Goal: Task Accomplishment & Management: Manage account settings

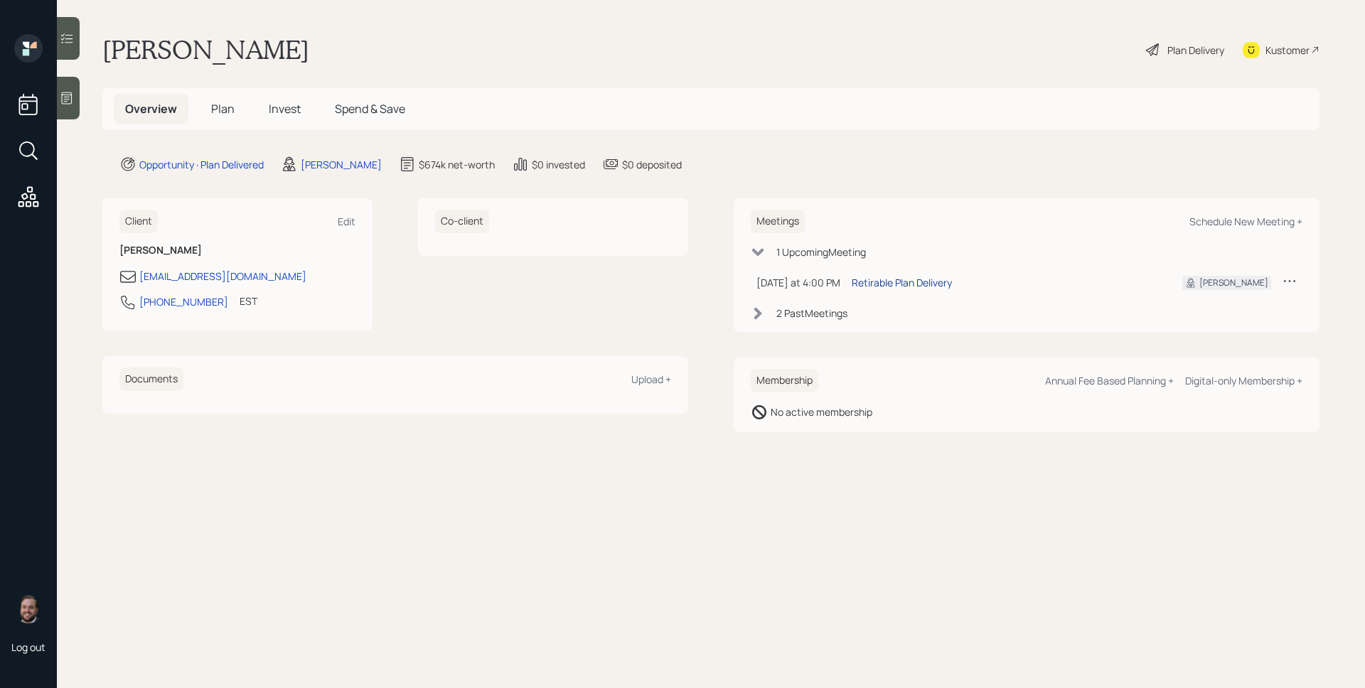
click at [894, 285] on div "Retirable Plan Delivery" at bounding box center [902, 282] width 100 height 15
click at [273, 100] on h5 "Invest" at bounding box center [284, 109] width 55 height 31
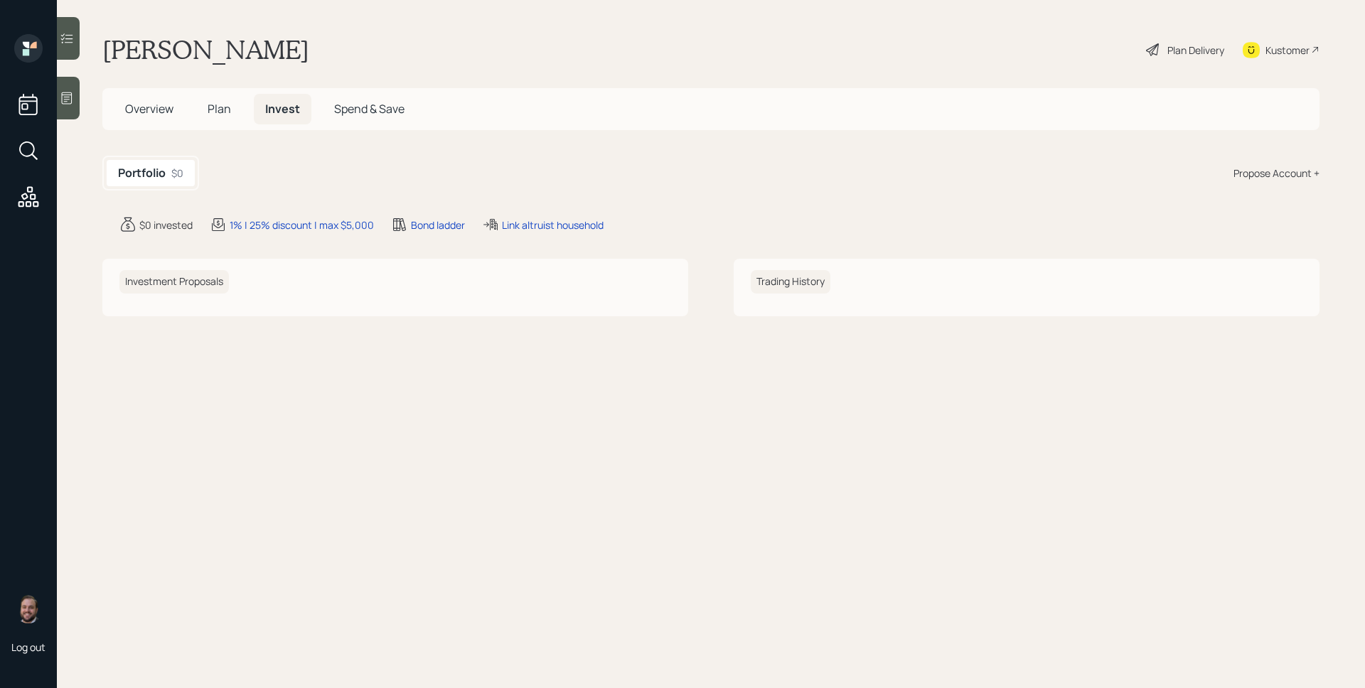
click at [220, 109] on span "Plan" at bounding box center [219, 109] width 23 height 16
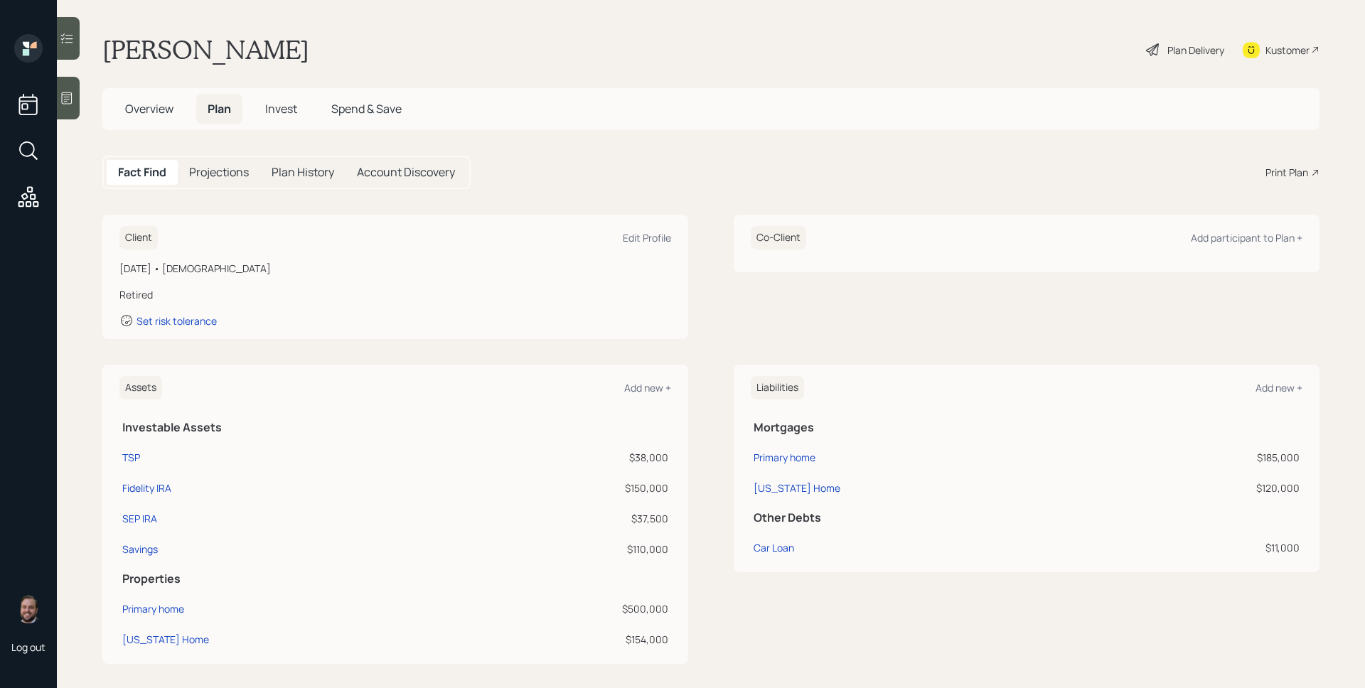
click at [151, 110] on span "Overview" at bounding box center [149, 109] width 48 height 16
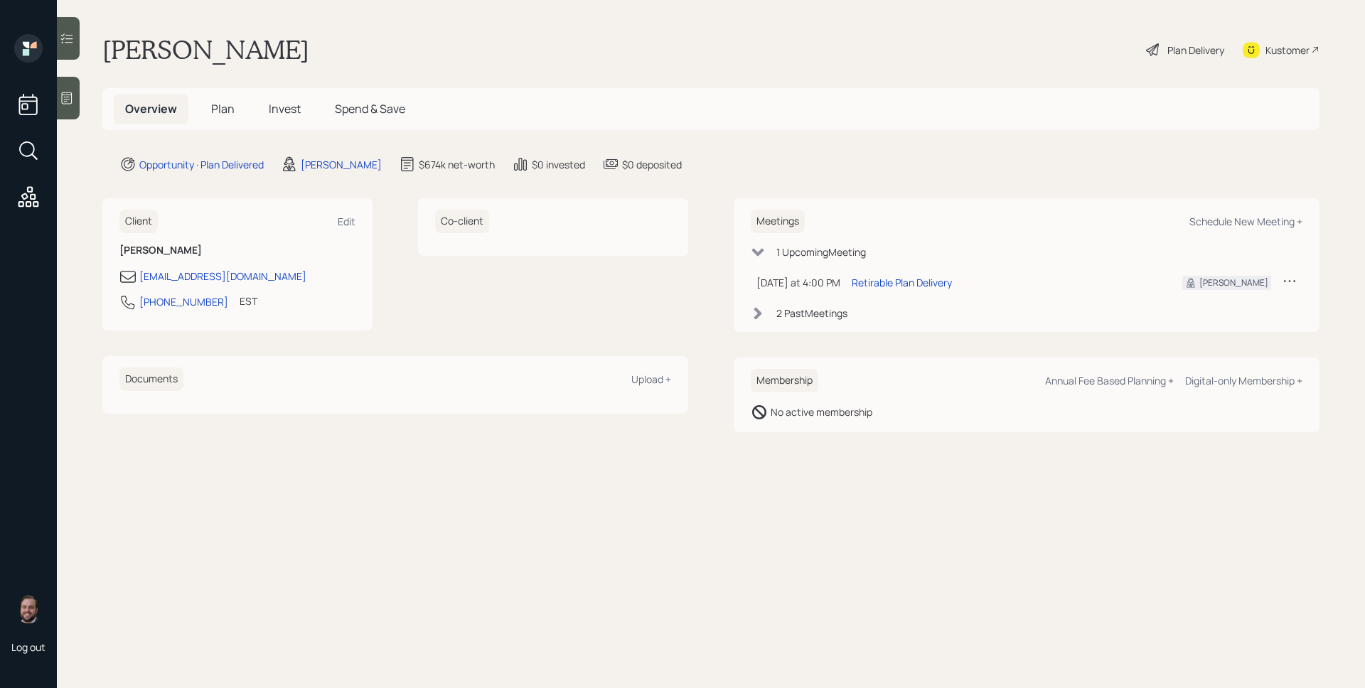
click at [1168, 46] on div "Plan Delivery" at bounding box center [1196, 50] width 57 height 15
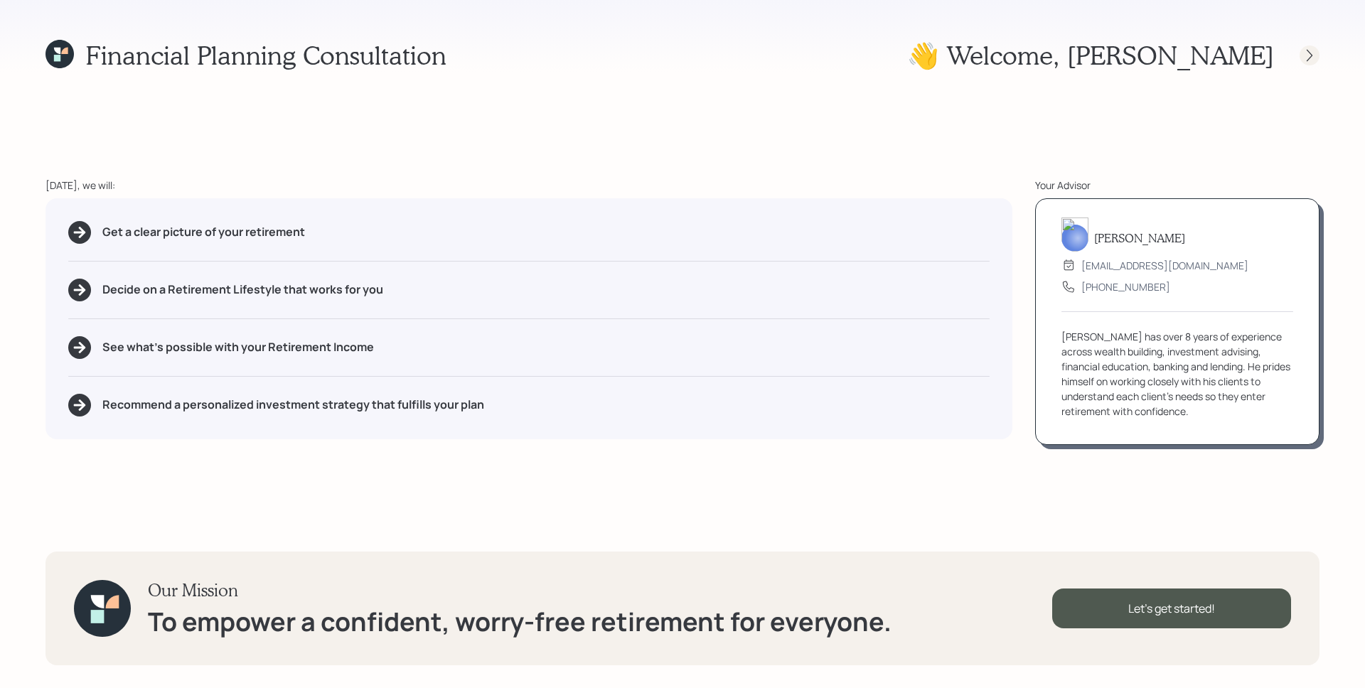
click at [1315, 46] on div at bounding box center [1297, 56] width 46 height 20
click at [1314, 50] on icon at bounding box center [1310, 55] width 14 height 14
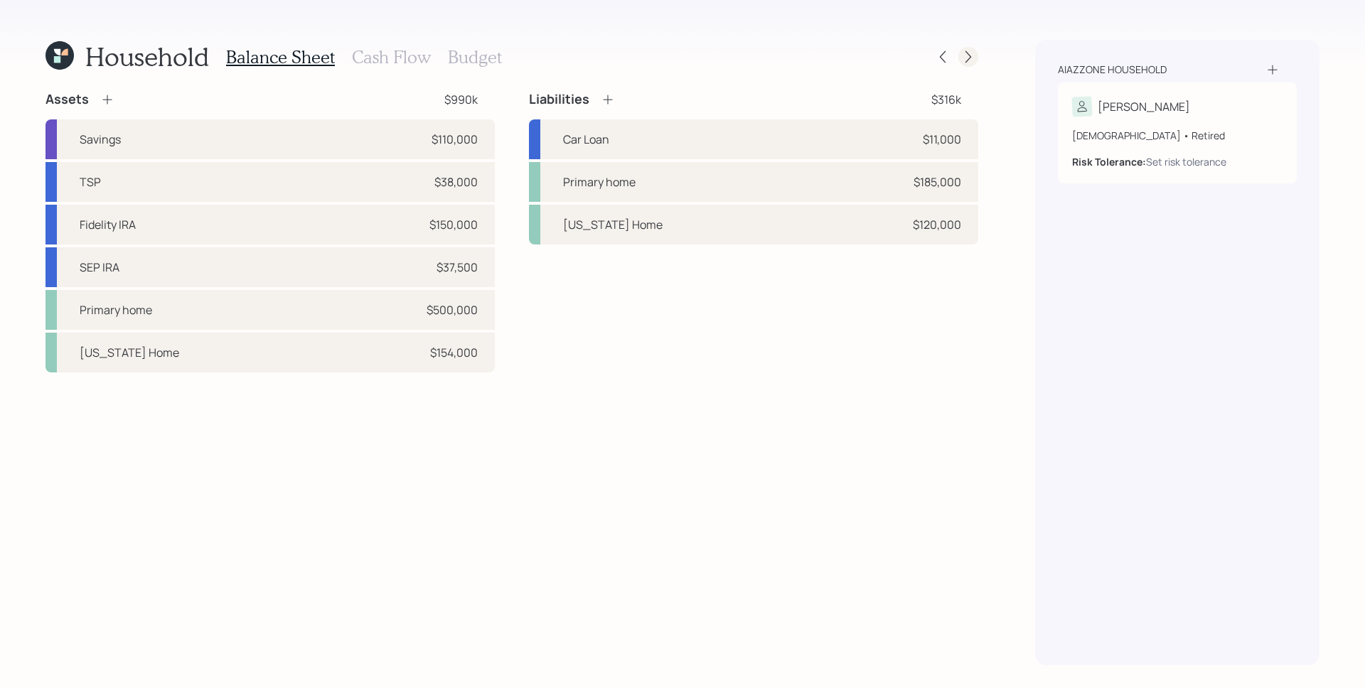
click at [968, 58] on icon at bounding box center [968, 57] width 14 height 14
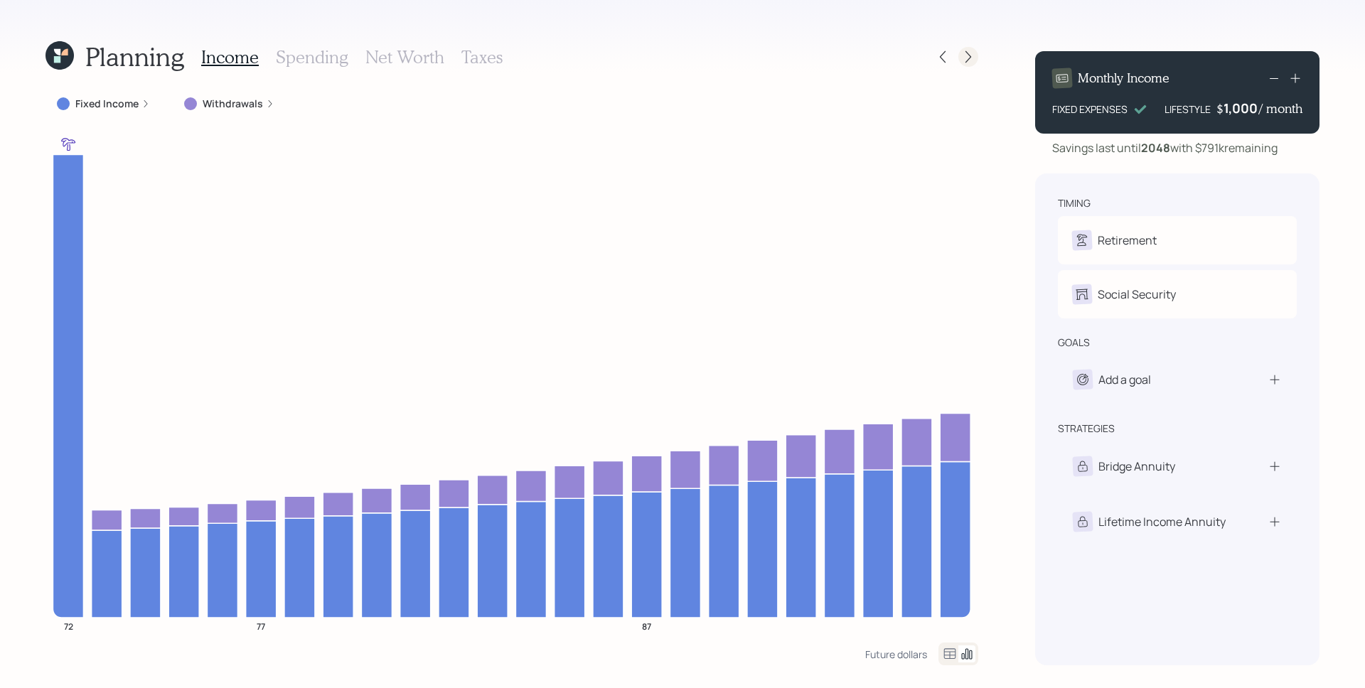
click at [962, 54] on icon at bounding box center [968, 57] width 14 height 14
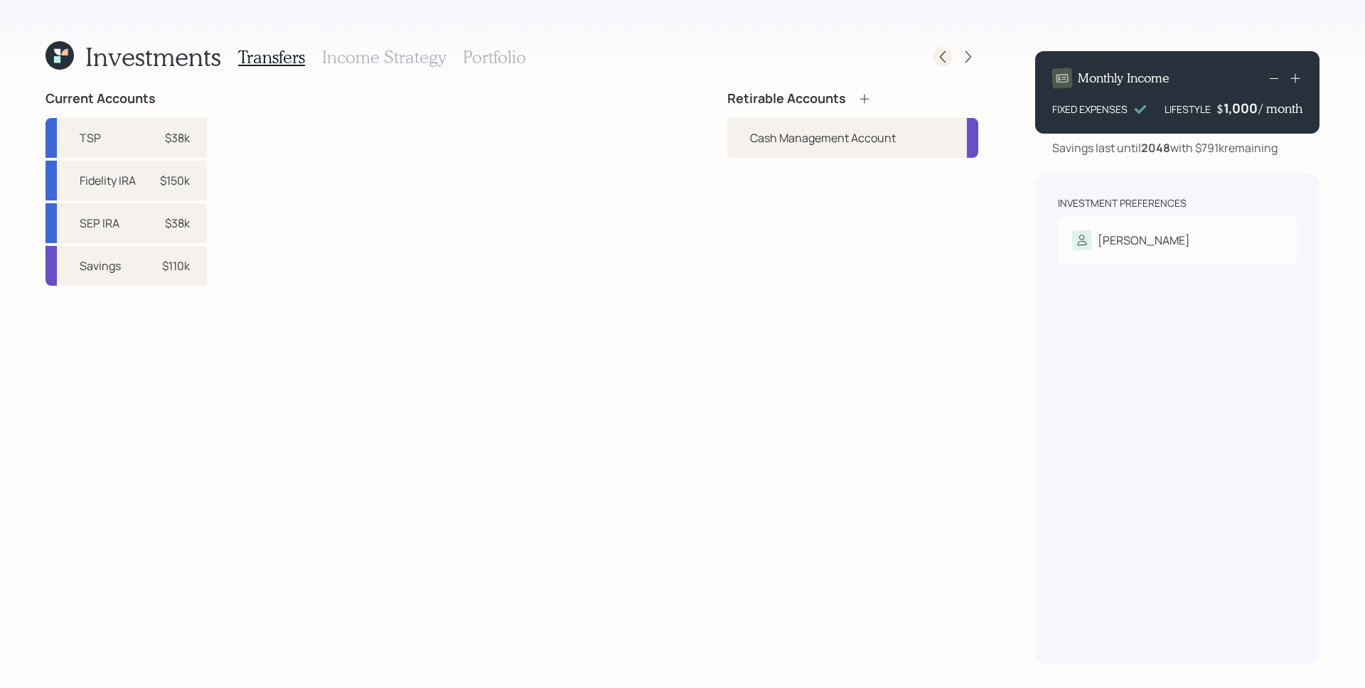
click at [947, 60] on icon at bounding box center [943, 57] width 14 height 14
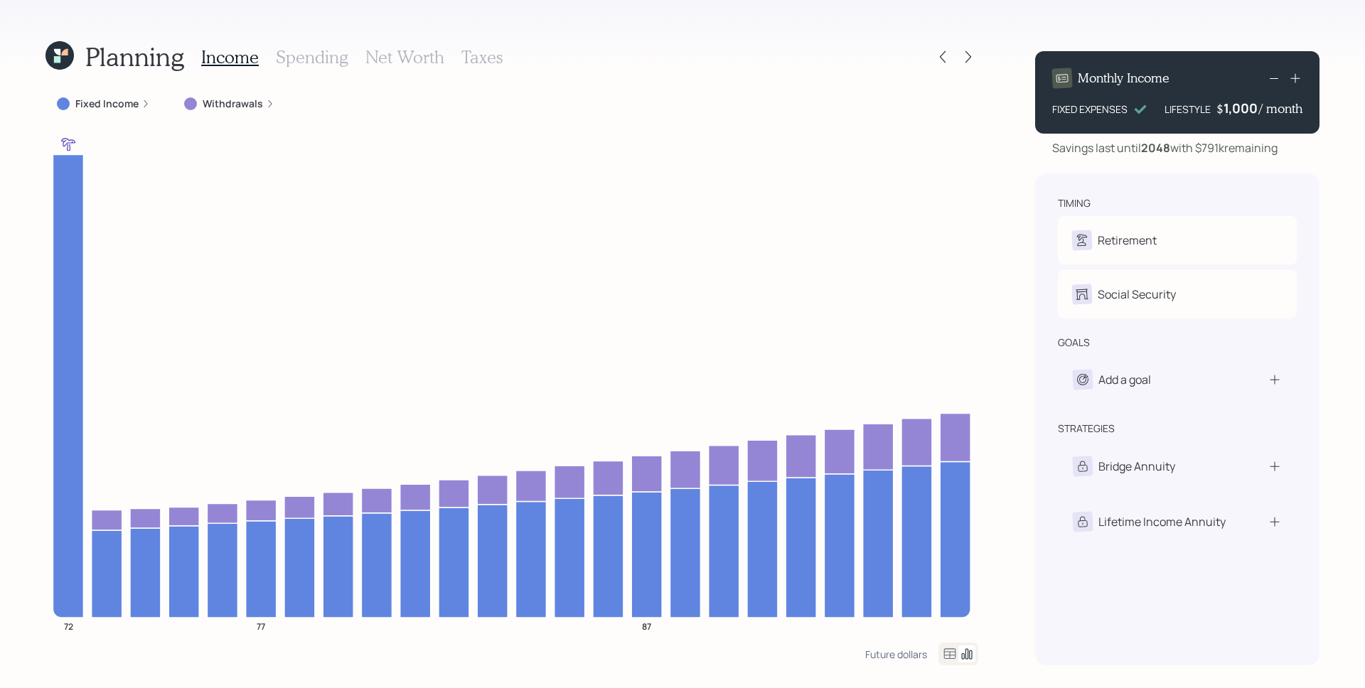
click at [120, 104] on label "Fixed Income" at bounding box center [106, 104] width 63 height 14
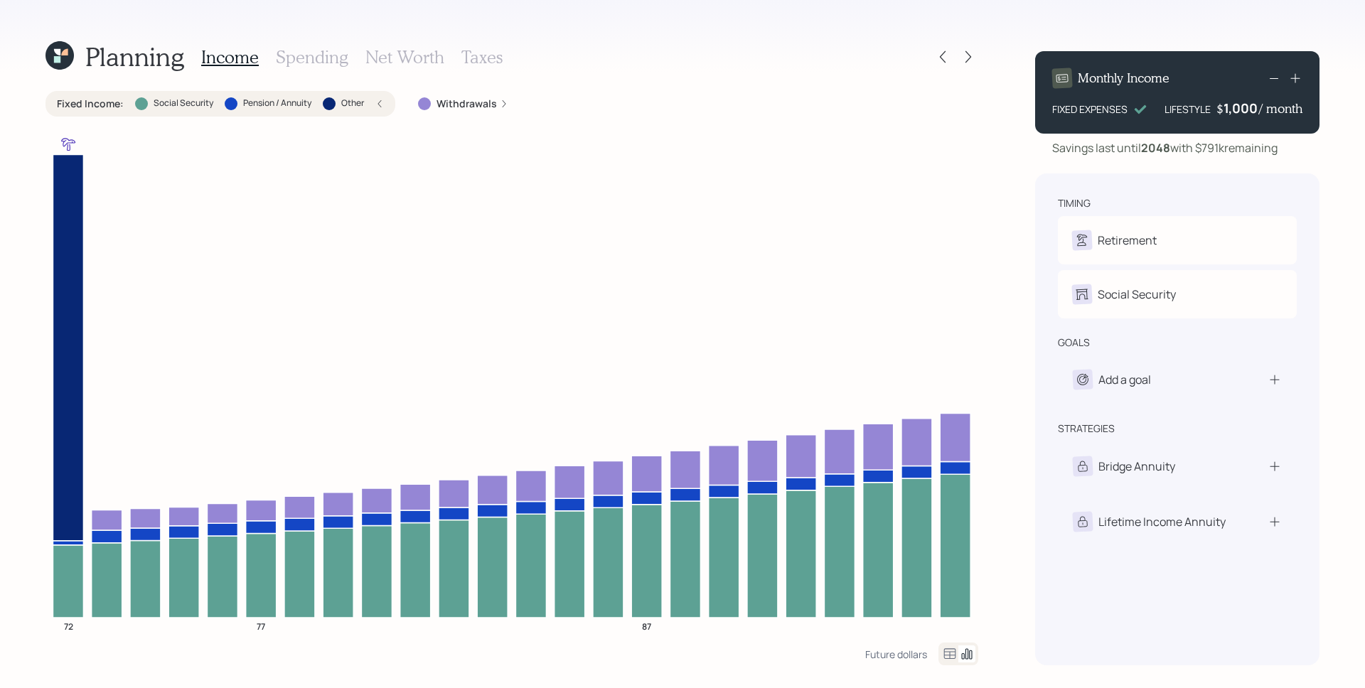
click at [328, 52] on h3 "Spending" at bounding box center [312, 57] width 73 height 21
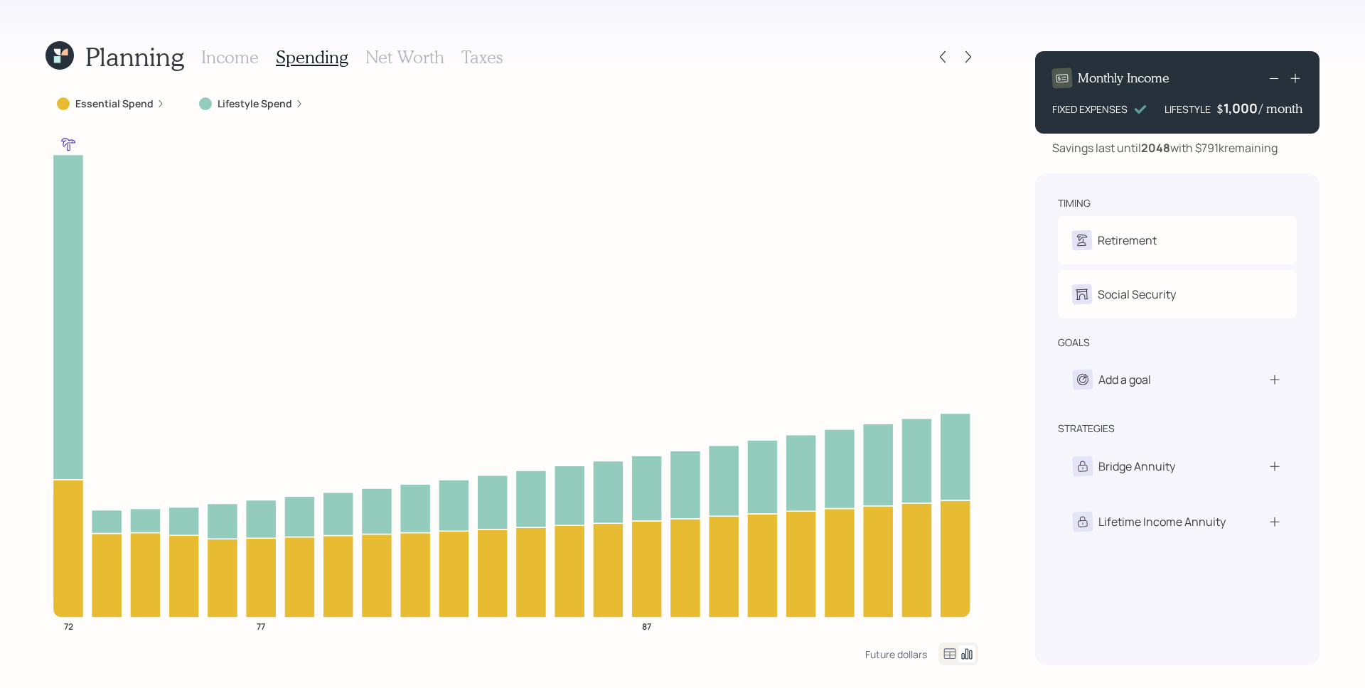
click at [158, 107] on div "Essential Spend" at bounding box center [111, 104] width 108 height 14
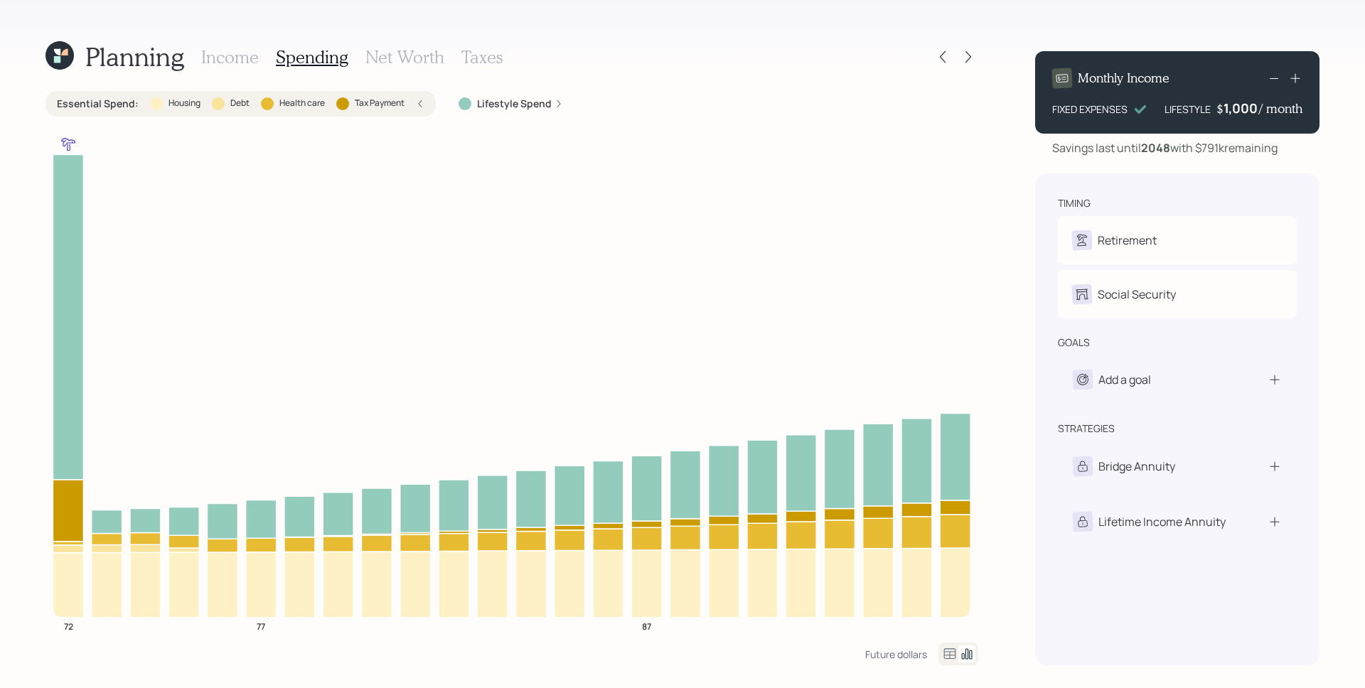
click at [496, 95] on div "Lifestyle Spend" at bounding box center [510, 104] width 127 height 26
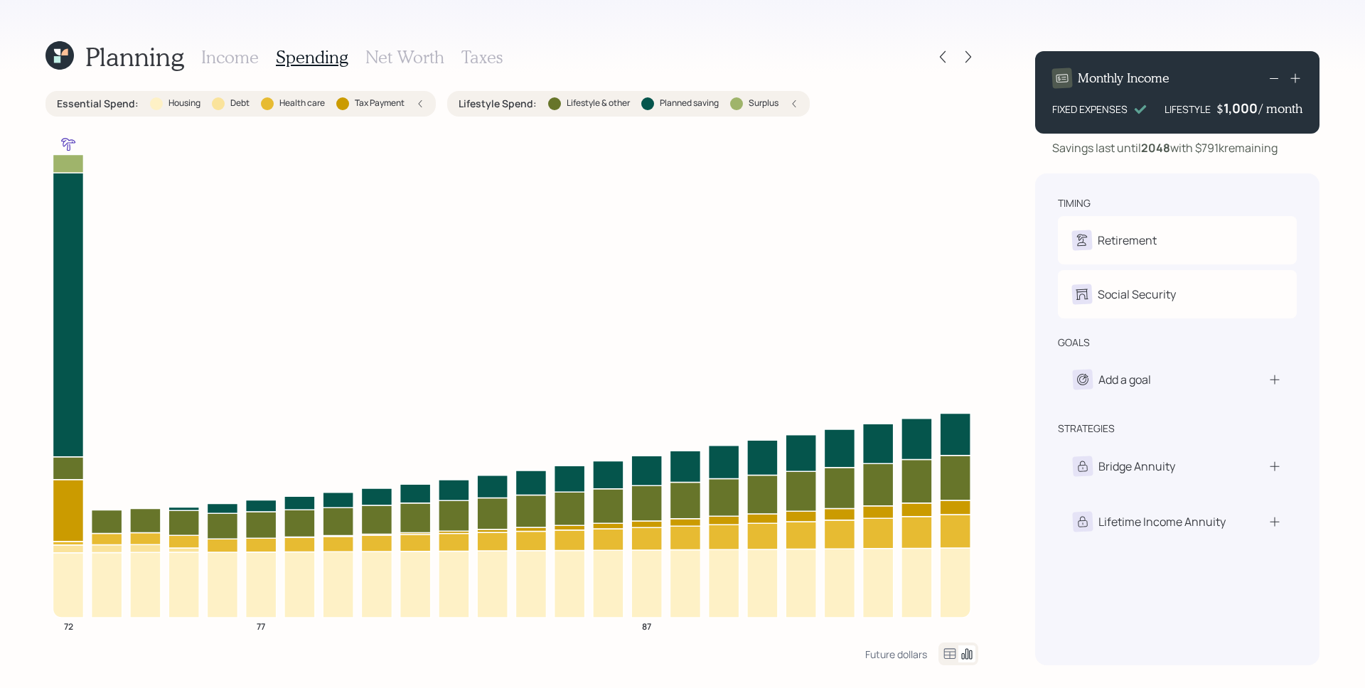
click at [425, 105] on div "Essential Spend : Housing Debt Health care Tax Payment" at bounding box center [241, 104] width 390 height 26
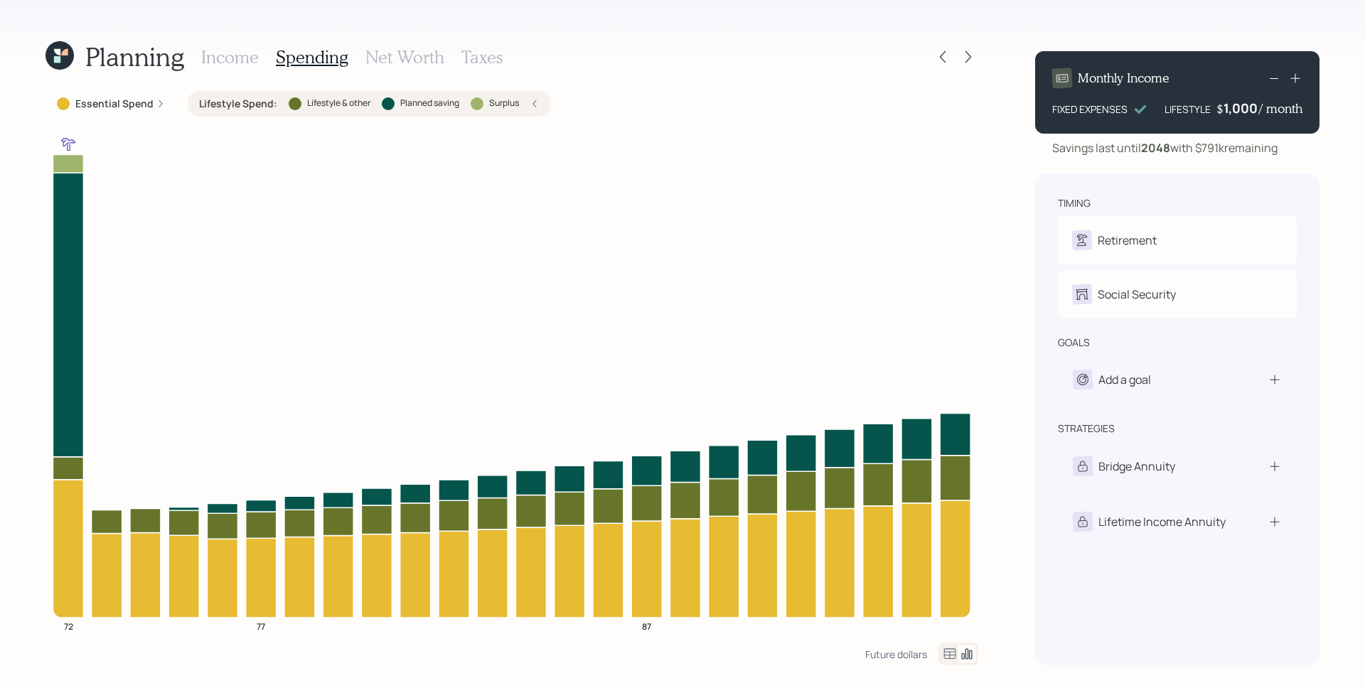
click at [525, 102] on div "Lifestyle Spend : Lifestyle & other Planned saving Surplus" at bounding box center [369, 104] width 340 height 14
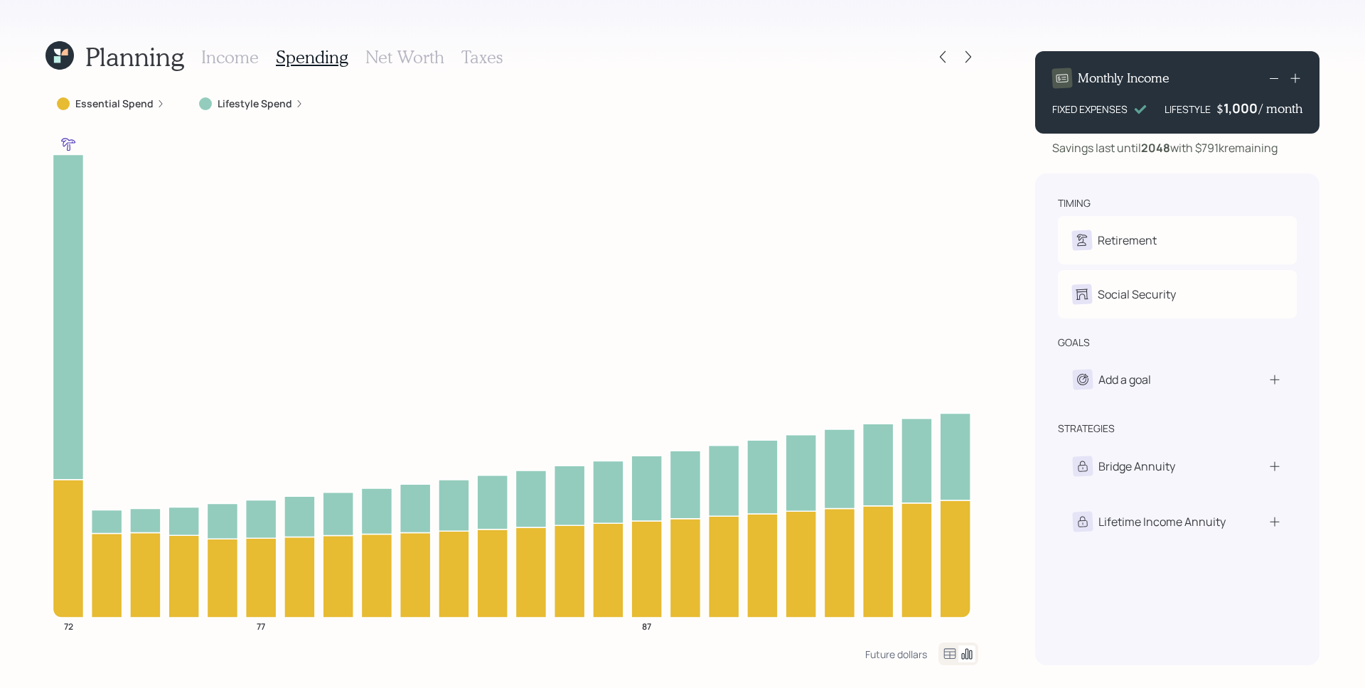
click at [230, 55] on h3 "Income" at bounding box center [230, 57] width 58 height 21
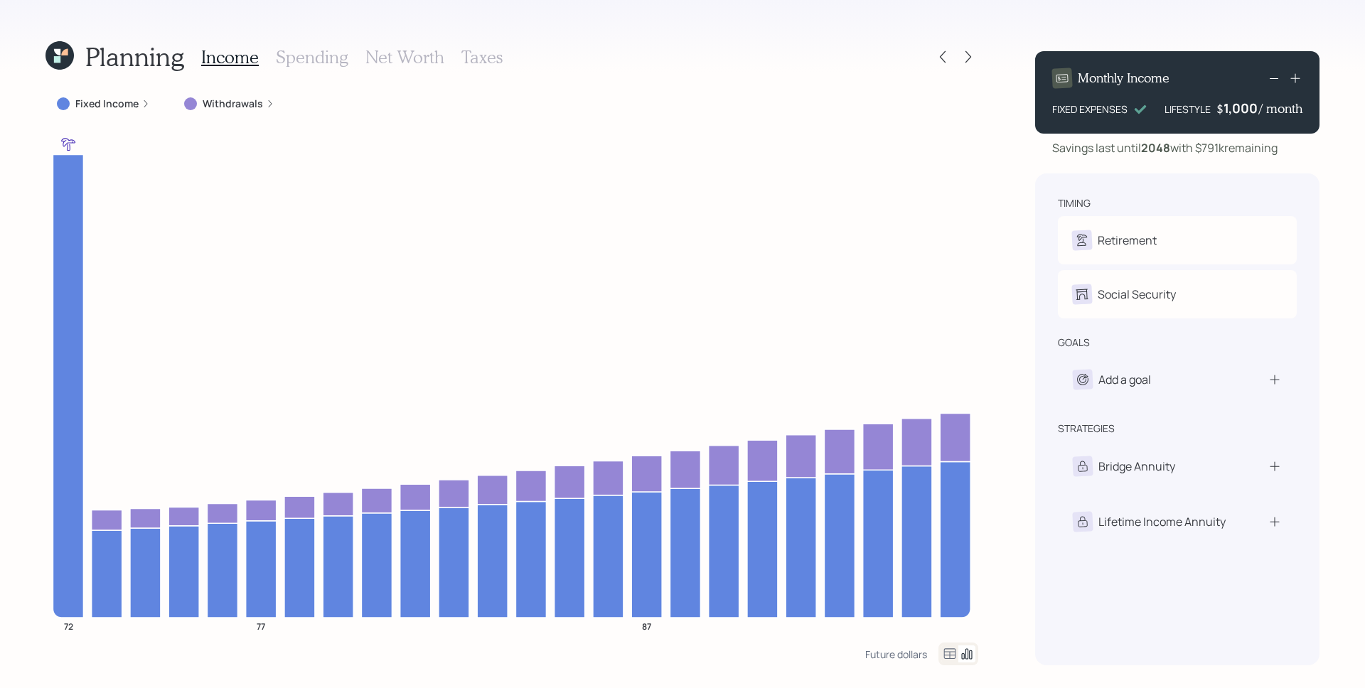
click at [221, 105] on label "Withdrawals" at bounding box center [233, 104] width 60 height 14
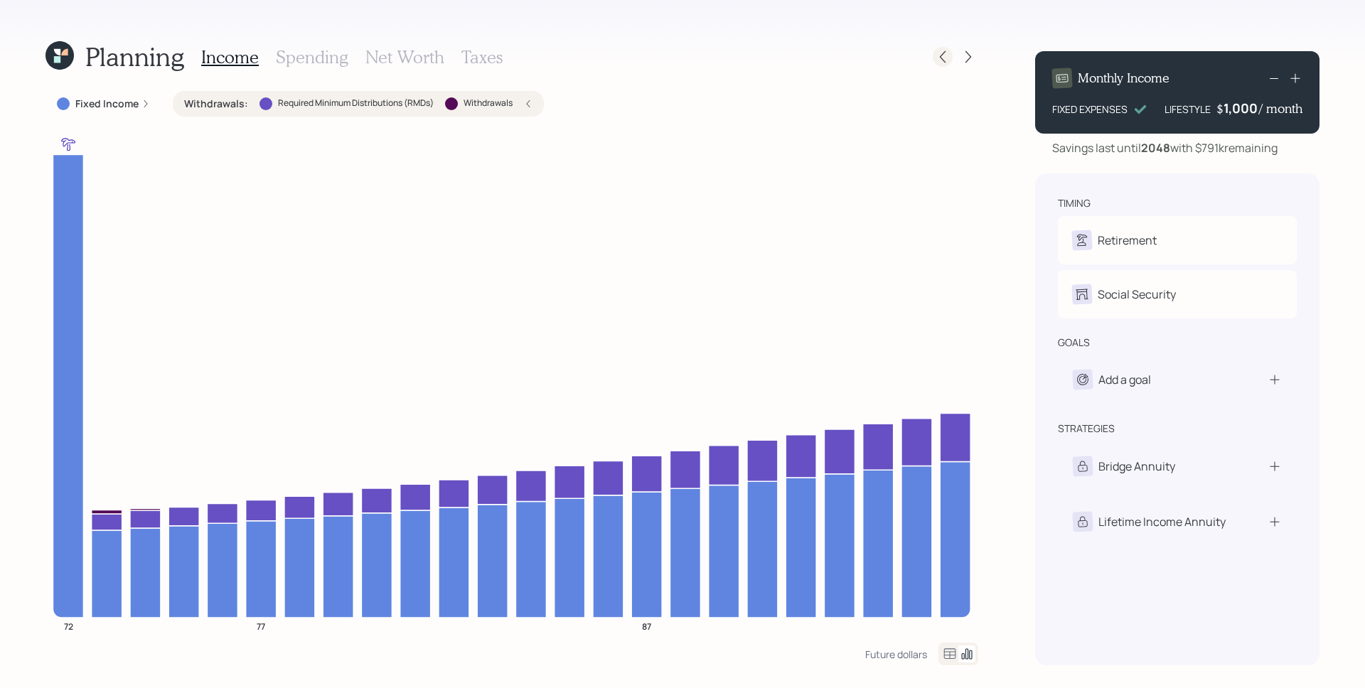
click at [945, 63] on icon at bounding box center [943, 57] width 14 height 14
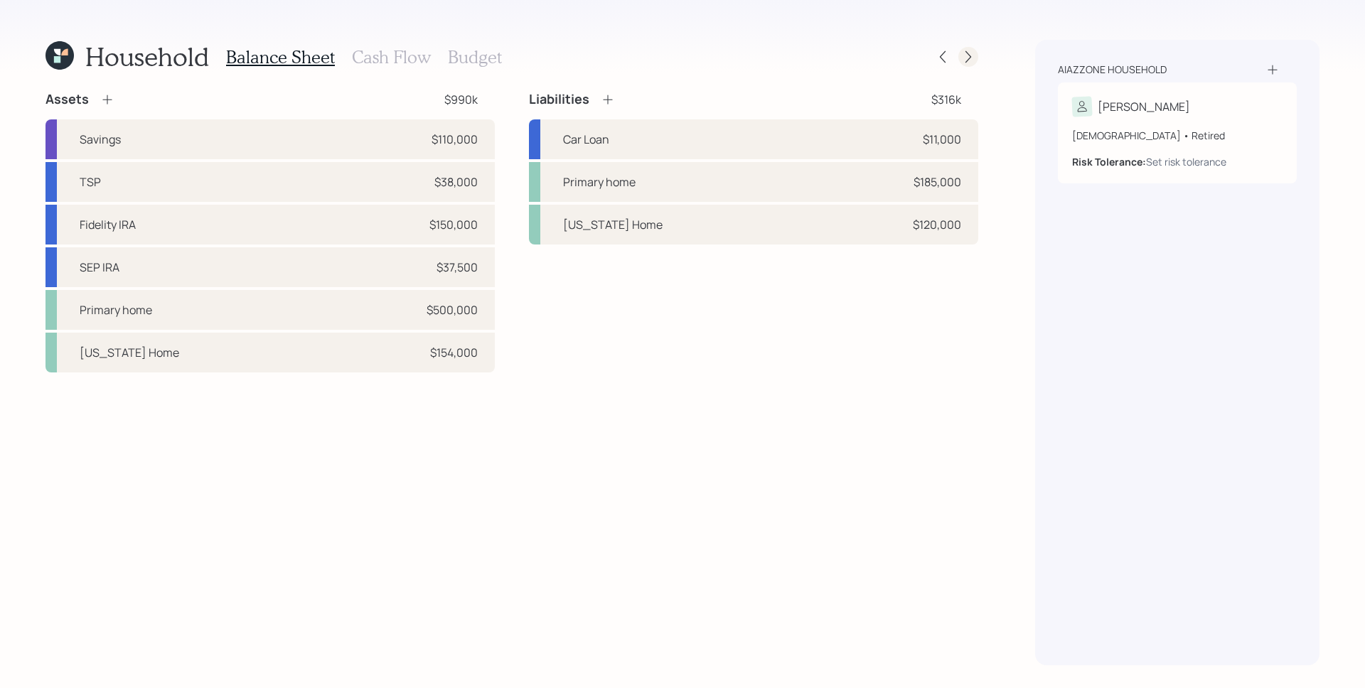
click at [971, 54] on icon at bounding box center [968, 57] width 14 height 14
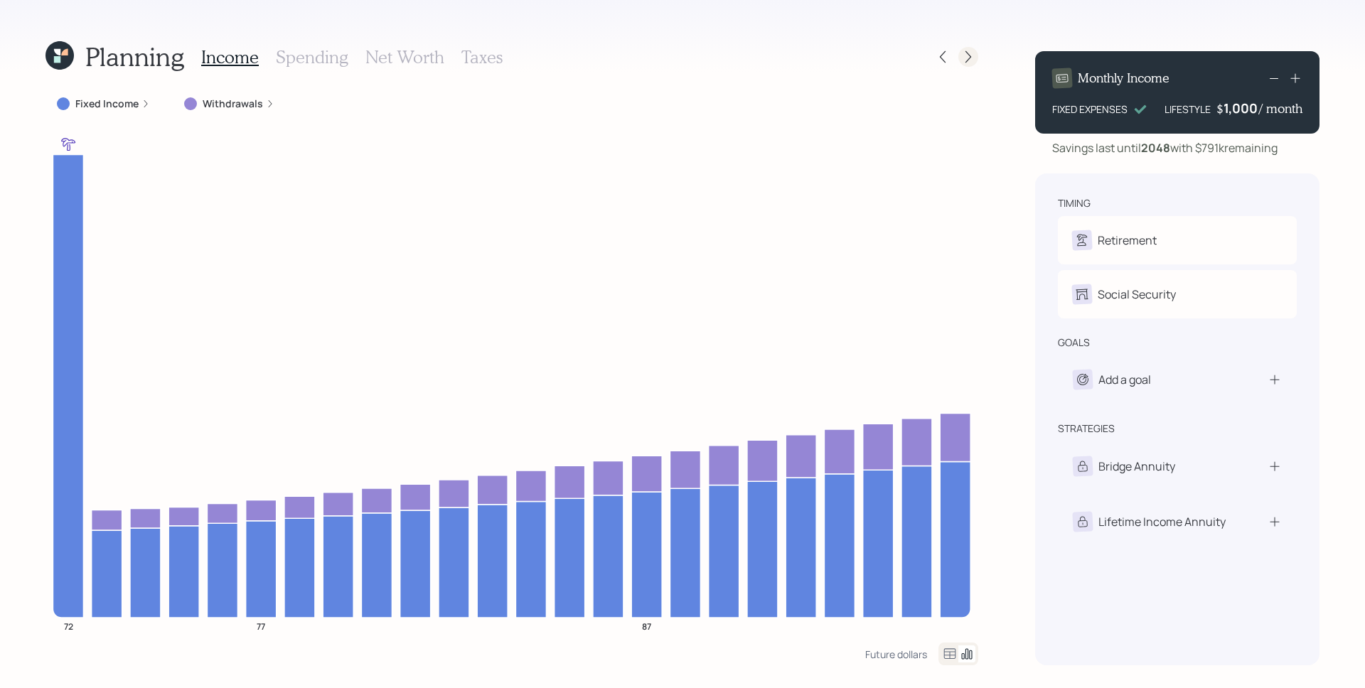
click at [967, 55] on icon at bounding box center [968, 57] width 14 height 14
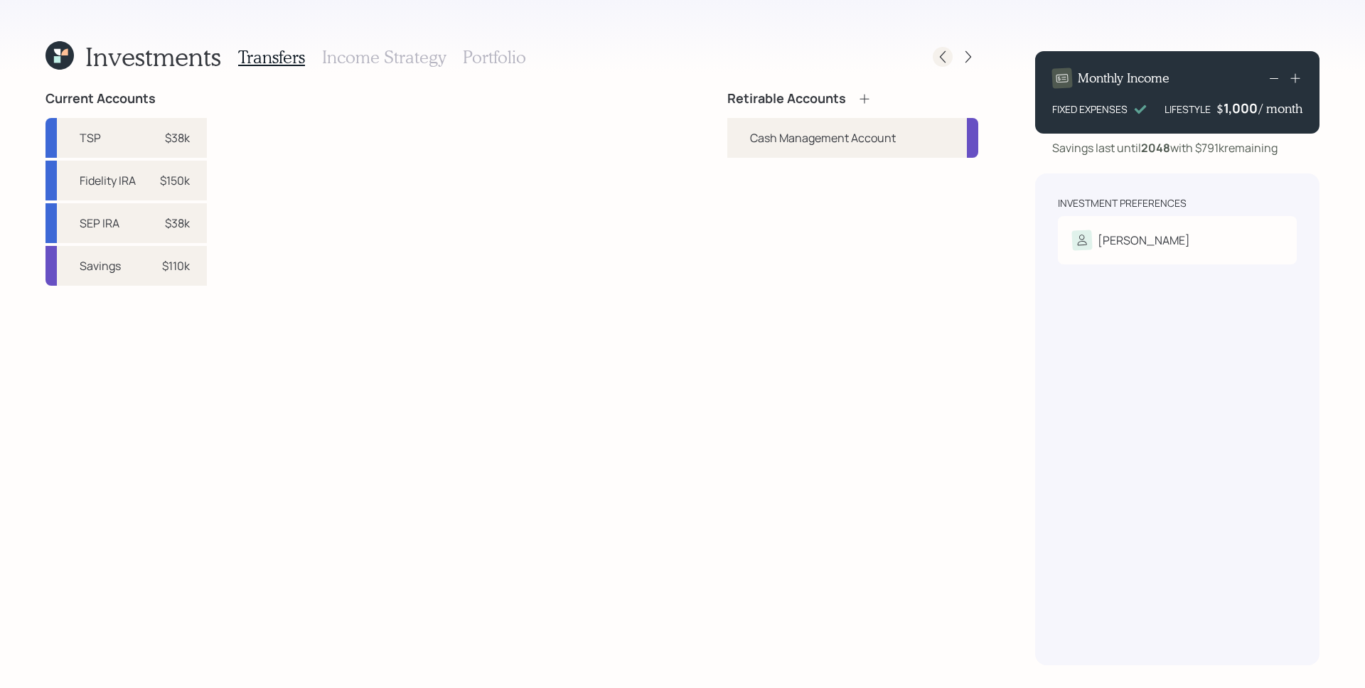
click at [951, 52] on div at bounding box center [943, 57] width 20 height 20
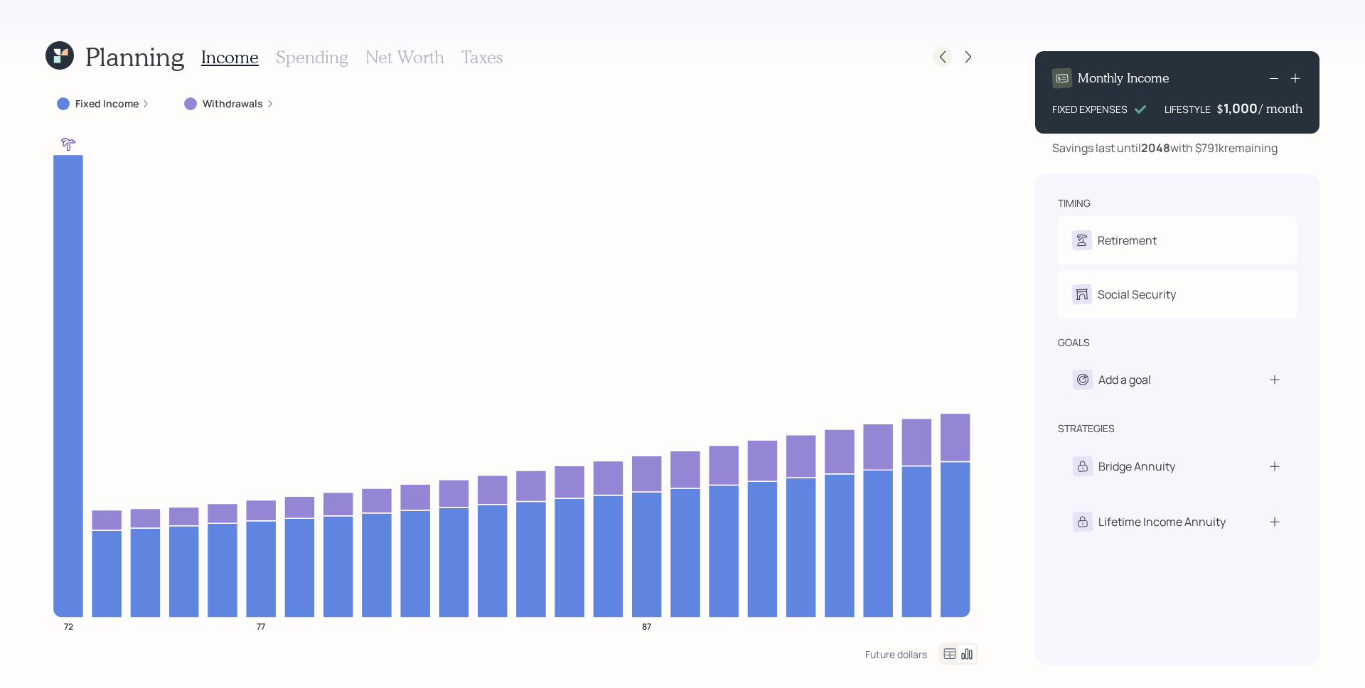
click at [941, 60] on icon at bounding box center [943, 57] width 14 height 14
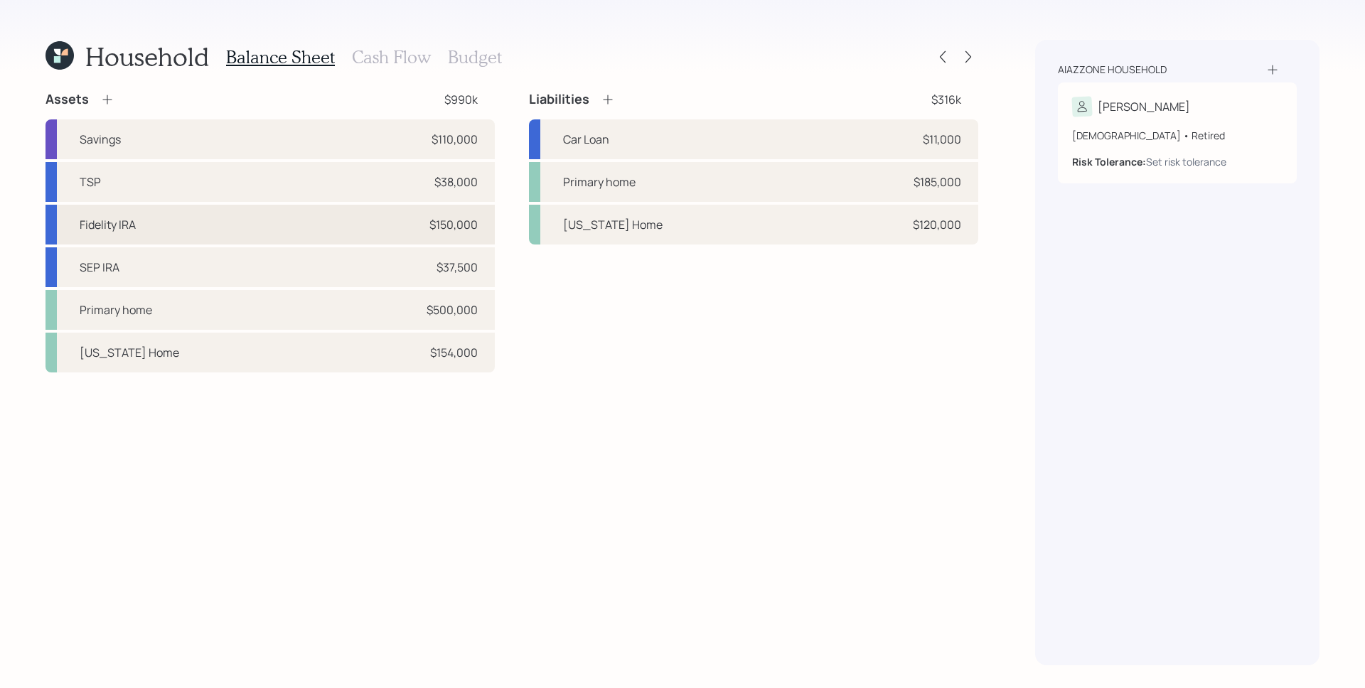
click at [439, 225] on div "$150,000" at bounding box center [453, 224] width 48 height 17
select select "ira"
select select "balanced"
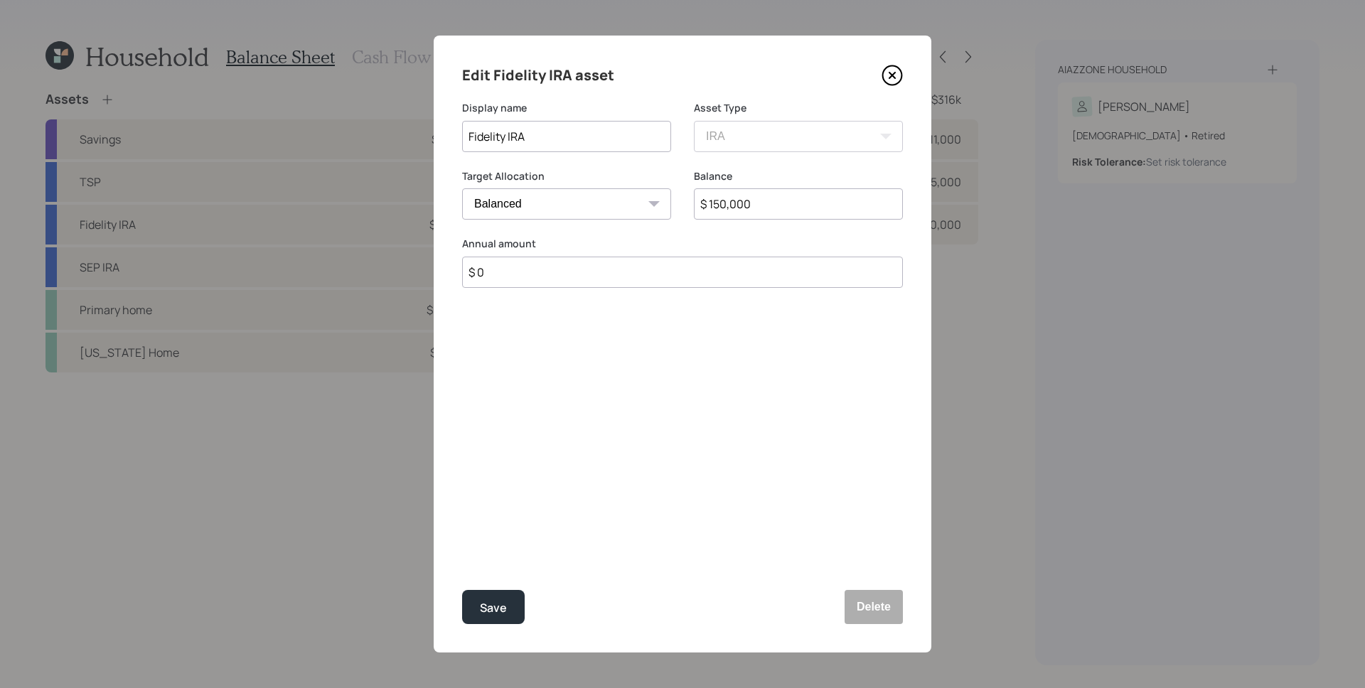
click at [780, 200] on input "$ 150,000" at bounding box center [798, 203] width 209 height 31
drag, startPoint x: 770, startPoint y: 203, endPoint x: 725, endPoint y: 199, distance: 45.0
click at [725, 199] on input "$ 203,000" at bounding box center [798, 203] width 209 height 31
type input "$ 208,000"
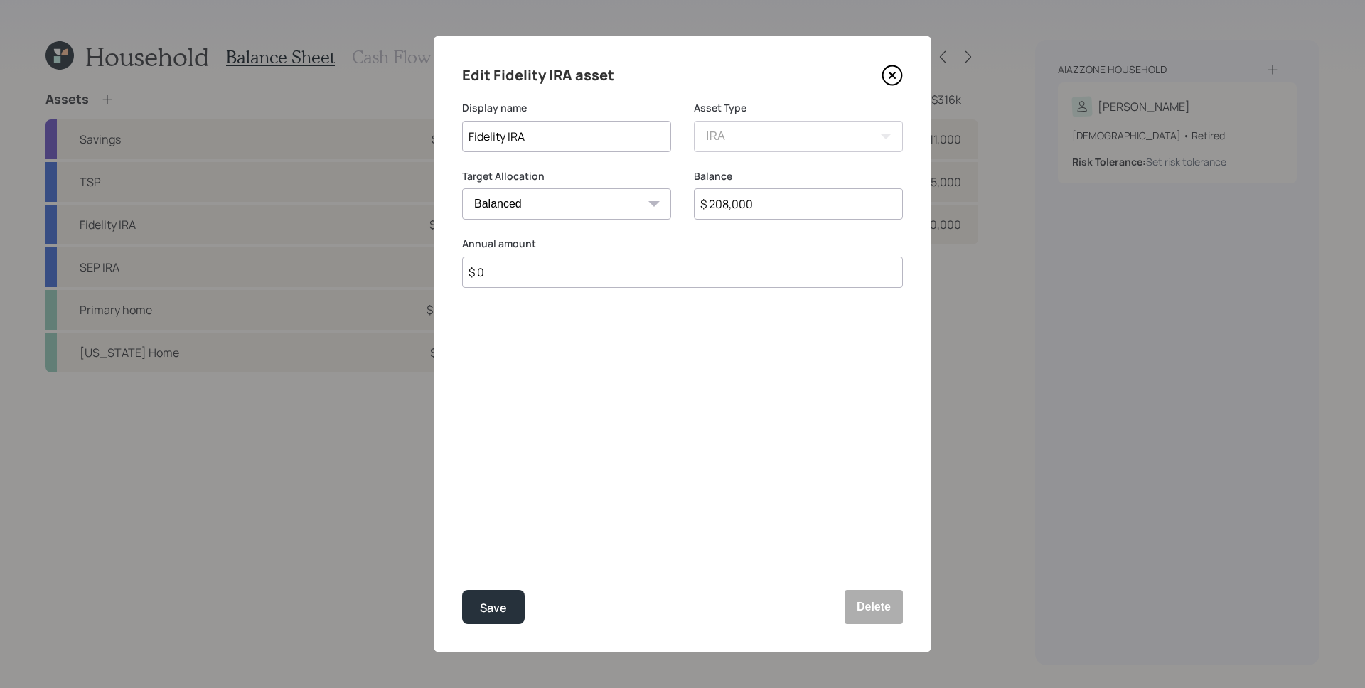
click at [462, 590] on button "Save" at bounding box center [493, 607] width 63 height 34
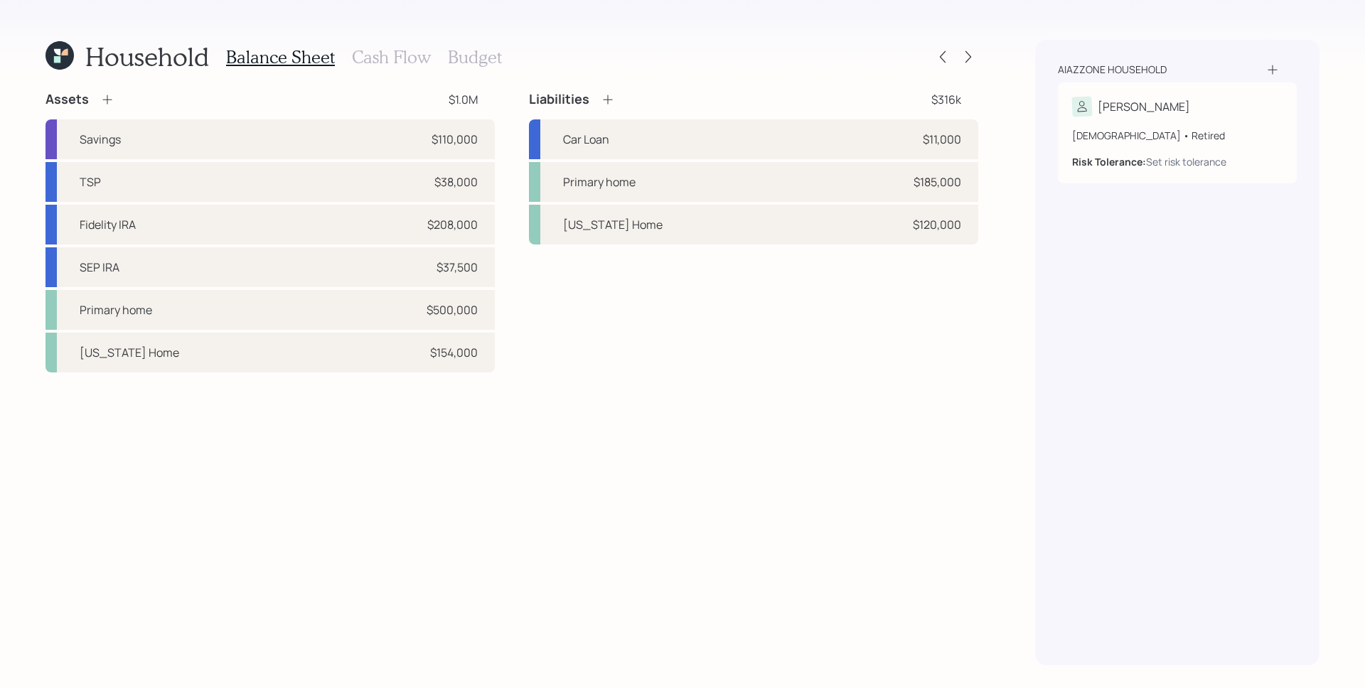
click at [587, 433] on div "Assets $1.0M Savings $110,000 TSP $38,000 Fidelity IRA $208,000 SEP IRA $37,500…" at bounding box center [512, 378] width 933 height 575
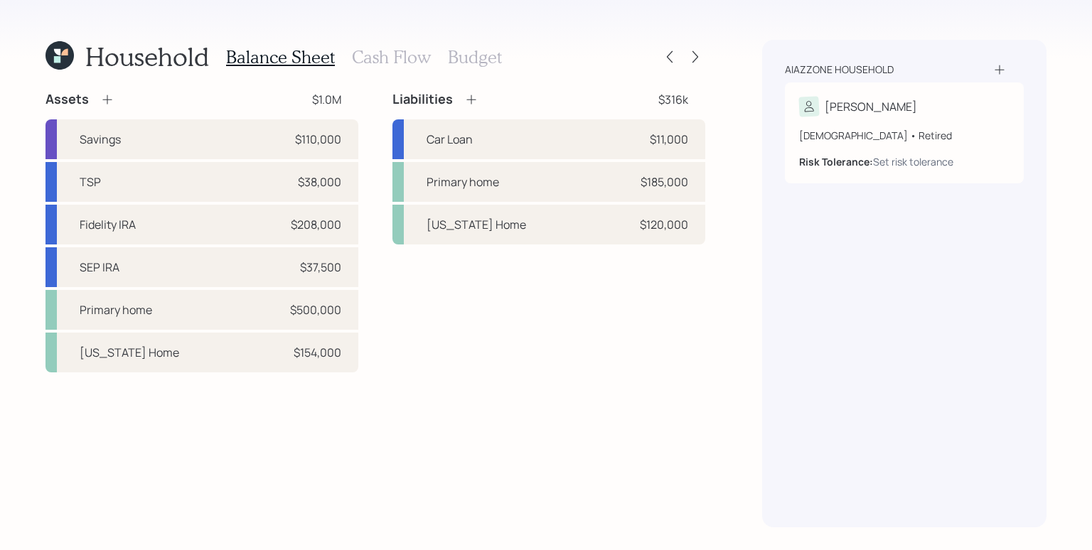
click at [469, 346] on div "Liabilities $316k Car Loan $11,000 Primary home $185,000 [US_STATE] Home $120,0…" at bounding box center [549, 232] width 313 height 282
click at [383, 407] on div "Assets $1.0M Savings $110,000 TSP $38,000 Fidelity IRA $208,000 SEP IRA $37,500…" at bounding box center [376, 309] width 660 height 437
click at [333, 183] on div "$38,000" at bounding box center [319, 182] width 43 height 17
select select "ira"
select select "balanced"
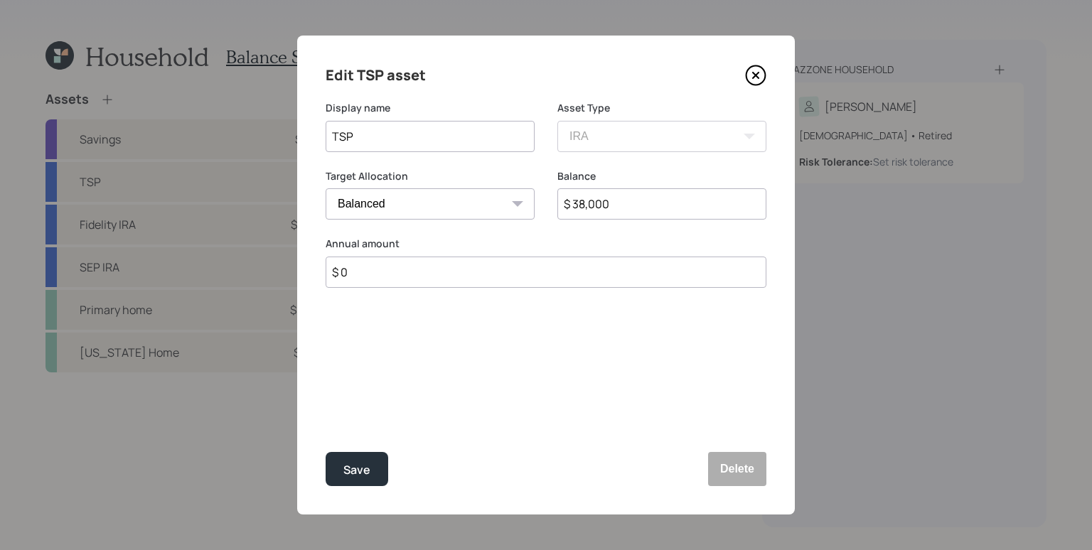
click at [594, 199] on input "$ 38,000" at bounding box center [661, 203] width 209 height 31
drag, startPoint x: 622, startPoint y: 208, endPoint x: 590, endPoint y: 198, distance: 33.5
click at [590, 198] on input "$ 83,206" at bounding box center [661, 203] width 209 height 31
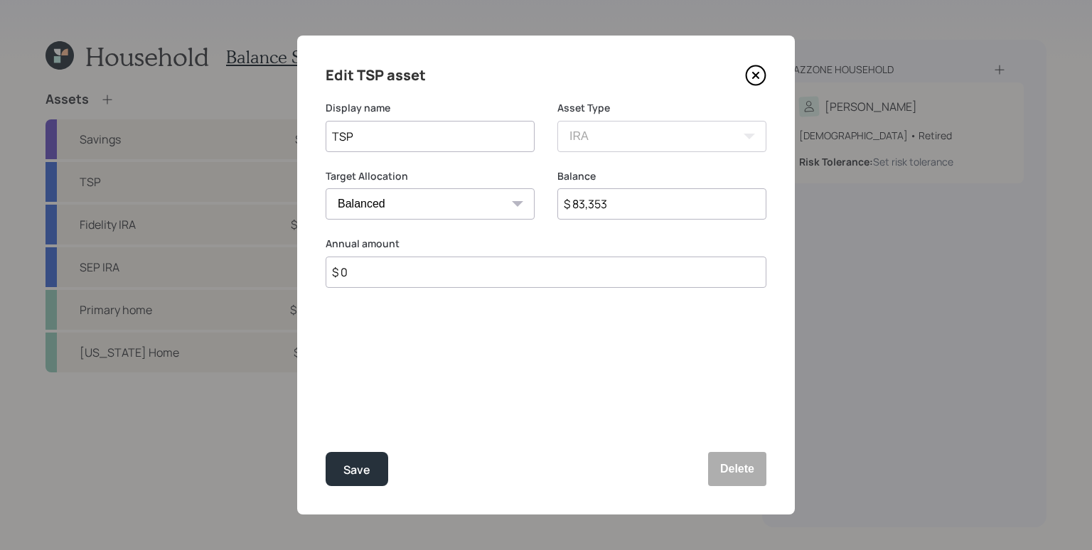
type input "$ 83,353"
click at [326, 452] on button "Save" at bounding box center [357, 469] width 63 height 34
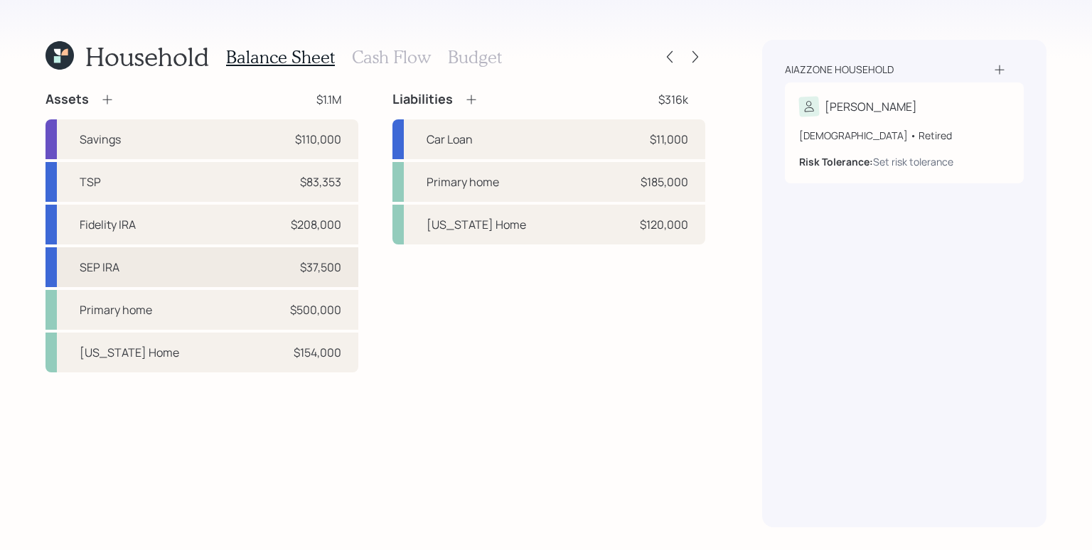
click at [317, 269] on div "$37,500" at bounding box center [320, 267] width 41 height 17
select select "balanced"
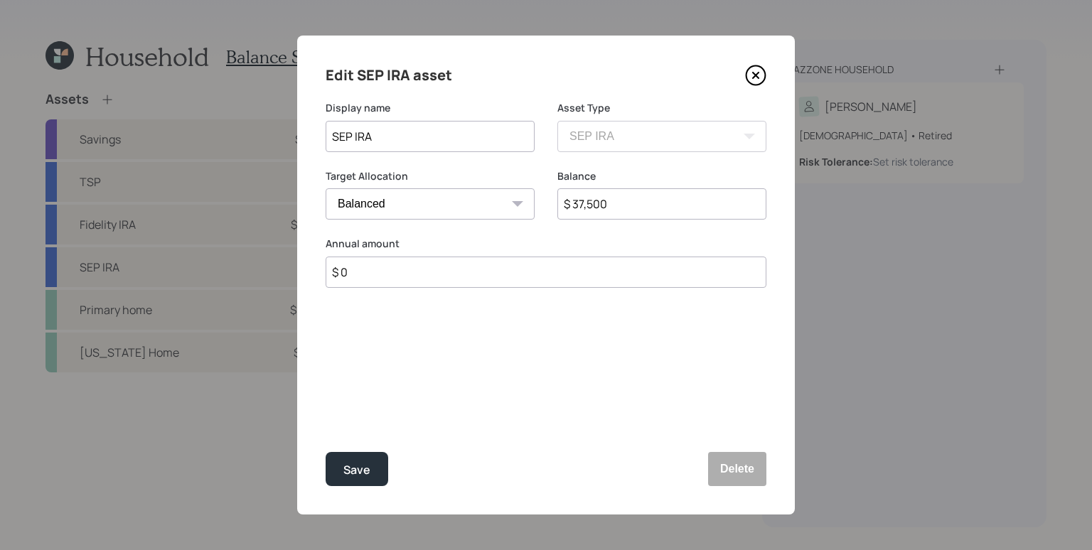
drag, startPoint x: 580, startPoint y: 201, endPoint x: 626, endPoint y: 207, distance: 46.6
click at [625, 205] on input "$ 37,500" at bounding box center [661, 203] width 209 height 31
drag, startPoint x: 614, startPoint y: 202, endPoint x: 552, endPoint y: 202, distance: 61.9
click at [552, 202] on div "Target Allocation Cash Conservative Balanced Aggressive Balance $ 33,055" at bounding box center [546, 203] width 441 height 68
type input "$ 33,055"
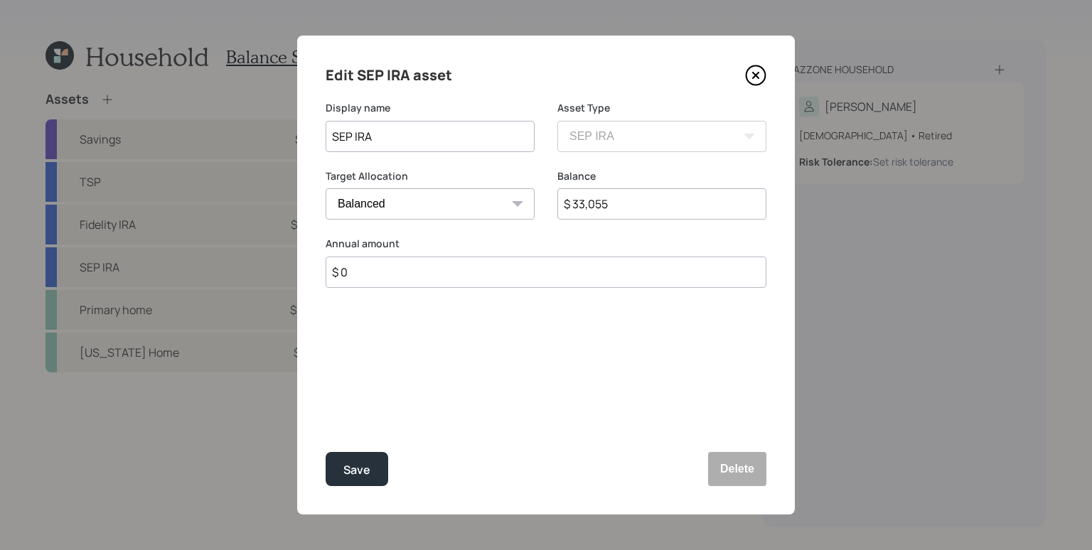
click at [533, 239] on label "Annual amount" at bounding box center [546, 244] width 441 height 14
click at [350, 473] on div "Save" at bounding box center [356, 470] width 27 height 19
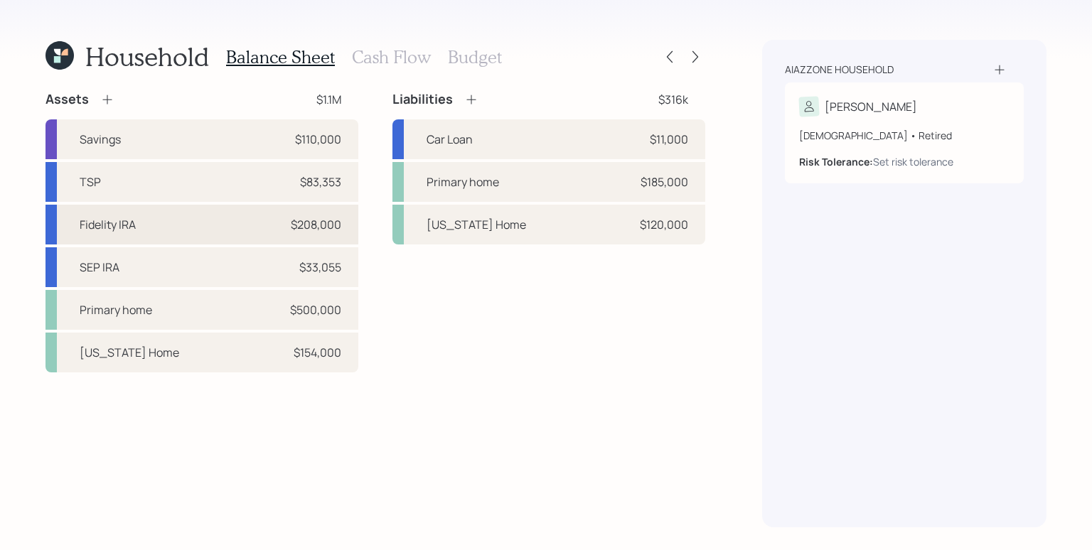
click at [265, 223] on div "Fidelity IRA $208,000" at bounding box center [202, 225] width 313 height 40
select select "ira"
select select "balanced"
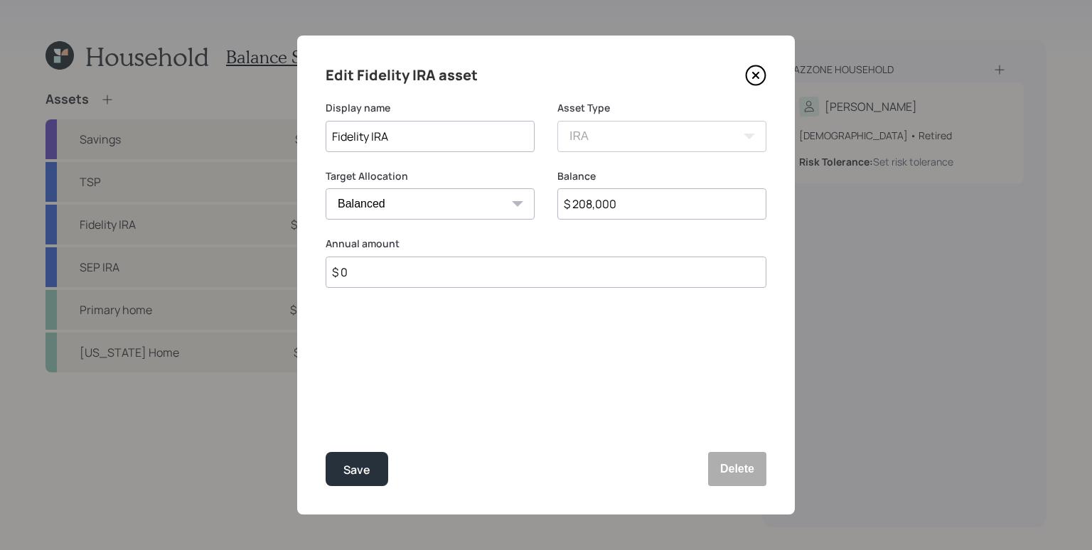
click at [638, 195] on input "$ 208,000" at bounding box center [661, 203] width 209 height 31
click at [664, 206] on input "$ 208,000" at bounding box center [661, 203] width 209 height 31
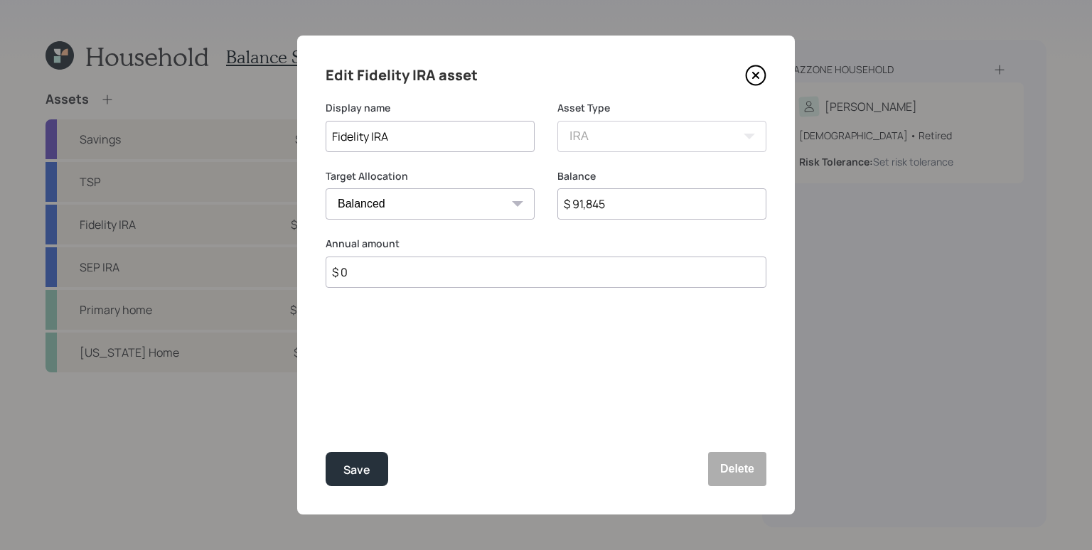
type input "$ 91,845"
click at [326, 452] on button "Save" at bounding box center [357, 469] width 63 height 34
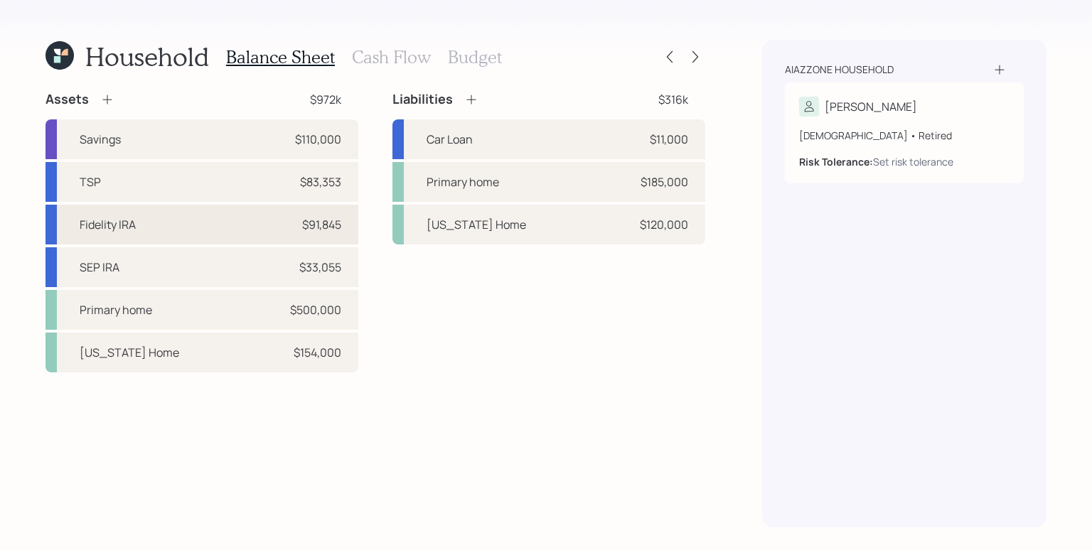
click at [311, 226] on div "$91,845" at bounding box center [321, 224] width 39 height 17
select select "ira"
select select "balanced"
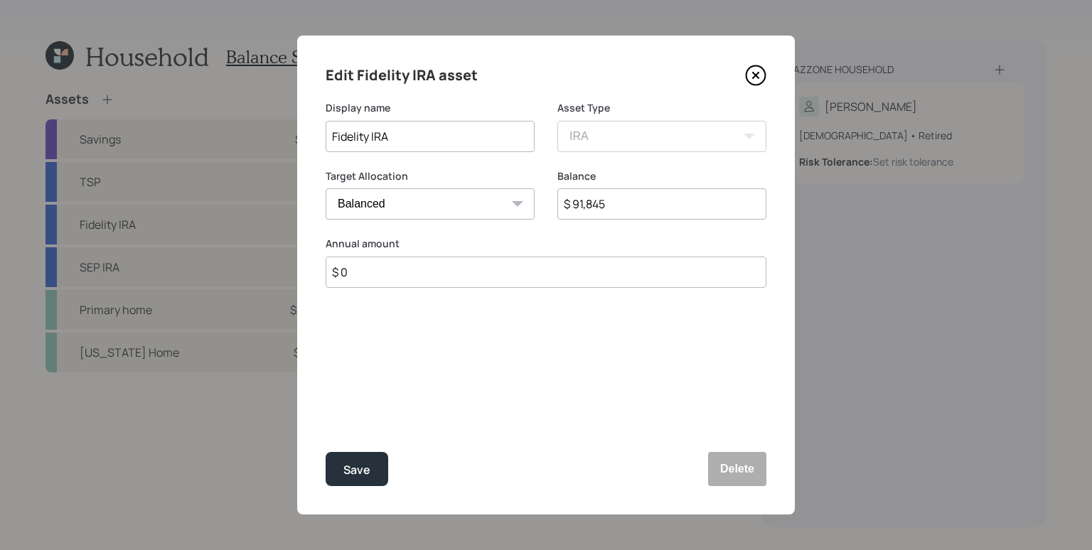
click at [749, 75] on icon at bounding box center [755, 75] width 21 height 21
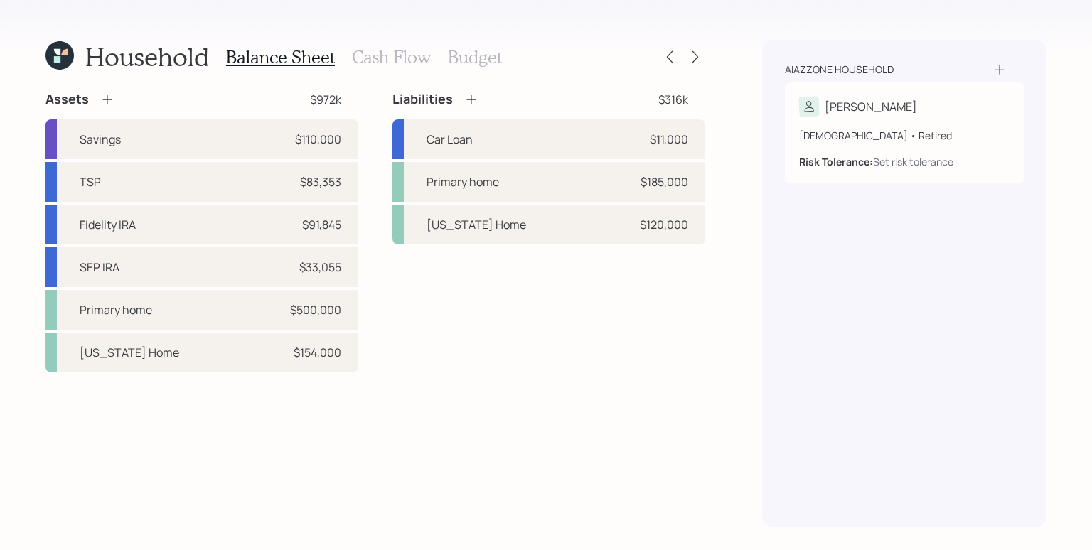
click at [112, 101] on icon at bounding box center [107, 99] width 14 height 14
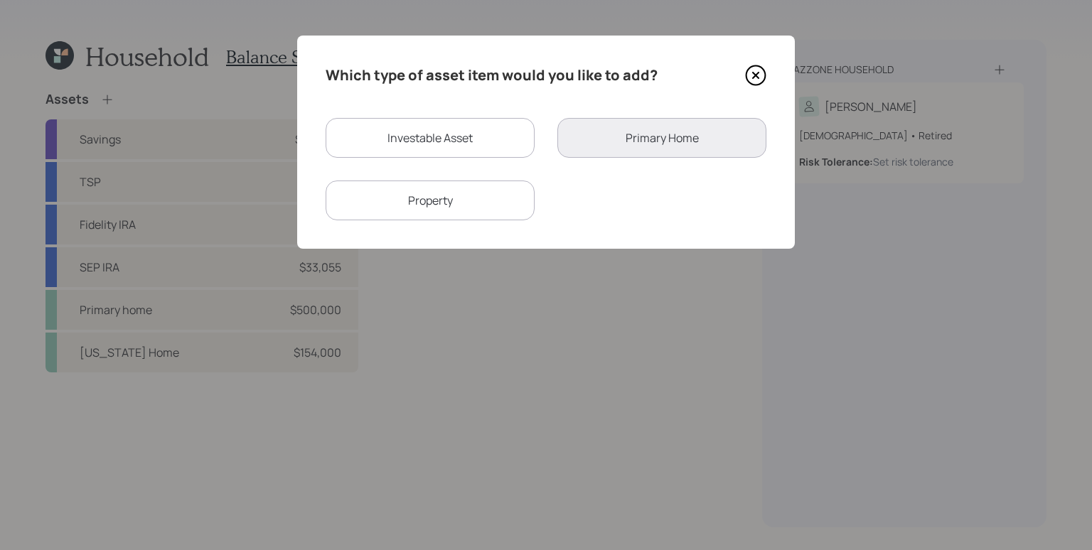
click at [466, 122] on div "Investable Asset" at bounding box center [430, 138] width 209 height 40
select select "taxable"
select select "balanced"
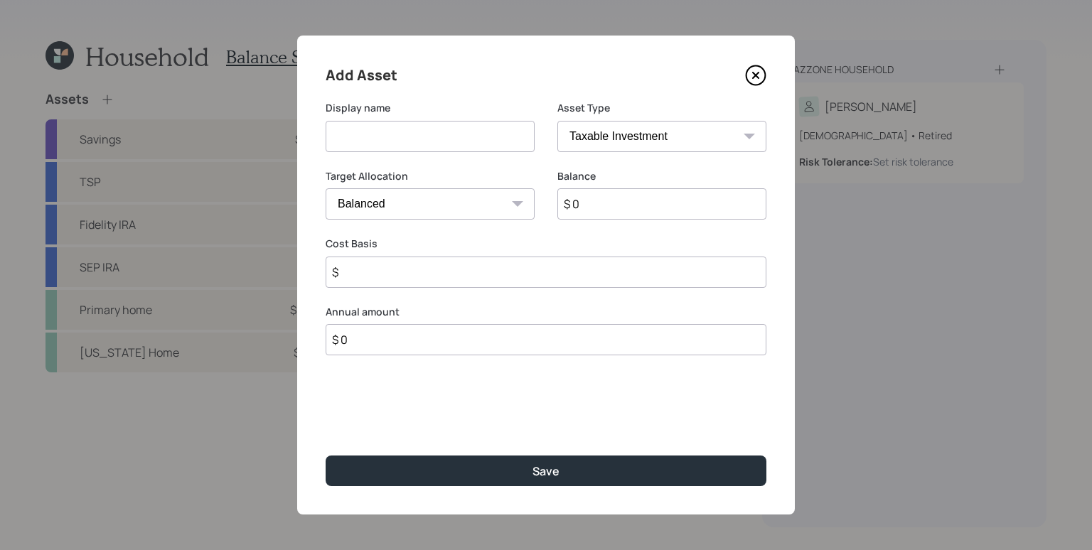
click at [442, 132] on input at bounding box center [430, 136] width 209 height 31
type input "Fidelity Brokerage"
click at [663, 137] on select "SEP [PERSON_NAME] IRA 401(k) [PERSON_NAME] 401(k) 403(b) [PERSON_NAME] 403(b) 4…" at bounding box center [661, 136] width 209 height 31
click at [496, 204] on select "Cash Conservative Balanced Aggressive" at bounding box center [430, 203] width 209 height 31
select select "uninvested"
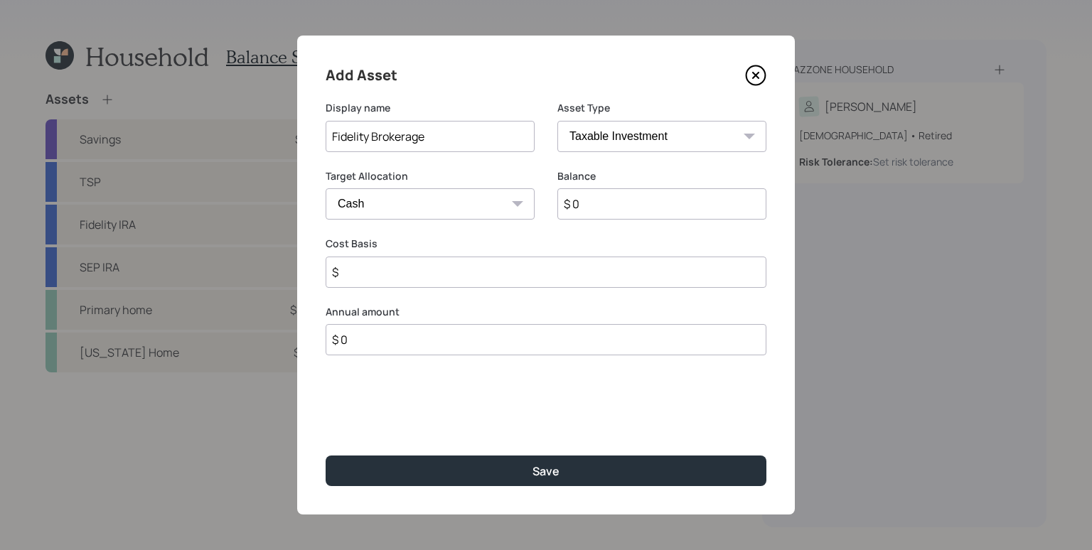
click at [326, 188] on select "Cash Conservative Balanced Aggressive" at bounding box center [430, 203] width 209 height 31
click at [629, 216] on input "$ 0" at bounding box center [661, 203] width 209 height 31
click at [631, 212] on input "$ 0" at bounding box center [661, 203] width 209 height 31
type input "$ 1"
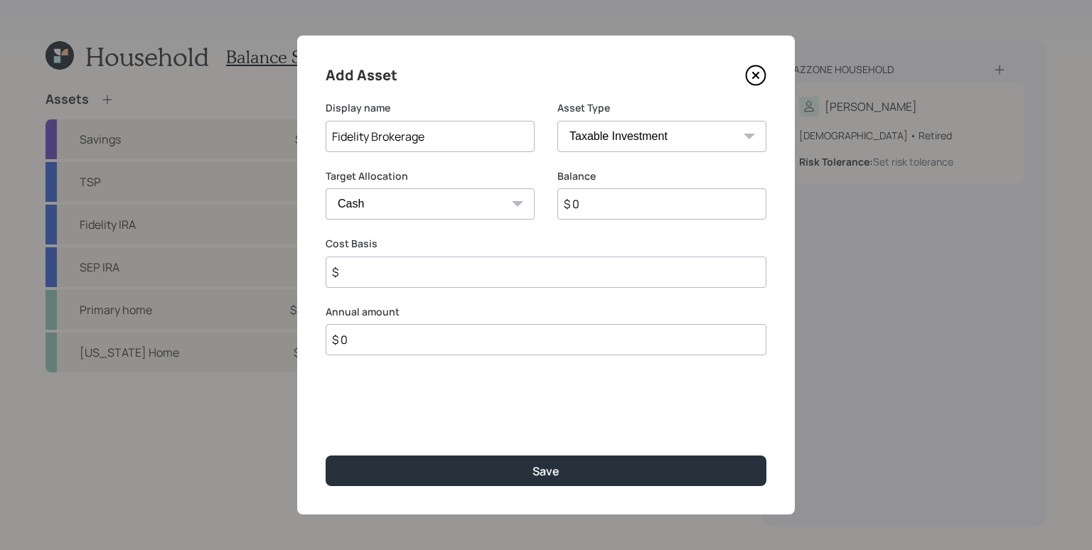
type input "$ 1"
type input "$ 13"
type input "$ 137"
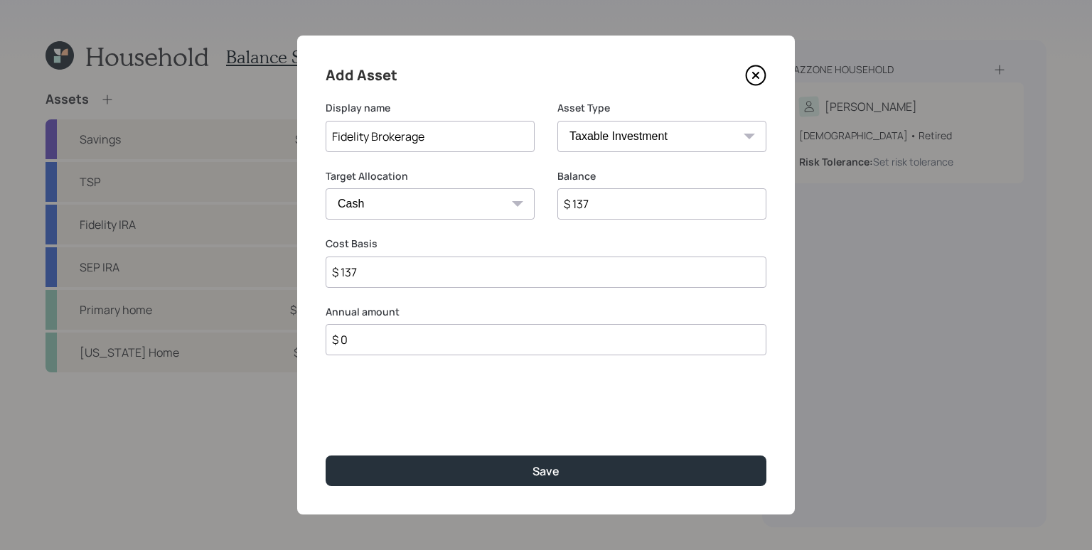
type input "$ 1,371"
type input "$ 137"
type input "$ 1,378"
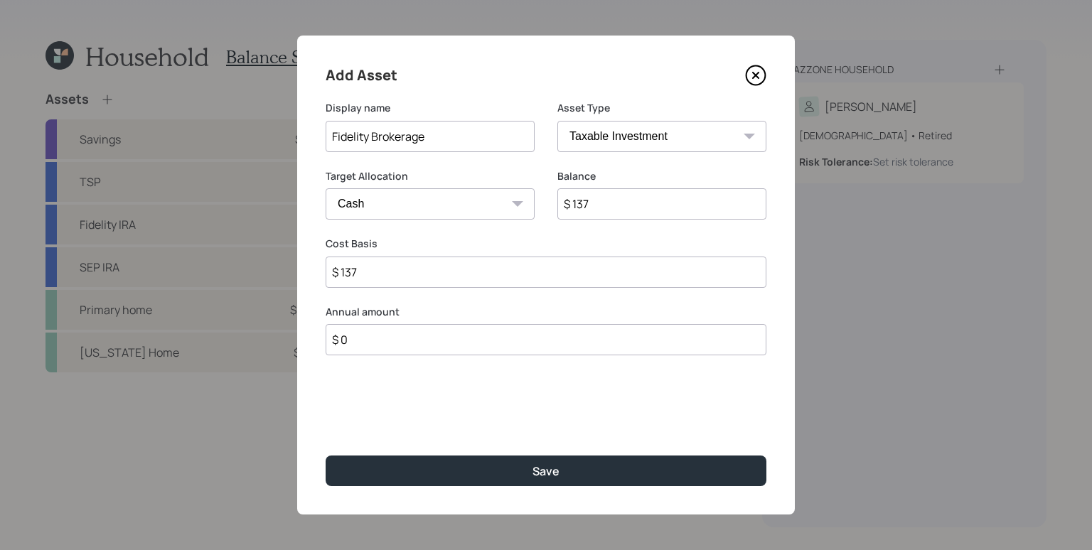
type input "$ 1,378"
click at [326, 456] on button "Save" at bounding box center [546, 471] width 441 height 31
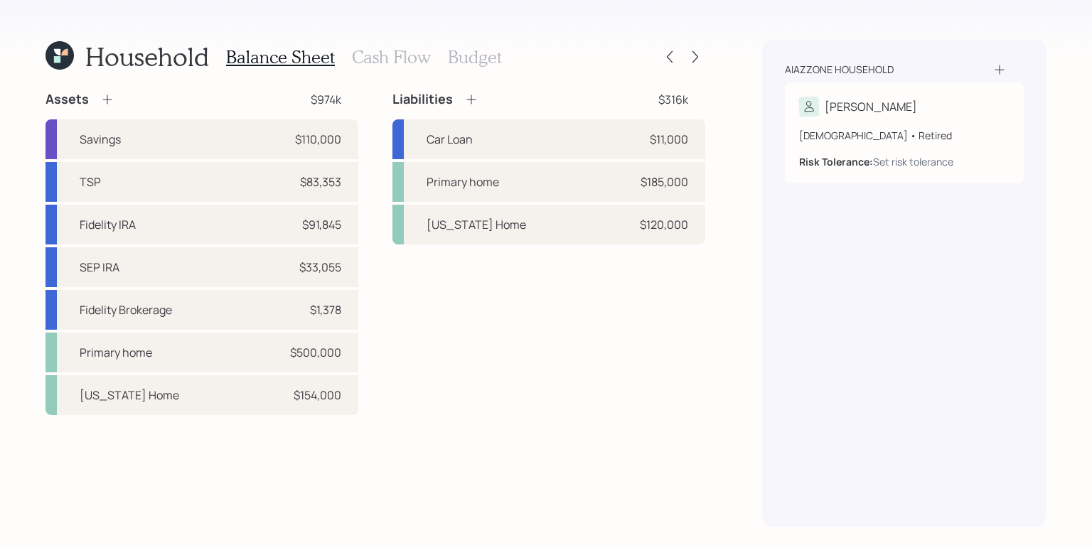
click at [399, 55] on h3 "Cash Flow" at bounding box center [391, 57] width 79 height 21
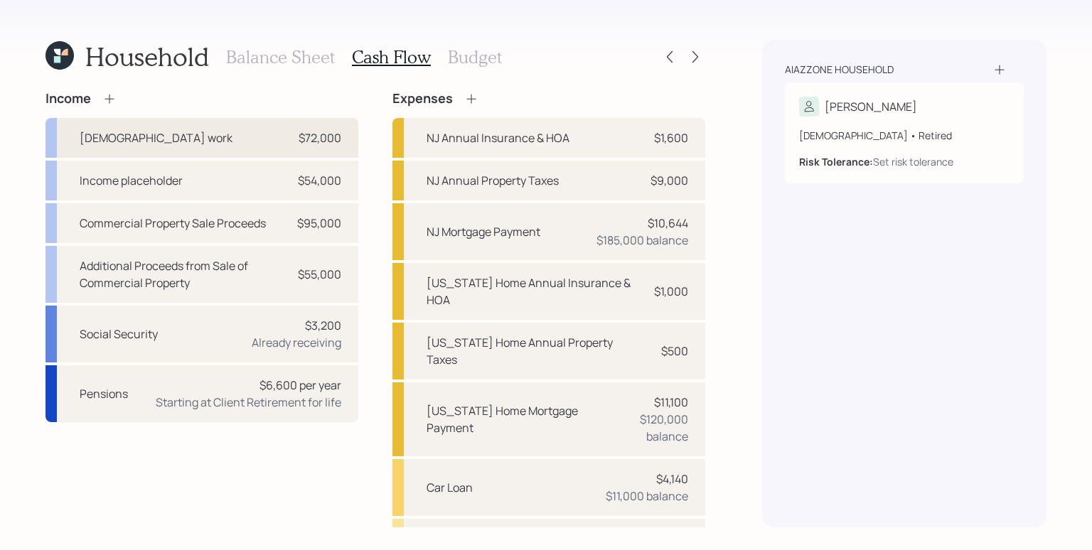
click at [315, 138] on div "$72,000" at bounding box center [320, 137] width 43 height 17
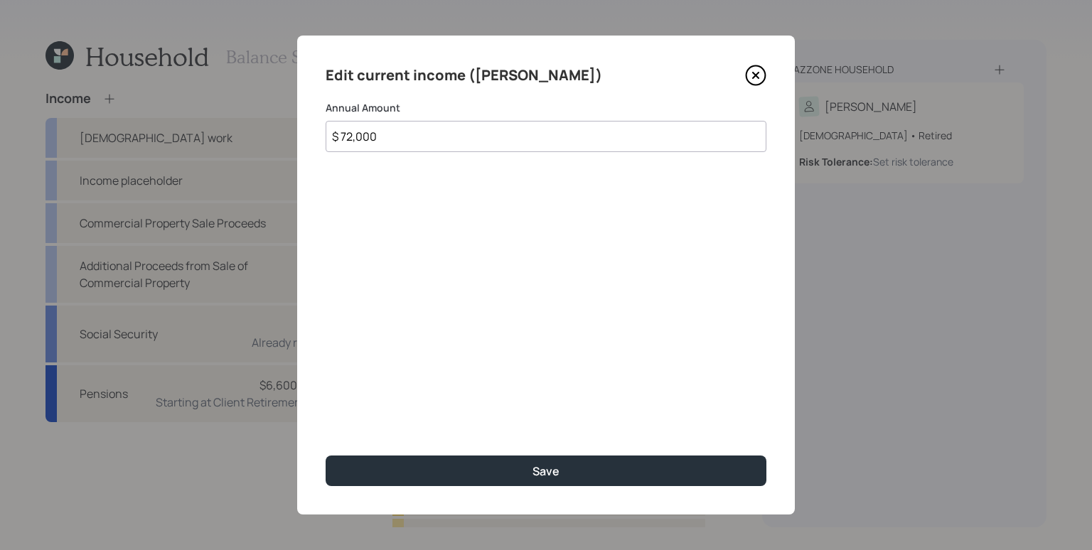
click at [528, 151] on input "$ 72,000" at bounding box center [546, 136] width 441 height 31
type input "$ 77,455"
click at [326, 456] on button "Save" at bounding box center [546, 471] width 441 height 31
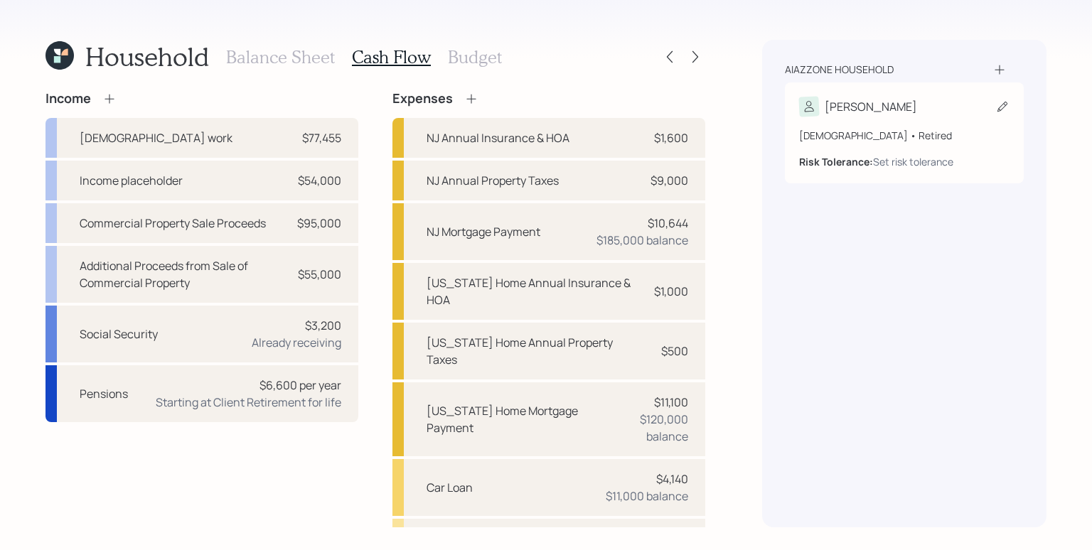
click at [882, 141] on div "[DEMOGRAPHIC_DATA] • Retired" at bounding box center [904, 135] width 210 height 15
select select "9"
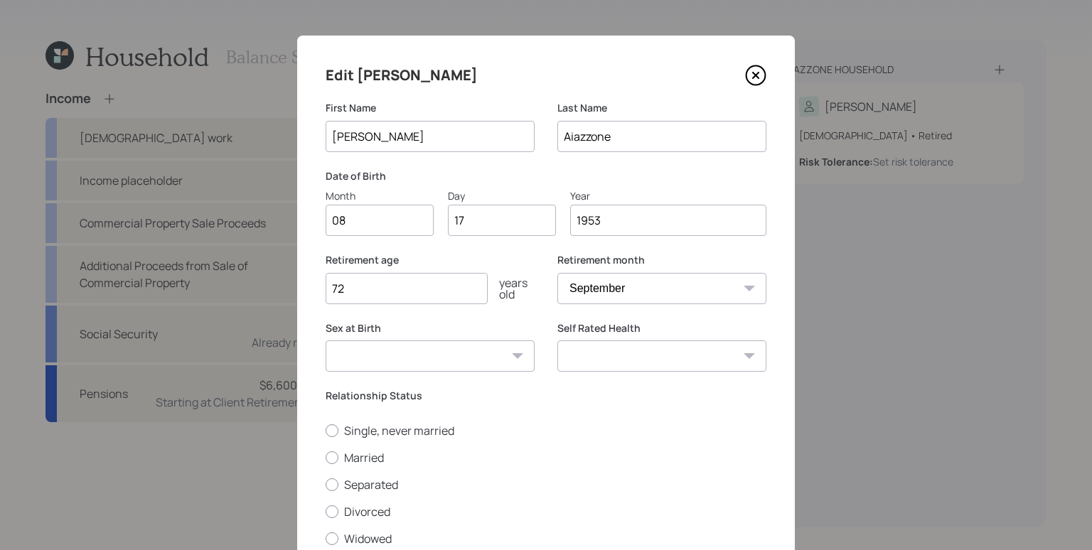
click at [753, 74] on icon at bounding box center [756, 76] width 6 height 6
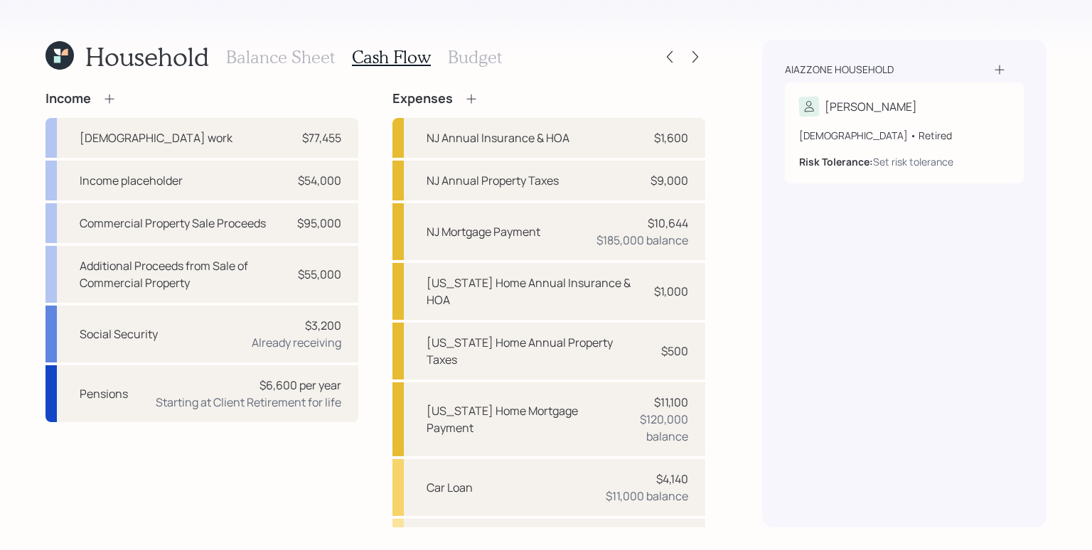
click at [376, 218] on div "Income [DEMOGRAPHIC_DATA] work $77,455 Income placeholder $54,000 Commercial Pr…" at bounding box center [376, 367] width 660 height 553
click at [324, 216] on div "$95,000" at bounding box center [319, 223] width 44 height 17
select select "other"
select select "long_term_gain"
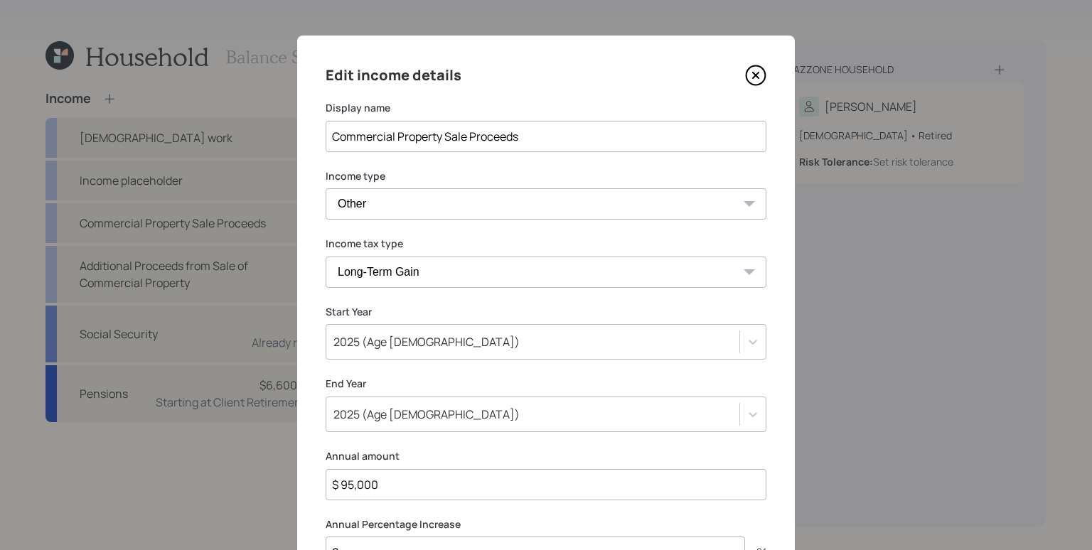
click at [756, 78] on icon at bounding box center [755, 75] width 21 height 21
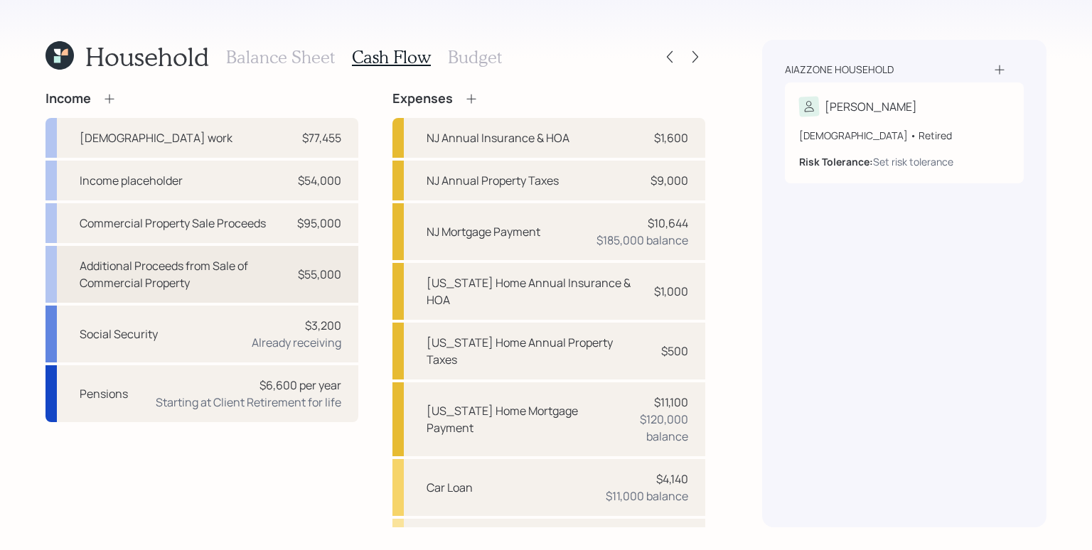
click at [335, 276] on div "$55,000" at bounding box center [319, 274] width 43 height 17
select select "other"
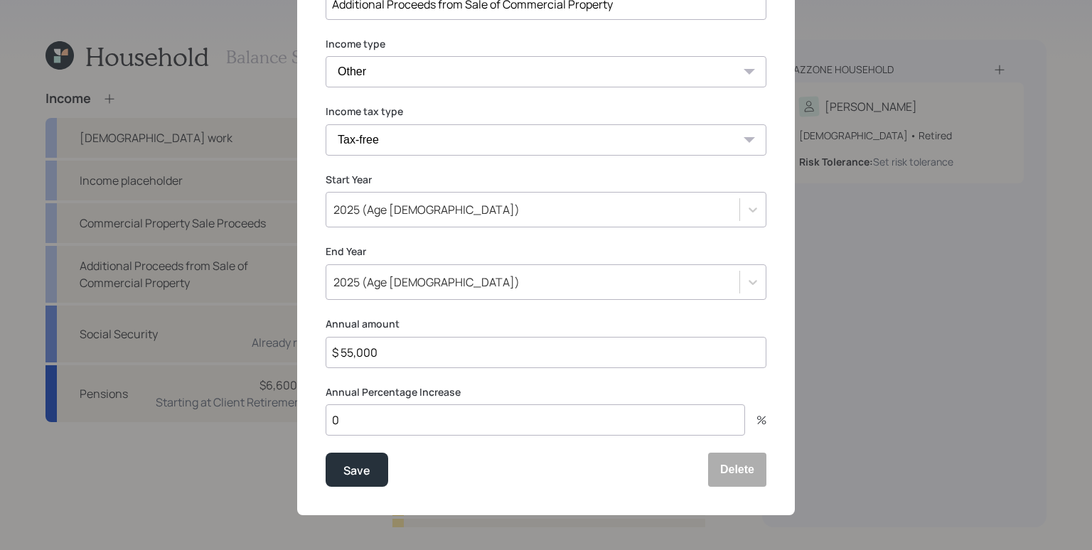
scroll to position [21, 0]
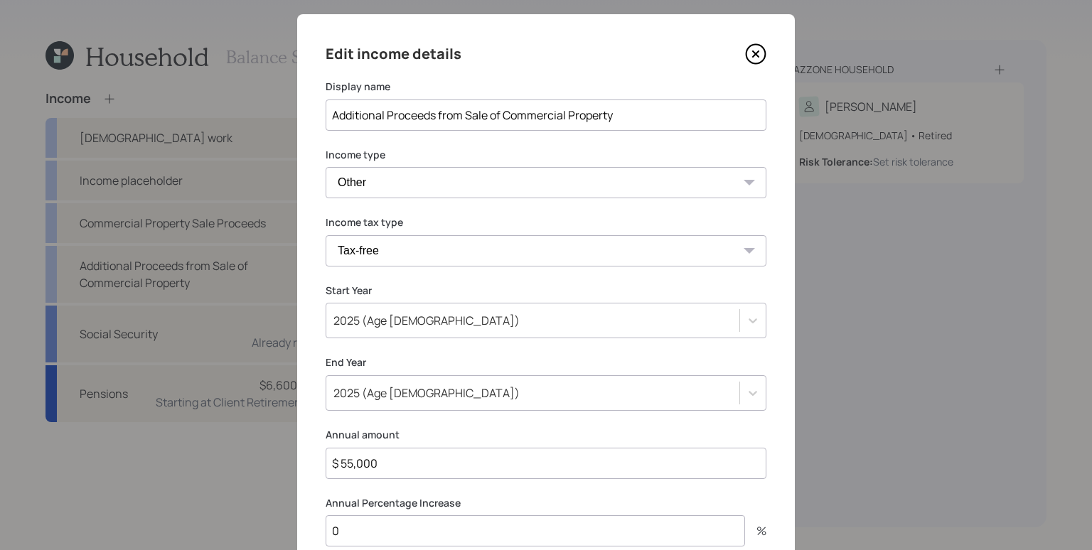
click at [759, 53] on icon at bounding box center [755, 53] width 21 height 21
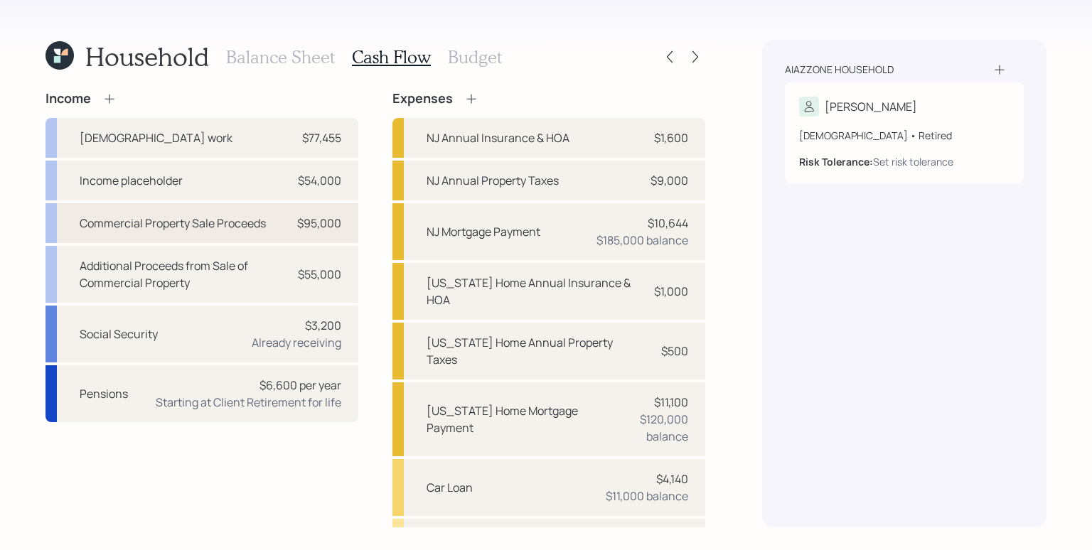
click at [233, 218] on div "Commercial Property Sale Proceeds" at bounding box center [173, 223] width 186 height 17
select select "other"
select select "long_term_gain"
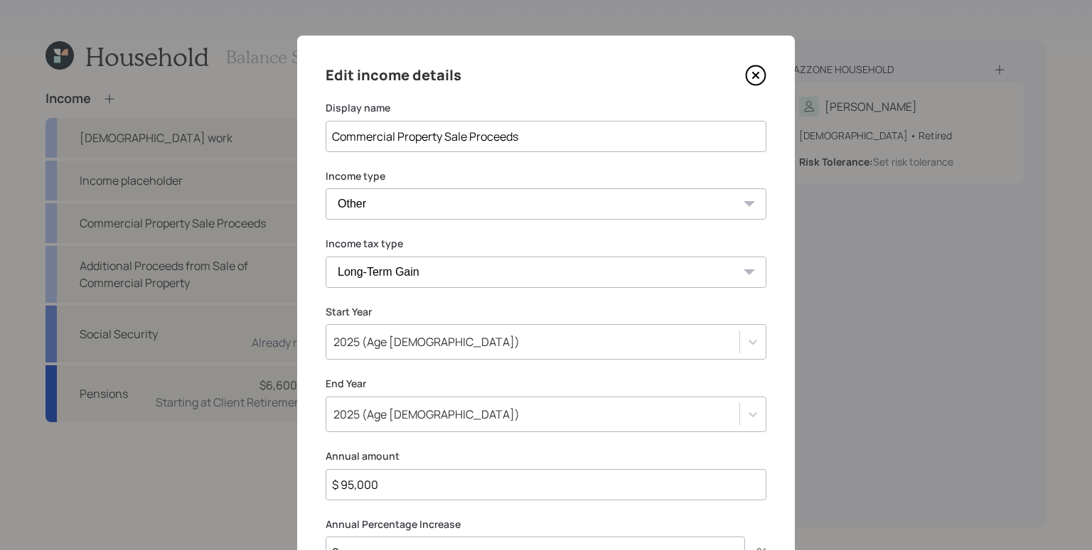
click at [768, 77] on div "Edit income details Display name Commercial Property Sale Proceeds Income type …" at bounding box center [546, 342] width 498 height 612
click at [753, 77] on icon at bounding box center [756, 76] width 6 height 6
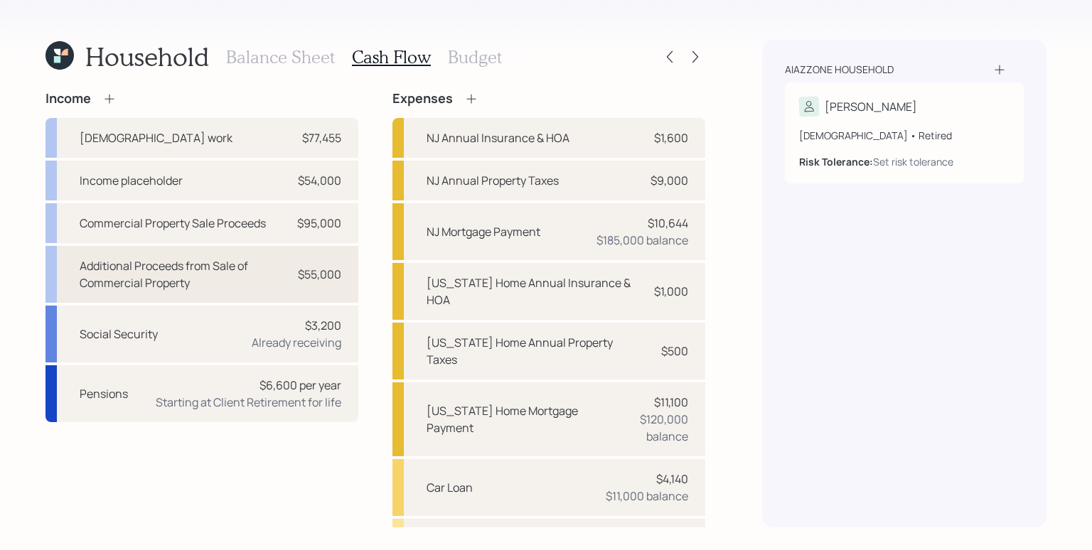
click at [255, 276] on div "Additional Proceeds from Sale of Commercial Property" at bounding box center [184, 274] width 208 height 34
select select "other"
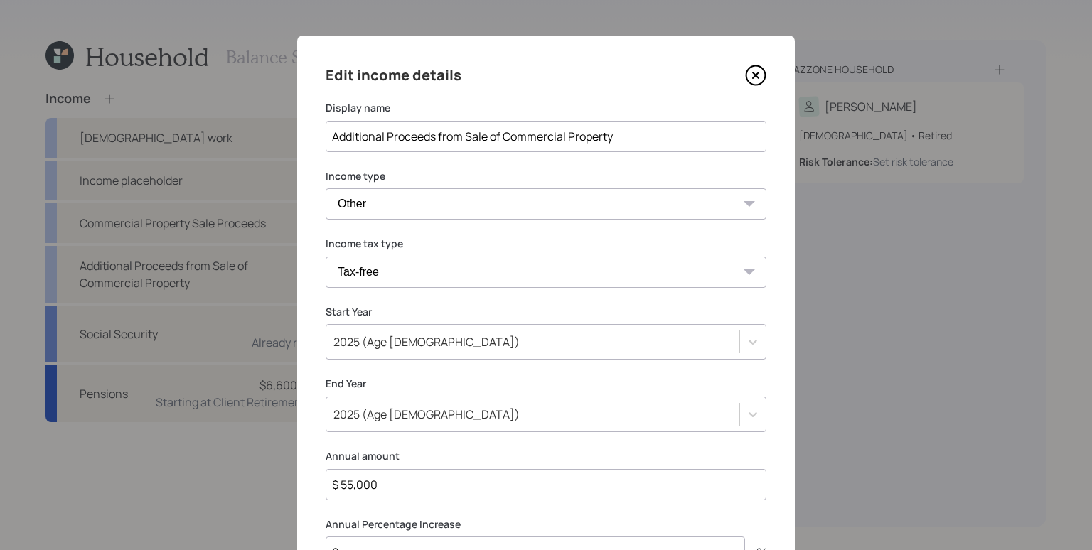
click at [746, 72] on icon at bounding box center [755, 75] width 21 height 21
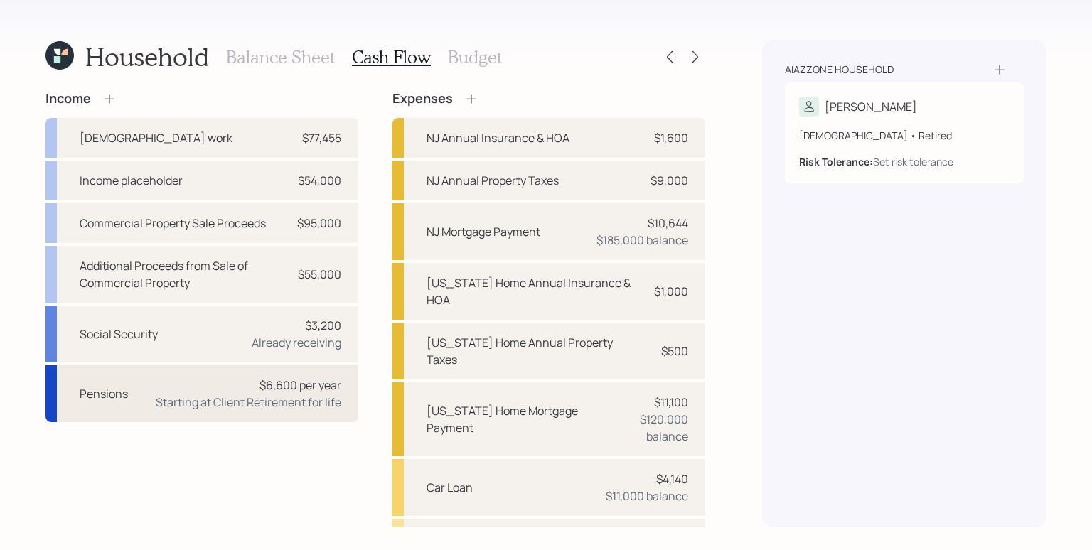
click at [296, 406] on div "Starting at Client Retirement for life" at bounding box center [249, 402] width 186 height 17
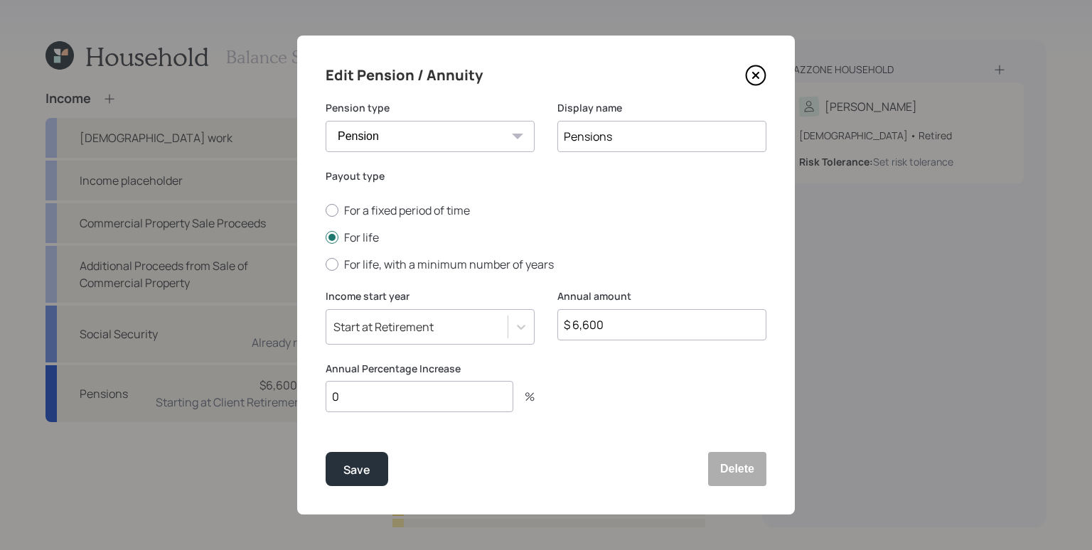
click at [630, 335] on input "$ 6,600" at bounding box center [661, 324] width 209 height 31
type input "$ 6,252"
click at [361, 479] on div "Save" at bounding box center [356, 470] width 27 height 19
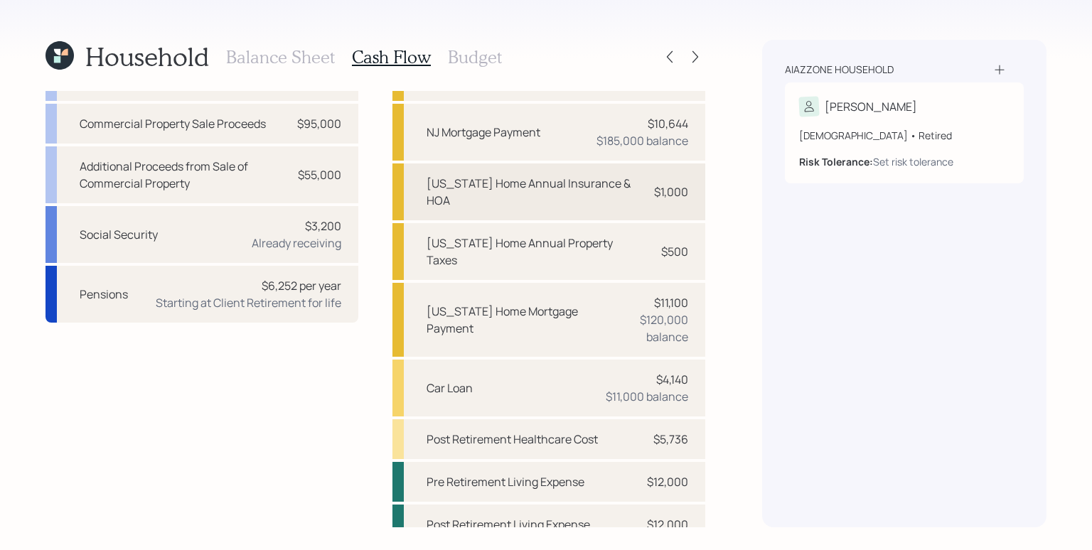
scroll to position [116, 0]
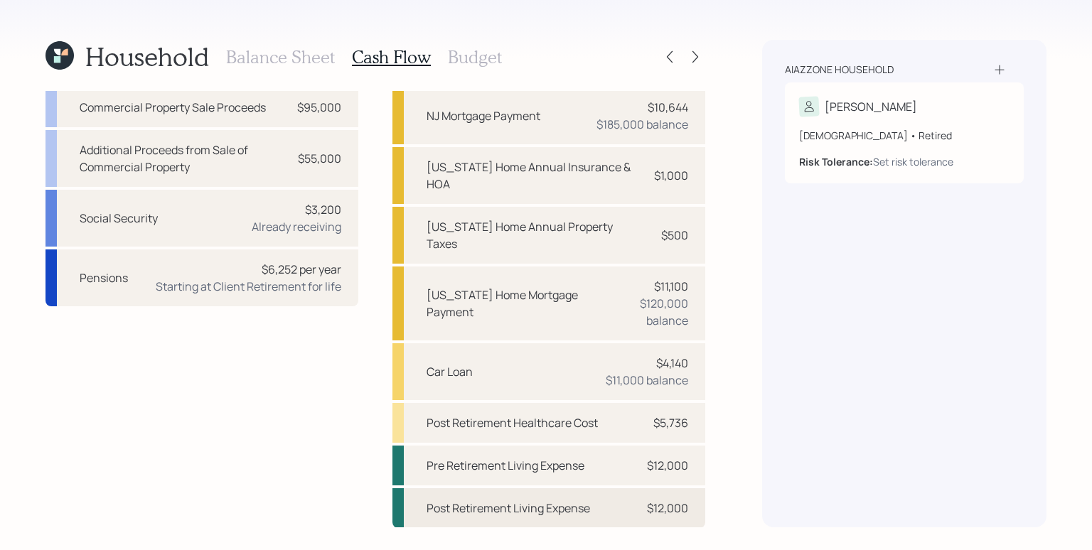
click at [668, 514] on div "$12,000" at bounding box center [667, 508] width 41 height 17
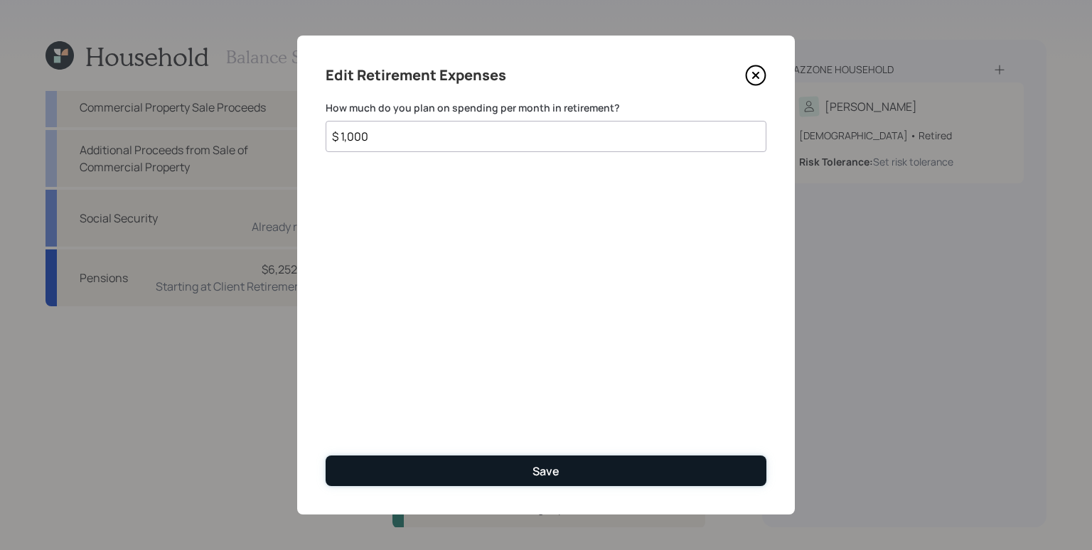
click at [604, 472] on button "Save" at bounding box center [546, 471] width 441 height 31
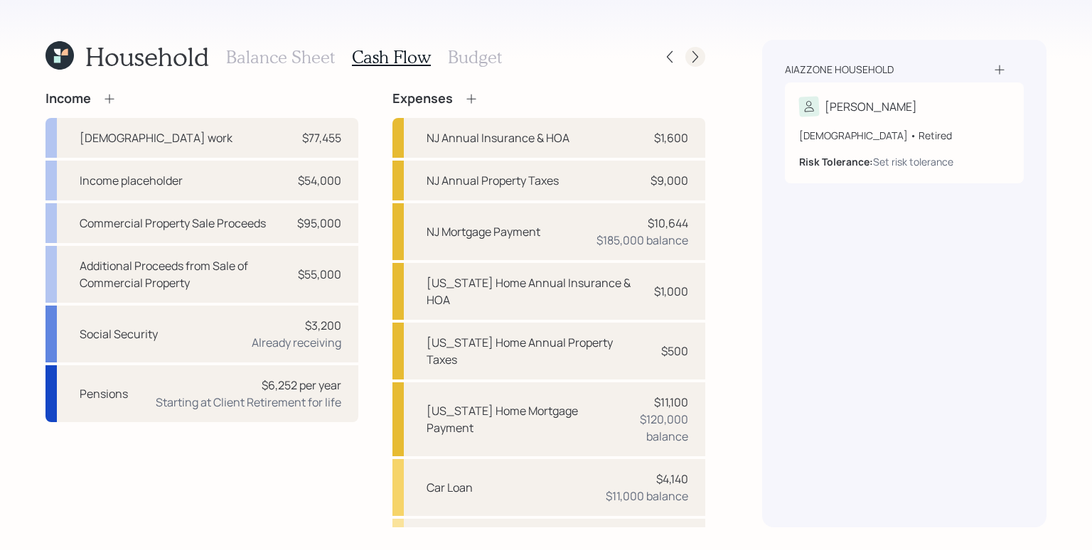
click at [692, 53] on icon at bounding box center [695, 57] width 14 height 14
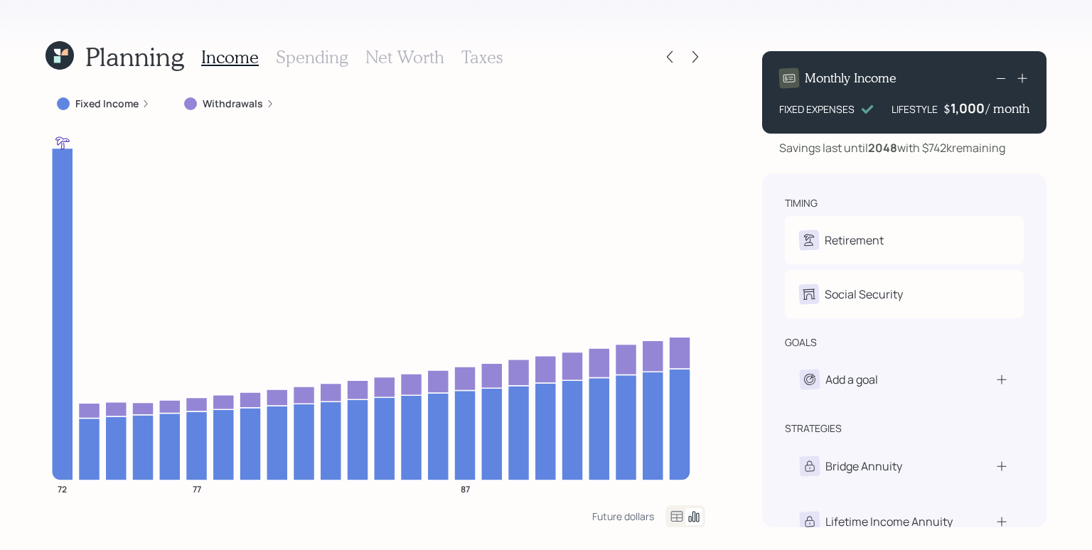
click at [294, 56] on h3 "Spending" at bounding box center [312, 57] width 73 height 21
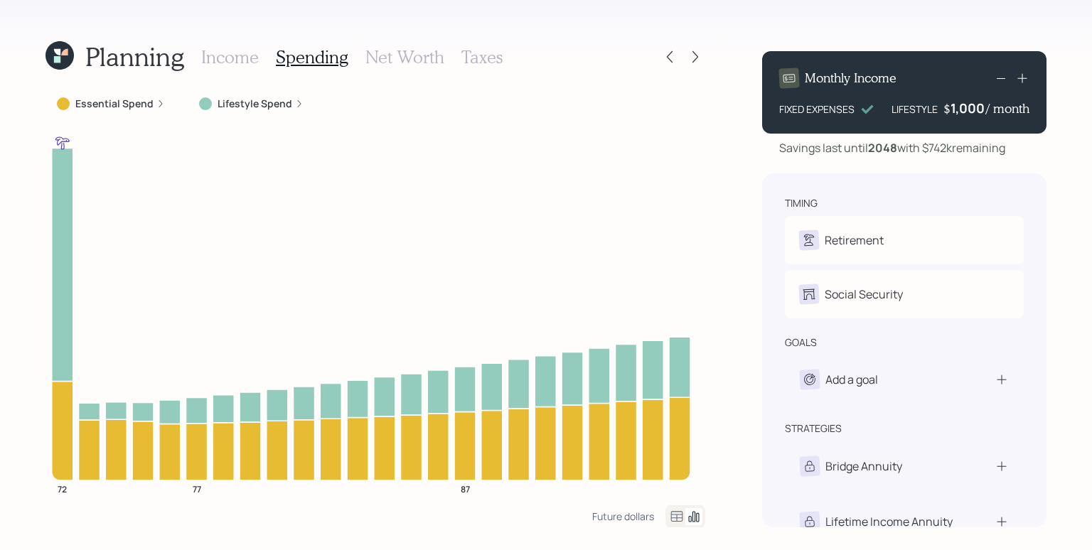
click at [268, 105] on label "Lifestyle Spend" at bounding box center [255, 104] width 75 height 14
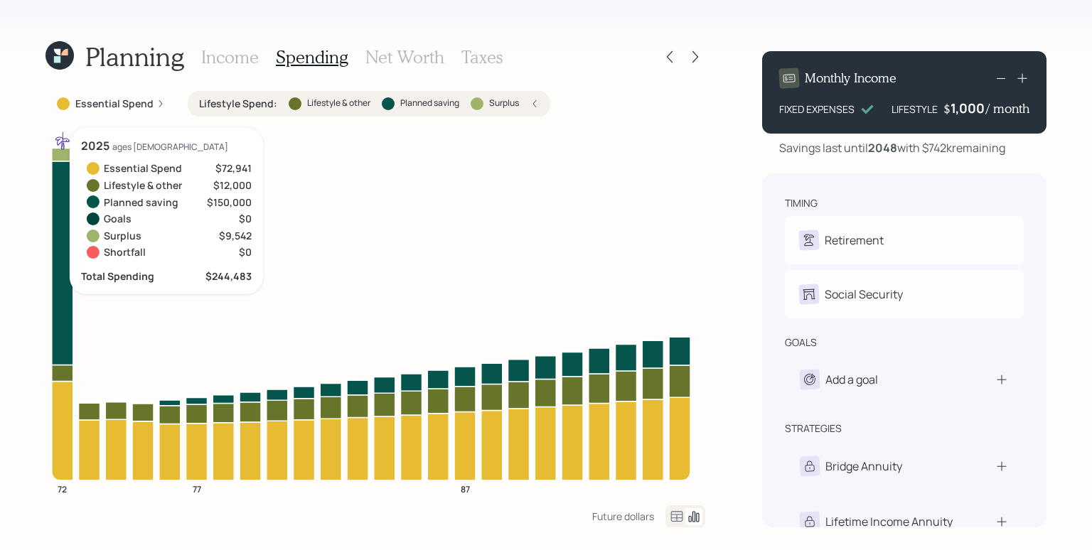
click at [58, 176] on icon at bounding box center [62, 263] width 21 height 204
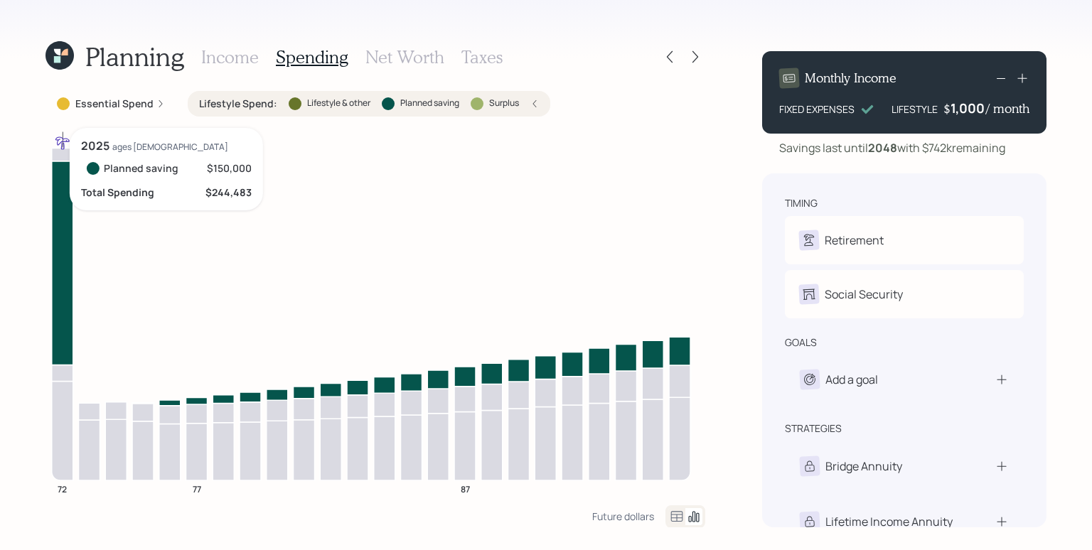
click at [66, 212] on icon at bounding box center [62, 263] width 21 height 204
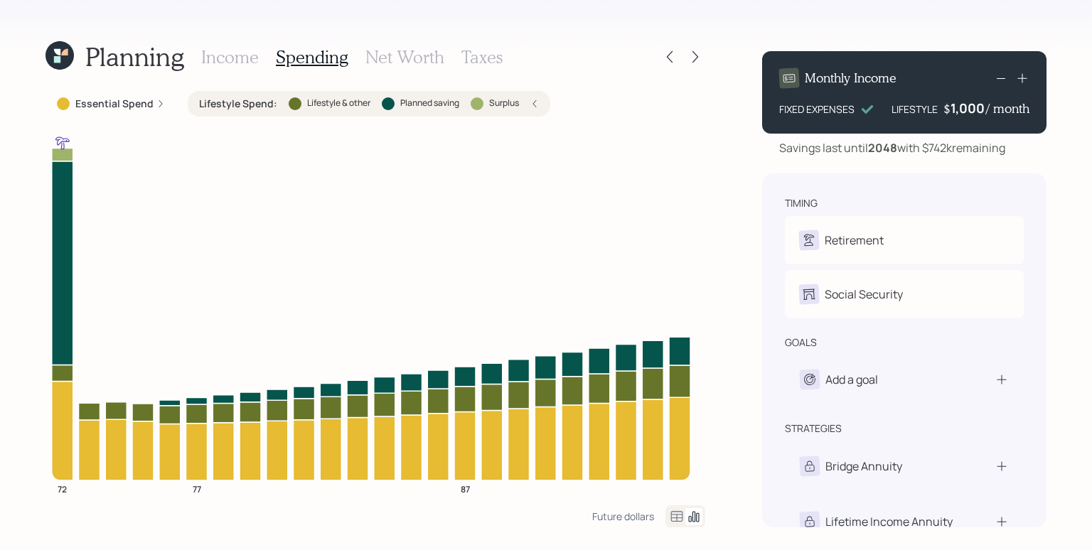
click at [534, 101] on icon at bounding box center [534, 104] width 9 height 9
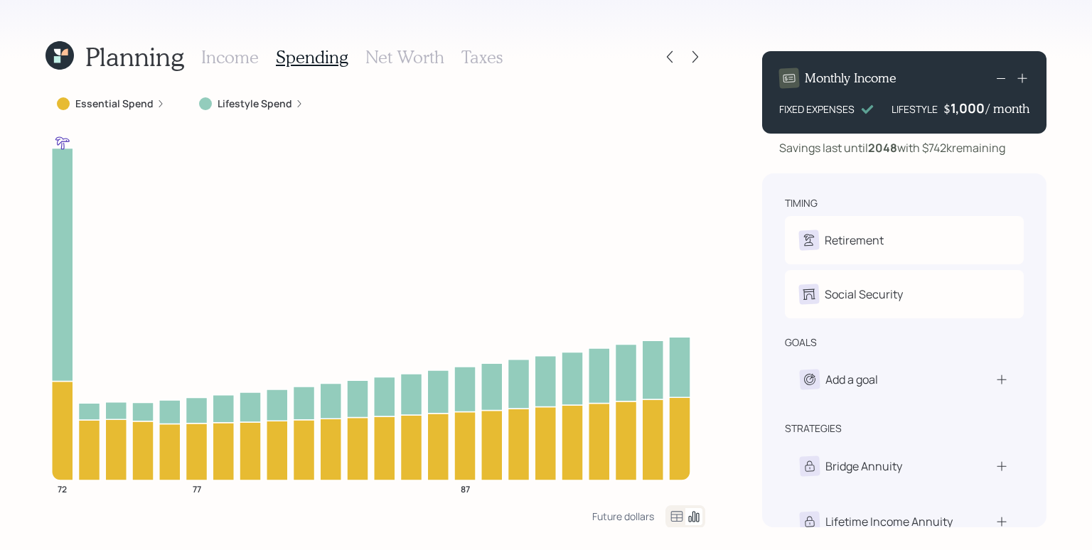
click at [241, 55] on h3 "Income" at bounding box center [230, 57] width 58 height 21
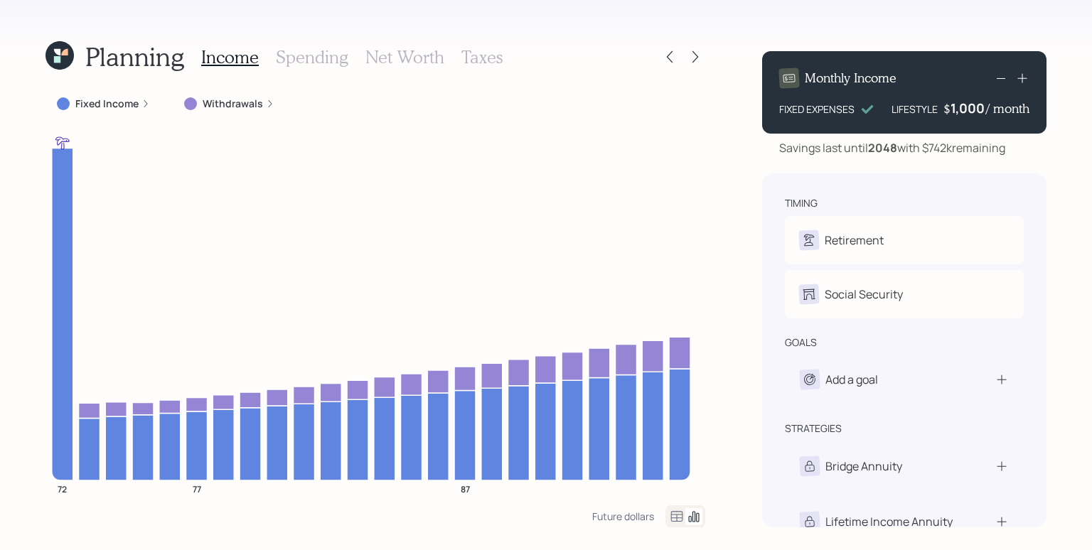
click at [131, 106] on label "Fixed Income" at bounding box center [106, 104] width 63 height 14
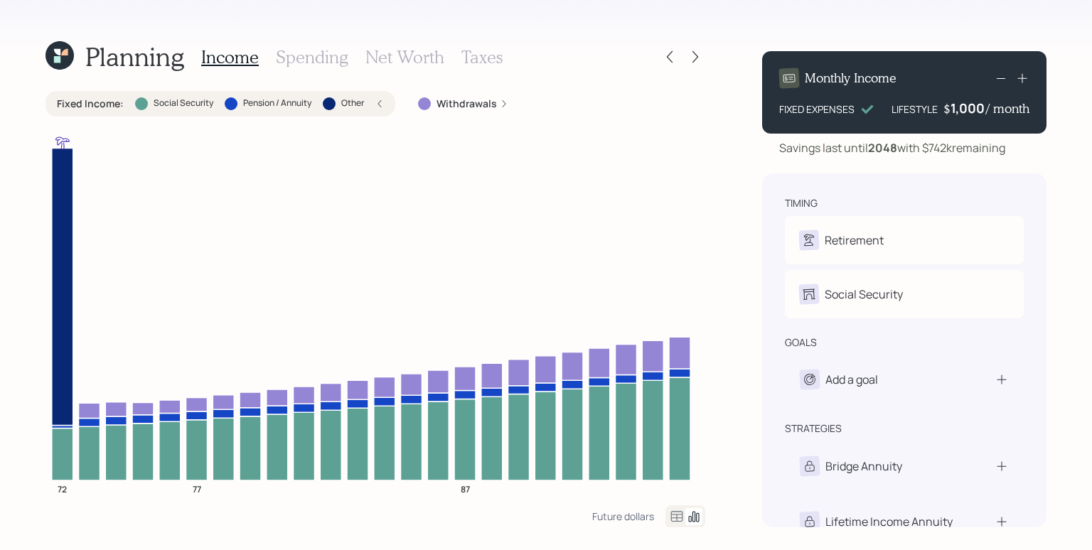
click at [360, 102] on label "Other" at bounding box center [352, 103] width 23 height 12
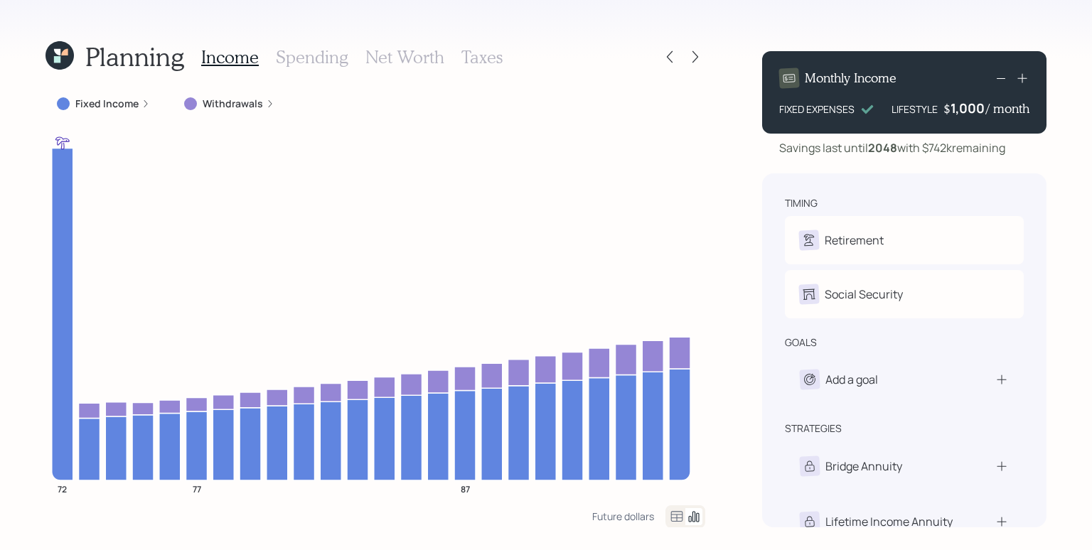
click at [247, 108] on label "Withdrawals" at bounding box center [233, 104] width 60 height 14
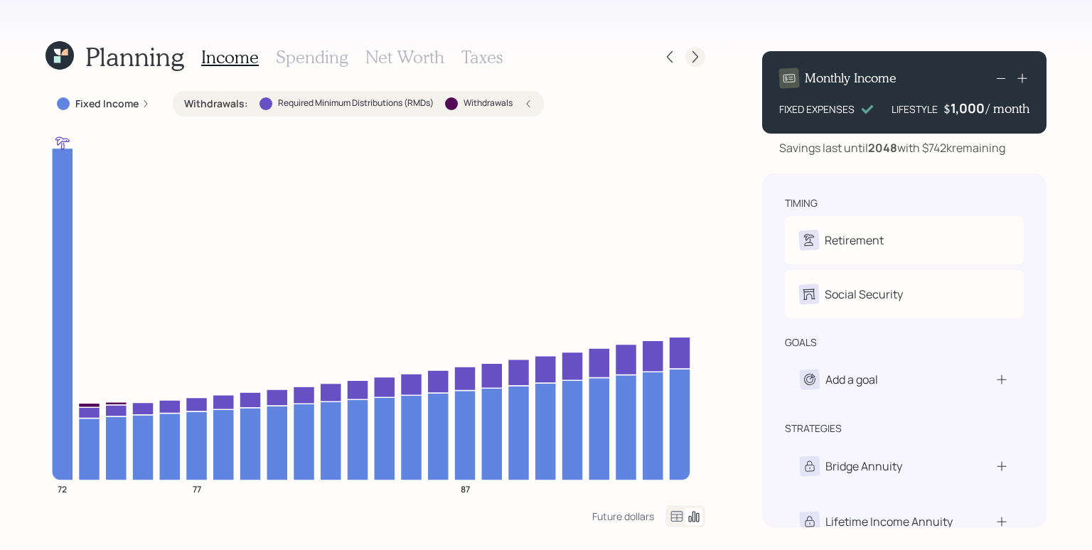
click at [699, 58] on icon at bounding box center [695, 57] width 14 height 14
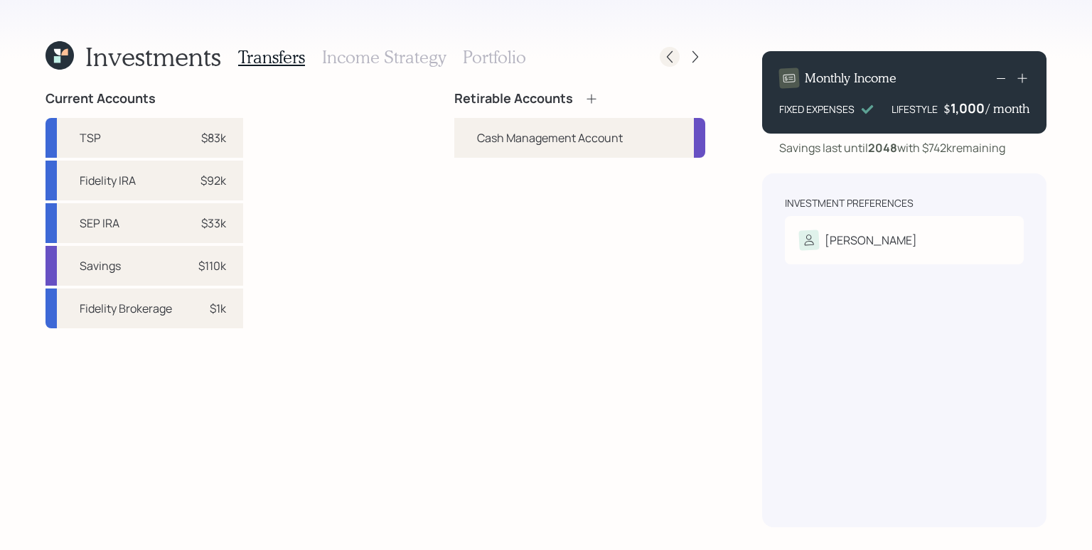
click at [673, 60] on icon at bounding box center [670, 57] width 14 height 14
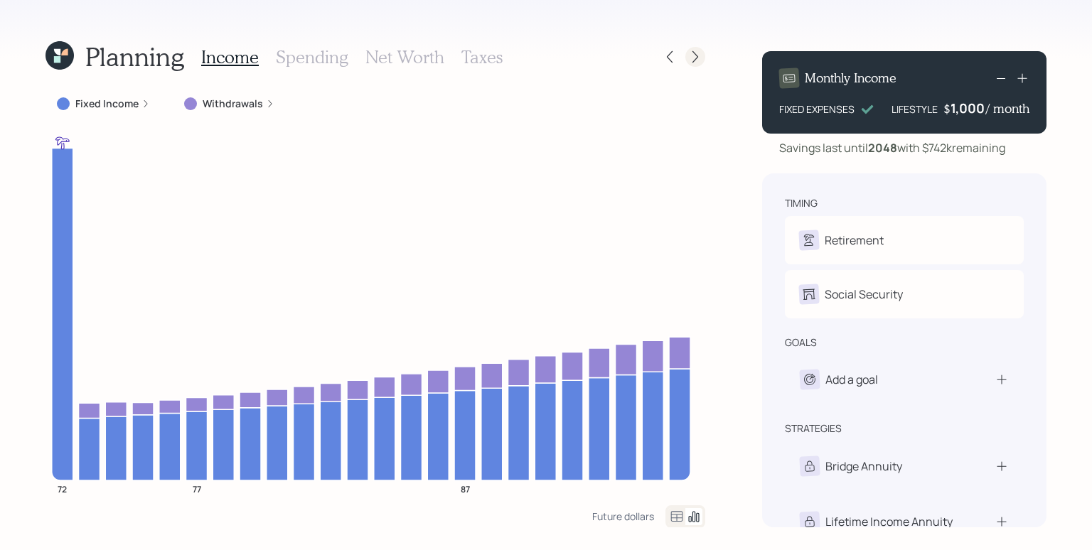
click at [692, 54] on icon at bounding box center [695, 57] width 14 height 14
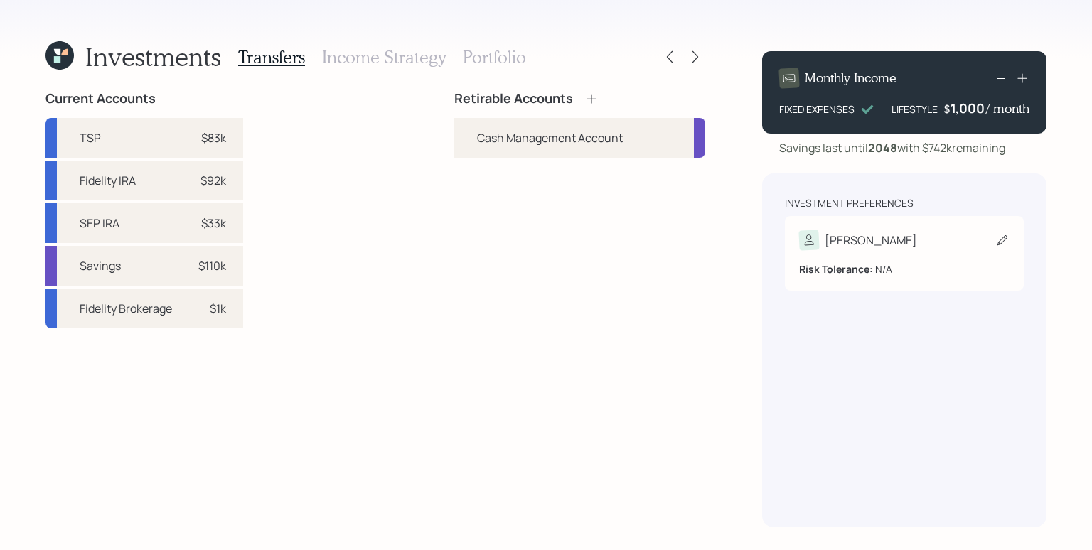
click at [857, 237] on div "[PERSON_NAME]" at bounding box center [904, 240] width 210 height 20
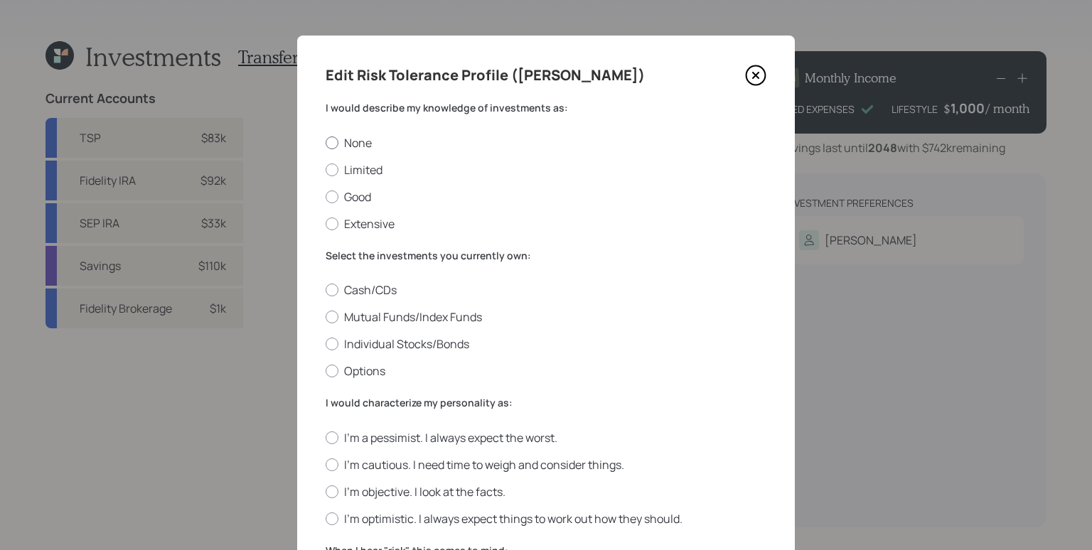
click at [373, 142] on label "None" at bounding box center [546, 143] width 441 height 16
click at [326, 142] on input "None" at bounding box center [325, 142] width 1 height 1
radio input "true"
click at [354, 173] on label "Limited" at bounding box center [546, 170] width 441 height 16
click at [326, 170] on input "Limited" at bounding box center [325, 169] width 1 height 1
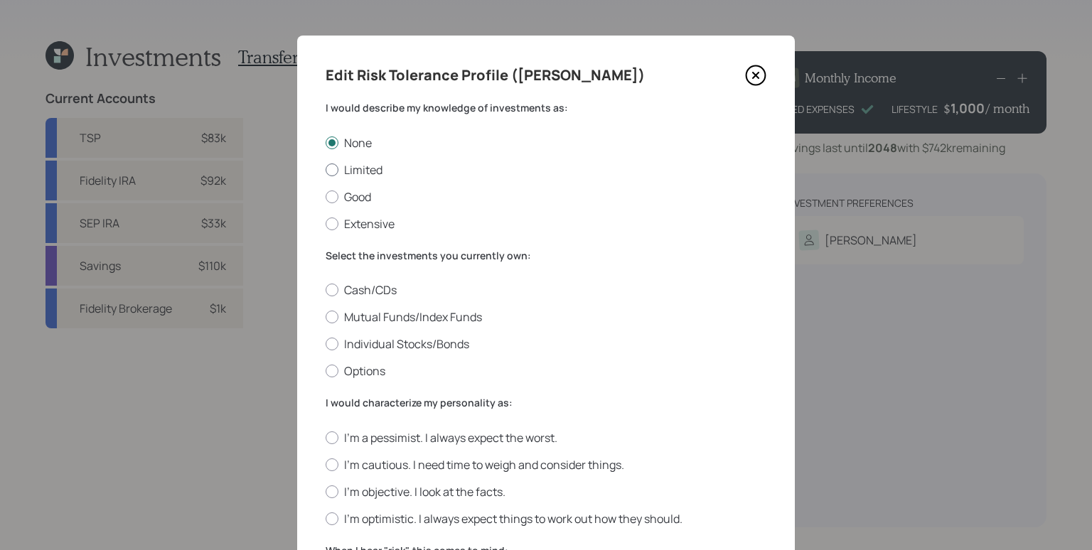
radio input "true"
click at [352, 210] on div "None Limited Good Extensive" at bounding box center [546, 183] width 441 height 97
click at [356, 226] on label "Extensive" at bounding box center [546, 224] width 441 height 16
click at [326, 224] on input "Extensive" at bounding box center [325, 223] width 1 height 1
radio input "true"
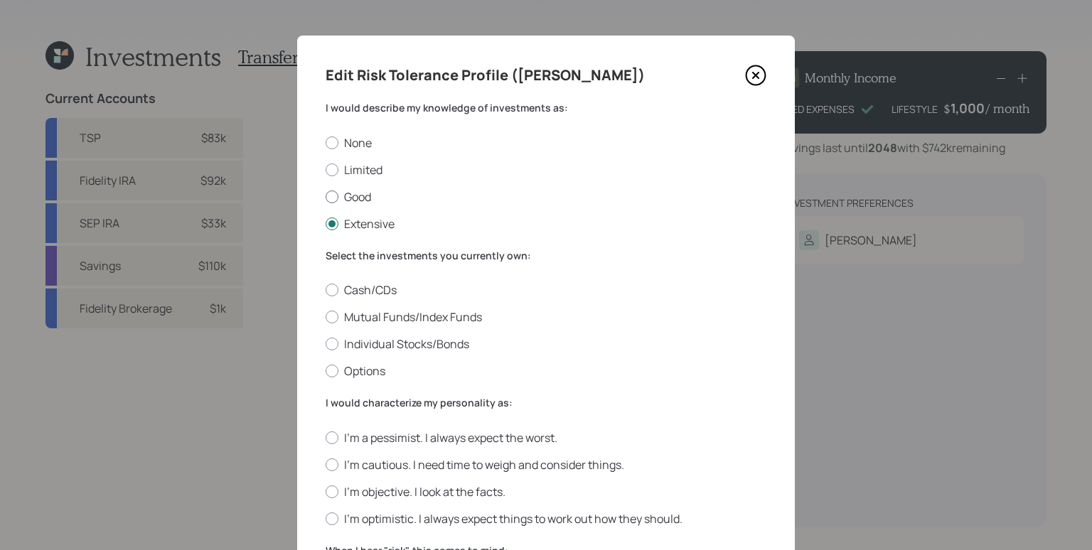
click at [351, 194] on label "Good" at bounding box center [546, 197] width 441 height 16
click at [326, 196] on input "Good" at bounding box center [325, 196] width 1 height 1
radio input "true"
click at [351, 164] on label "Limited" at bounding box center [546, 170] width 441 height 16
click at [326, 169] on input "Limited" at bounding box center [325, 169] width 1 height 1
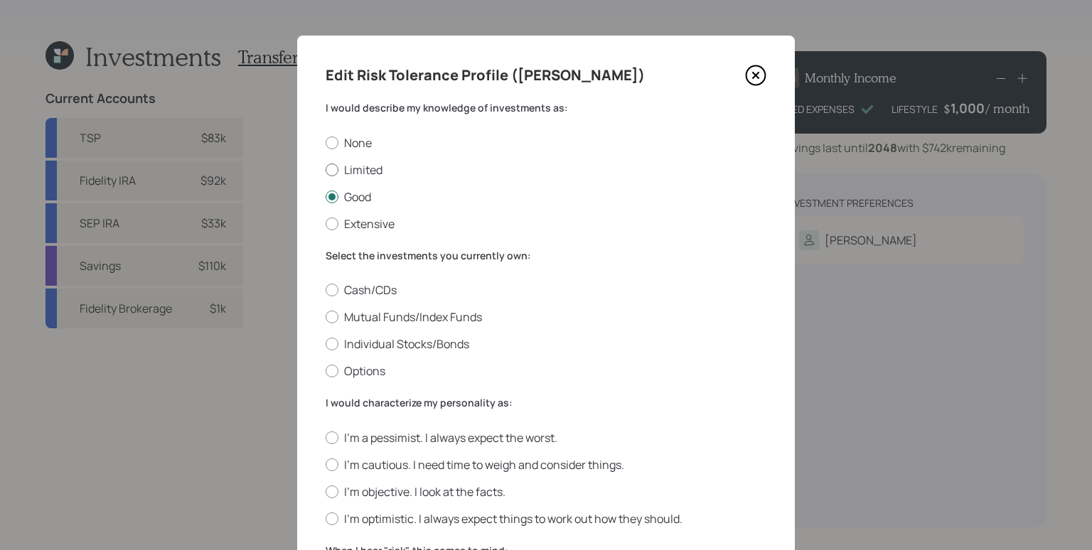
radio input "true"
click at [349, 142] on label "None" at bounding box center [546, 143] width 441 height 16
click at [326, 142] on input "None" at bounding box center [325, 142] width 1 height 1
radio input "true"
click at [350, 170] on label "Limited" at bounding box center [546, 170] width 441 height 16
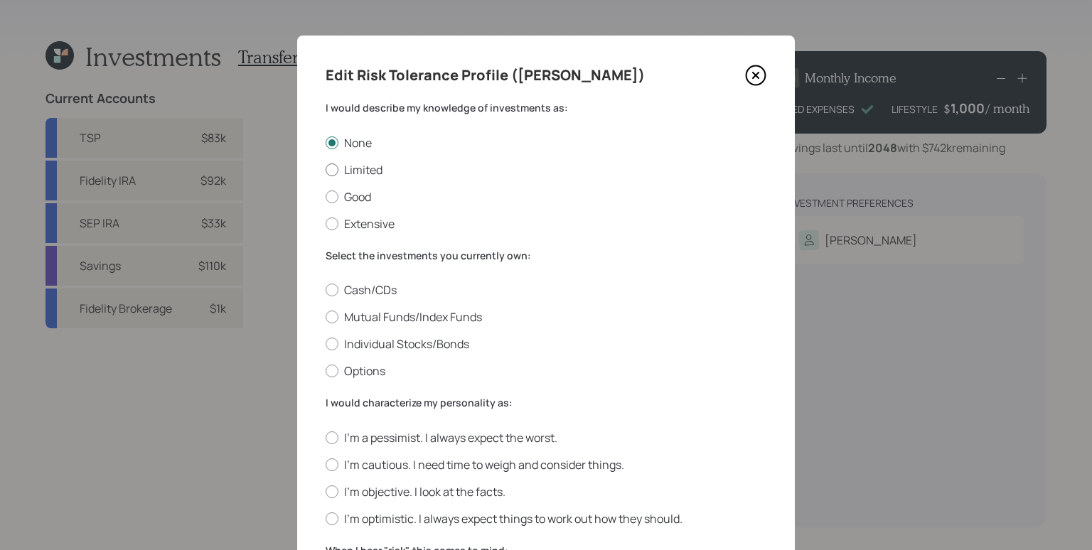
click at [326, 170] on input "Limited" at bounding box center [325, 169] width 1 height 1
radio input "true"
click at [348, 202] on label "Good" at bounding box center [546, 197] width 441 height 16
click at [326, 197] on input "Good" at bounding box center [325, 196] width 1 height 1
radio input "true"
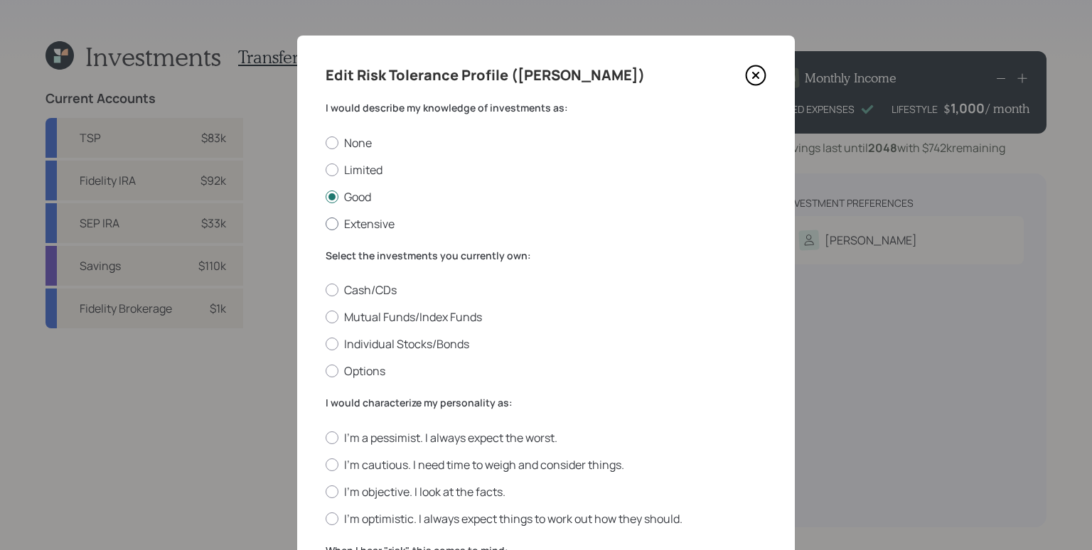
click at [354, 230] on label "Extensive" at bounding box center [546, 224] width 441 height 16
click at [326, 224] on input "Extensive" at bounding box center [325, 223] width 1 height 1
radio input "true"
click at [359, 198] on label "Good" at bounding box center [546, 197] width 441 height 16
click at [326, 197] on input "Good" at bounding box center [325, 196] width 1 height 1
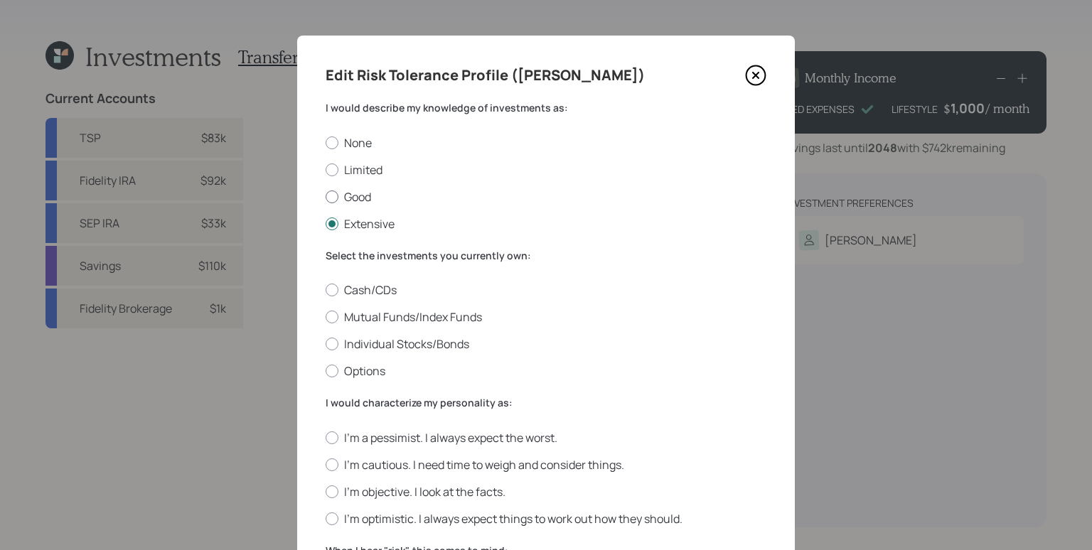
radio input "true"
click at [360, 167] on label "Limited" at bounding box center [546, 170] width 441 height 16
click at [326, 169] on input "Limited" at bounding box center [325, 169] width 1 height 1
radio input "true"
click at [353, 139] on label "None" at bounding box center [546, 143] width 441 height 16
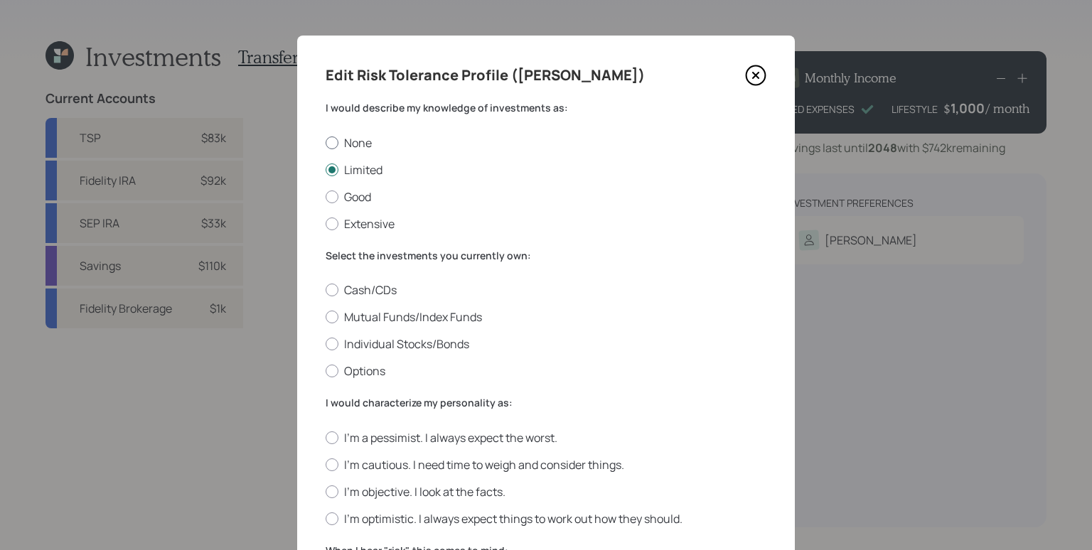
click at [326, 142] on input "None" at bounding box center [325, 142] width 1 height 1
radio input "true"
click at [361, 164] on label "Limited" at bounding box center [546, 170] width 441 height 16
click at [326, 169] on input "Limited" at bounding box center [325, 169] width 1 height 1
radio input "true"
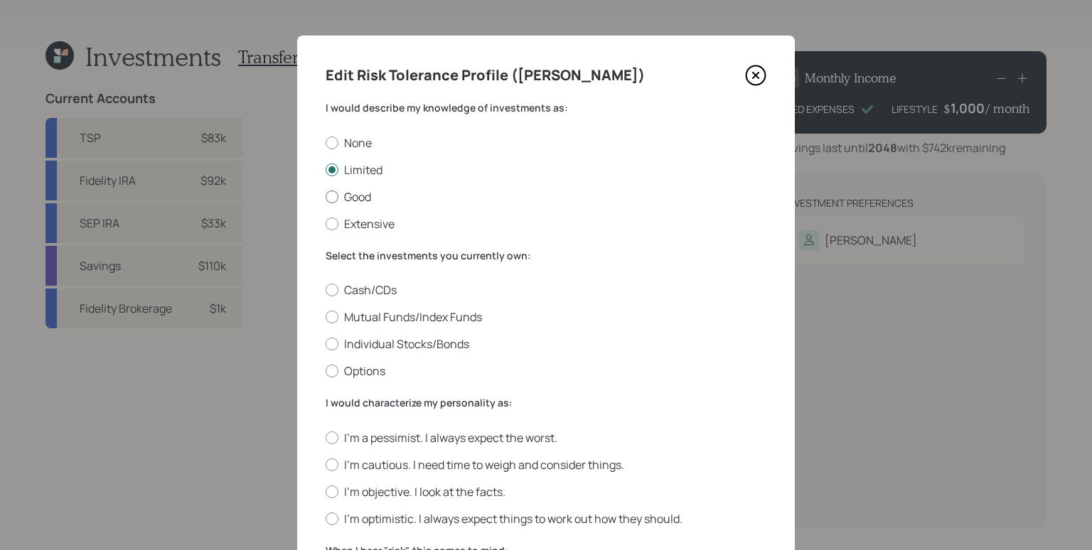
click at [368, 199] on label "Good" at bounding box center [546, 197] width 441 height 16
click at [326, 197] on input "Good" at bounding box center [325, 196] width 1 height 1
radio input "true"
click at [355, 173] on label "Limited" at bounding box center [546, 170] width 441 height 16
click at [326, 170] on input "Limited" at bounding box center [325, 169] width 1 height 1
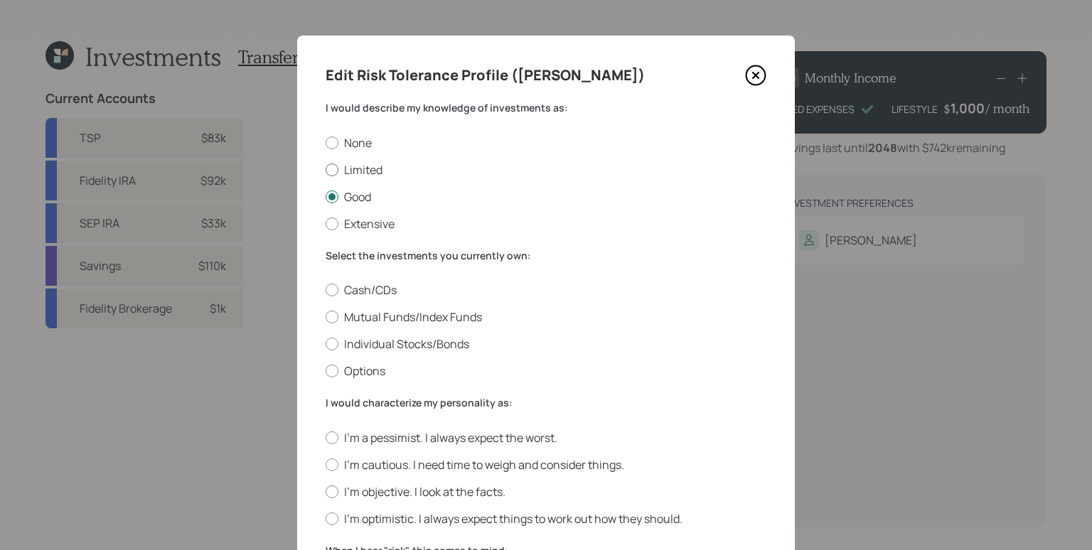
radio input "true"
click at [370, 289] on label "Cash/CDs" at bounding box center [546, 290] width 441 height 16
click at [326, 290] on input "Cash/CDs" at bounding box center [325, 290] width 1 height 1
radio input "true"
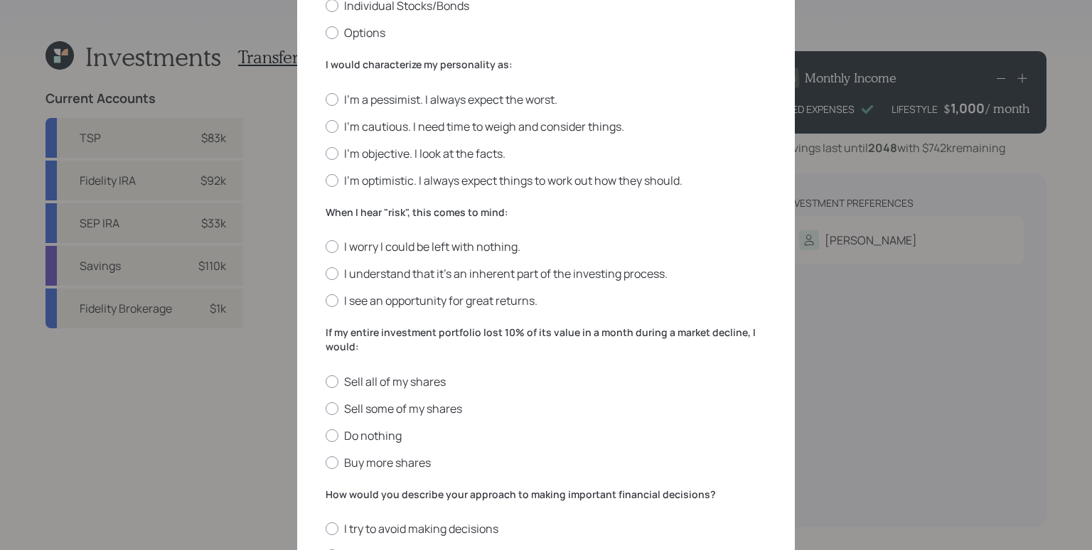
scroll to position [366, 0]
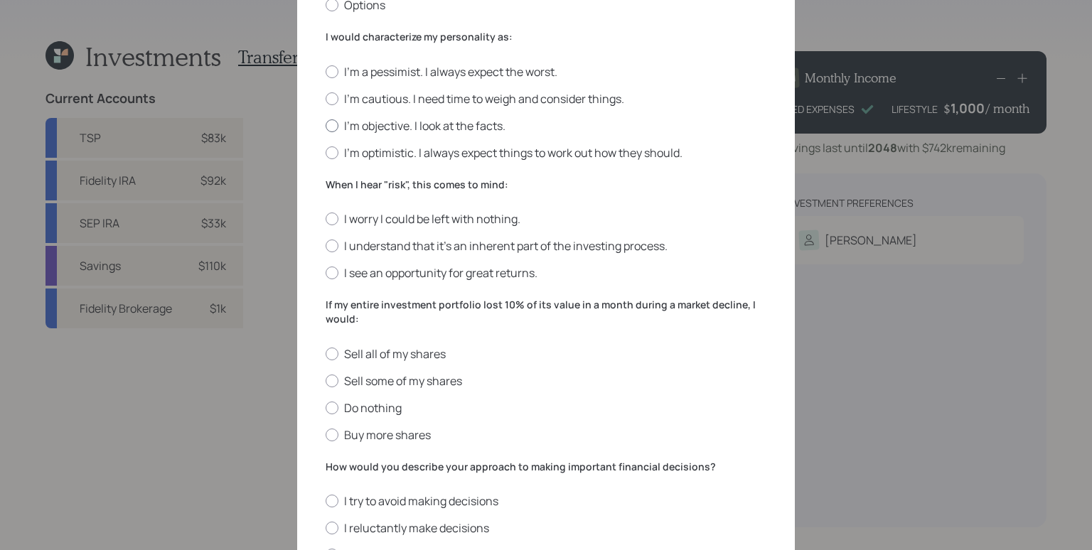
click at [425, 129] on label "I'm objective. I look at the facts." at bounding box center [546, 126] width 441 height 16
click at [326, 126] on input "I'm objective. I look at the facts." at bounding box center [325, 125] width 1 height 1
radio input "true"
click at [458, 249] on label "I understand that it’s an inherent part of the investing process." at bounding box center [546, 246] width 441 height 16
click at [326, 247] on input "I understand that it’s an inherent part of the investing process." at bounding box center [325, 246] width 1 height 1
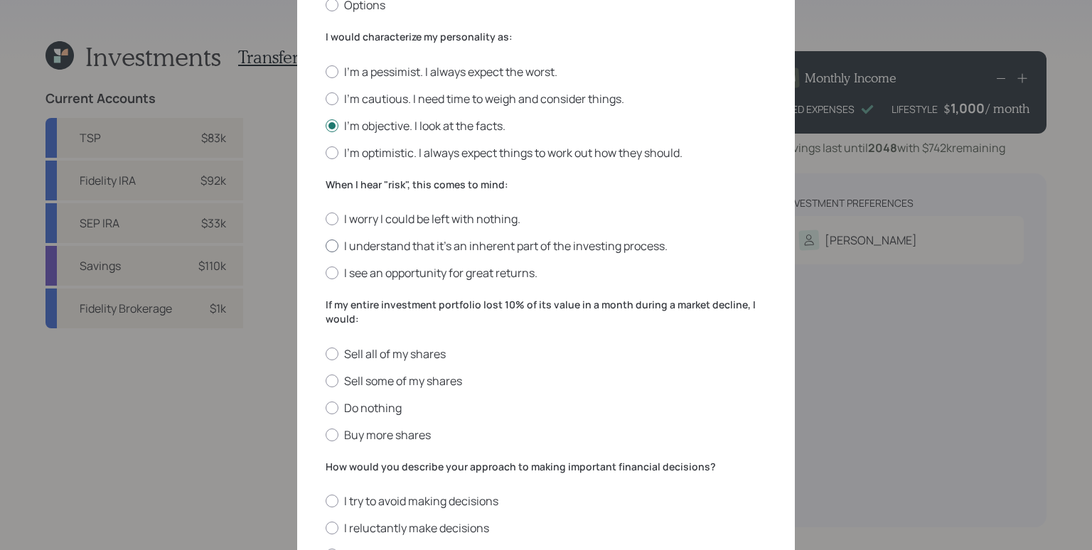
radio input "true"
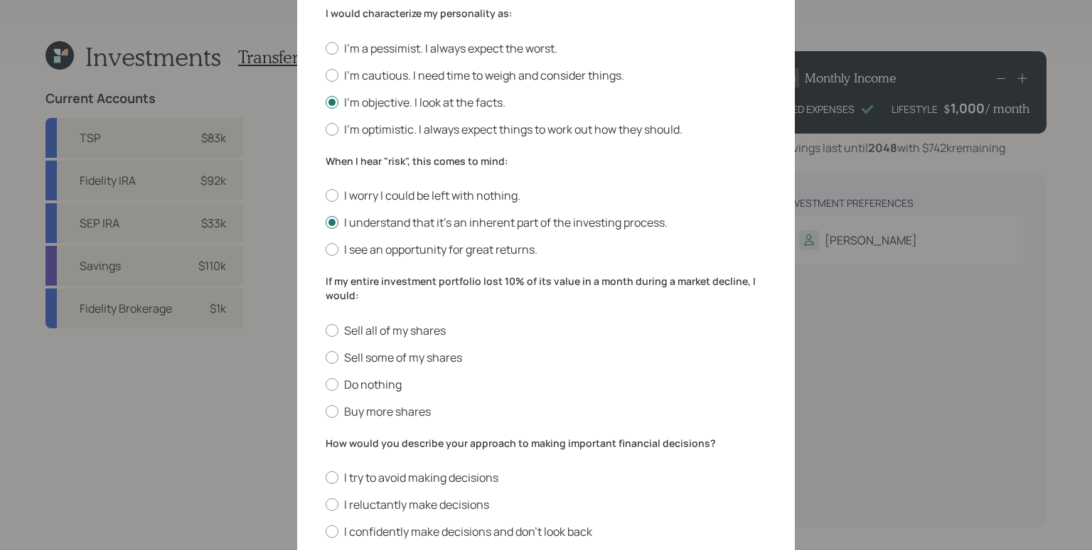
scroll to position [491, 0]
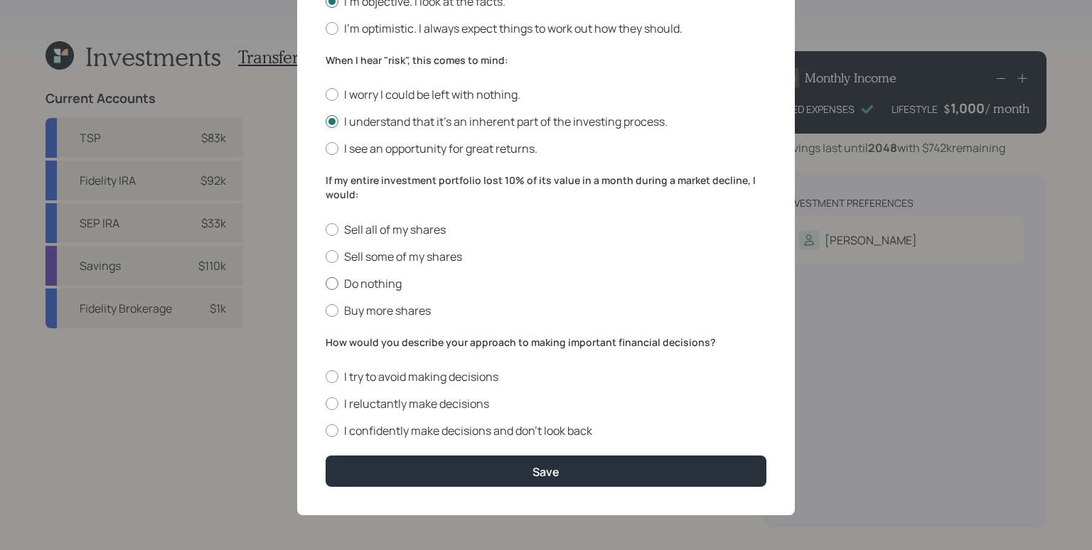
click at [389, 280] on label "Do nothing" at bounding box center [546, 284] width 441 height 16
click at [326, 283] on input "Do nothing" at bounding box center [325, 283] width 1 height 1
radio input "true"
click at [443, 402] on label "I reluctantly make decisions" at bounding box center [546, 404] width 441 height 16
click at [326, 404] on input "I reluctantly make decisions" at bounding box center [325, 404] width 1 height 1
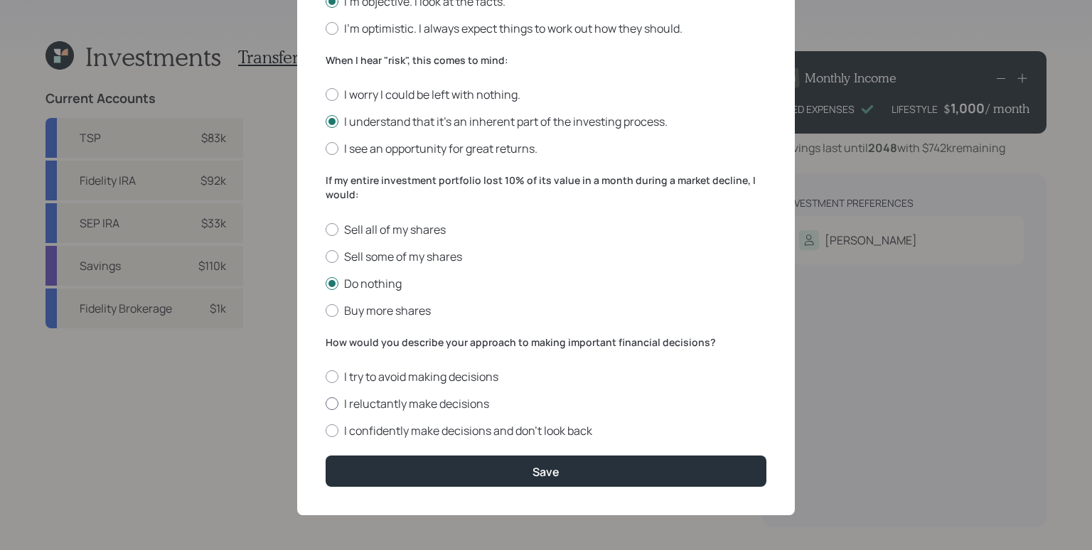
radio input "true"
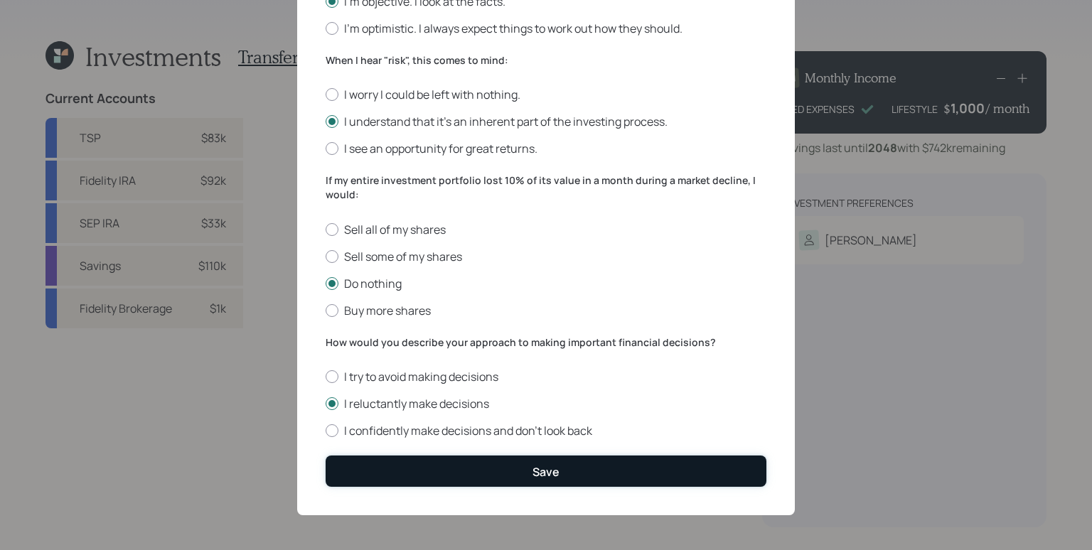
click at [579, 471] on button "Save" at bounding box center [546, 471] width 441 height 31
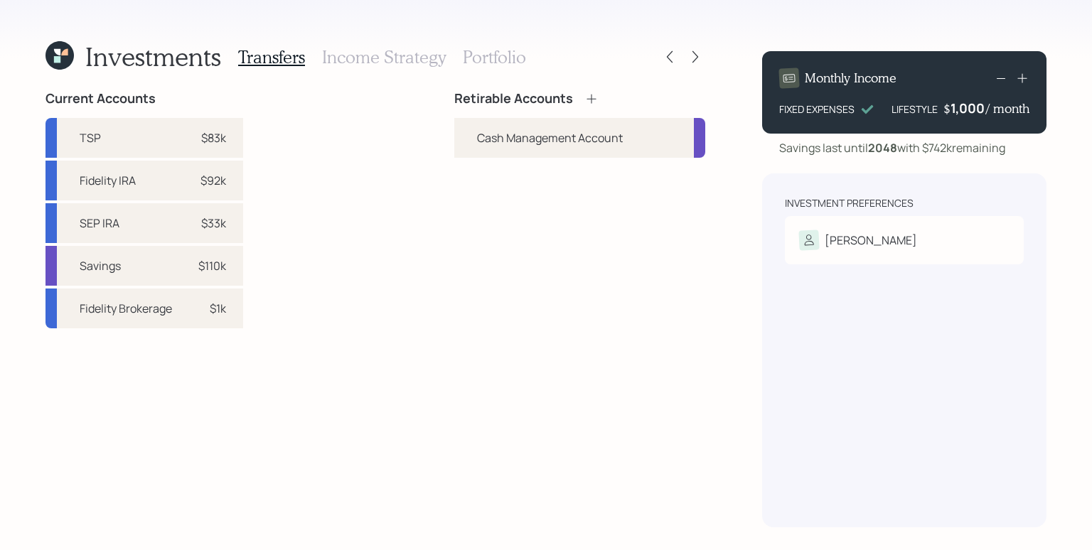
click at [588, 97] on icon at bounding box center [592, 99] width 14 height 14
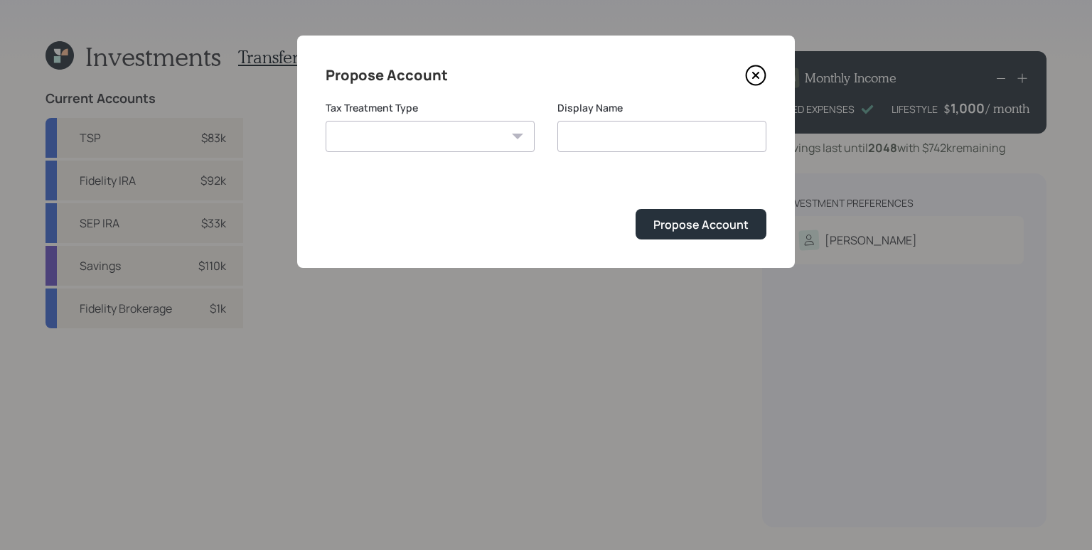
drag, startPoint x: 472, startPoint y: 169, endPoint x: 471, endPoint y: 159, distance: 10.1
click at [472, 169] on form "Tax Treatment Type [PERSON_NAME] Taxable Traditional Display Name Propose Accou…" at bounding box center [546, 170] width 441 height 139
click at [466, 142] on select "[PERSON_NAME] Taxable Traditional" at bounding box center [430, 136] width 209 height 31
select select "traditional"
click at [326, 121] on select "[PERSON_NAME] Taxable Traditional" at bounding box center [430, 136] width 209 height 31
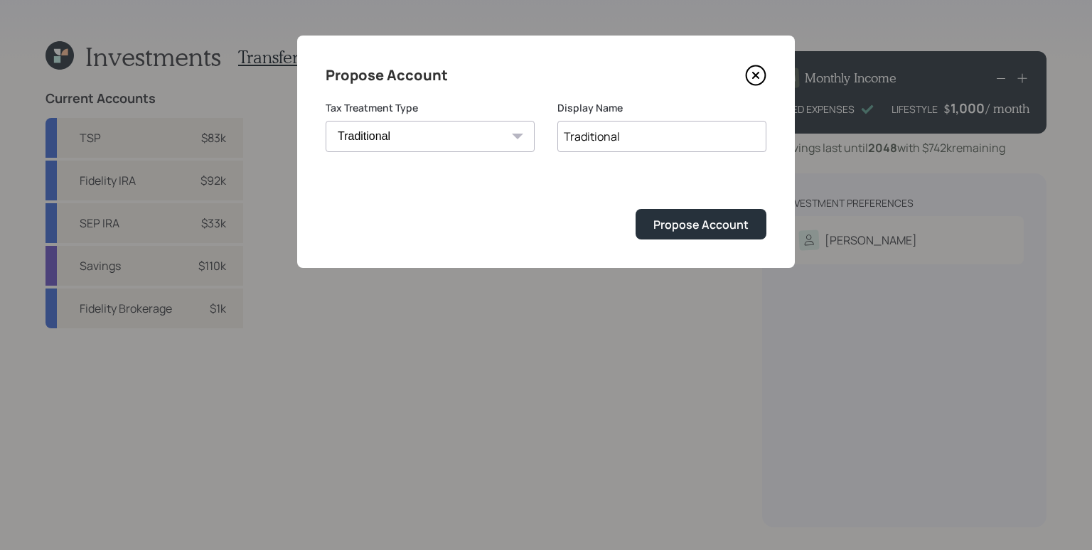
click at [655, 140] on input "Traditional" at bounding box center [661, 136] width 209 height 31
type input "Traditional IRA"
click at [636, 209] on button "Propose Account" at bounding box center [701, 224] width 131 height 31
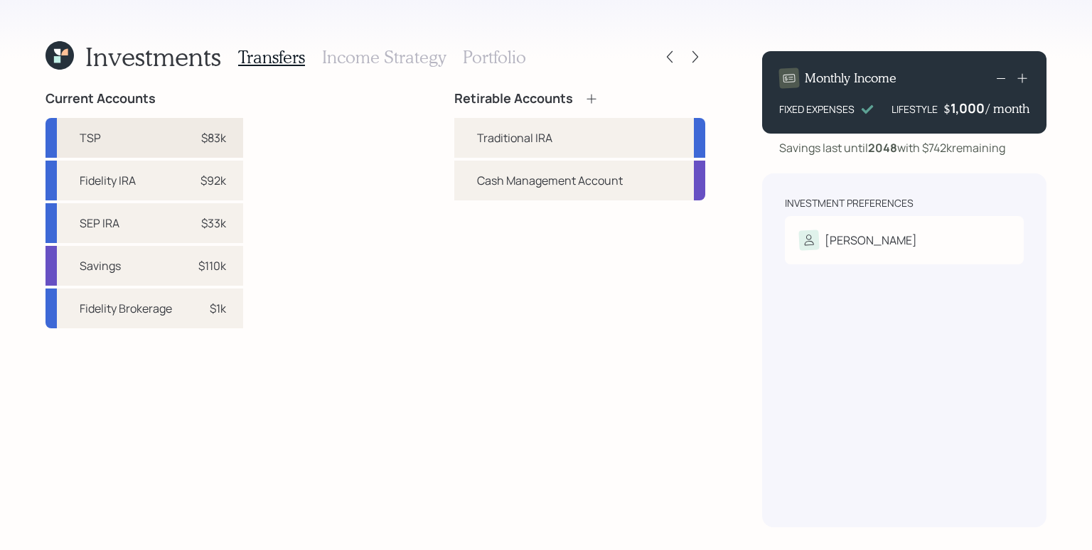
click at [208, 135] on div "$83k" at bounding box center [213, 137] width 25 height 17
click at [520, 132] on div "Traditional IRA" at bounding box center [514, 137] width 75 height 17
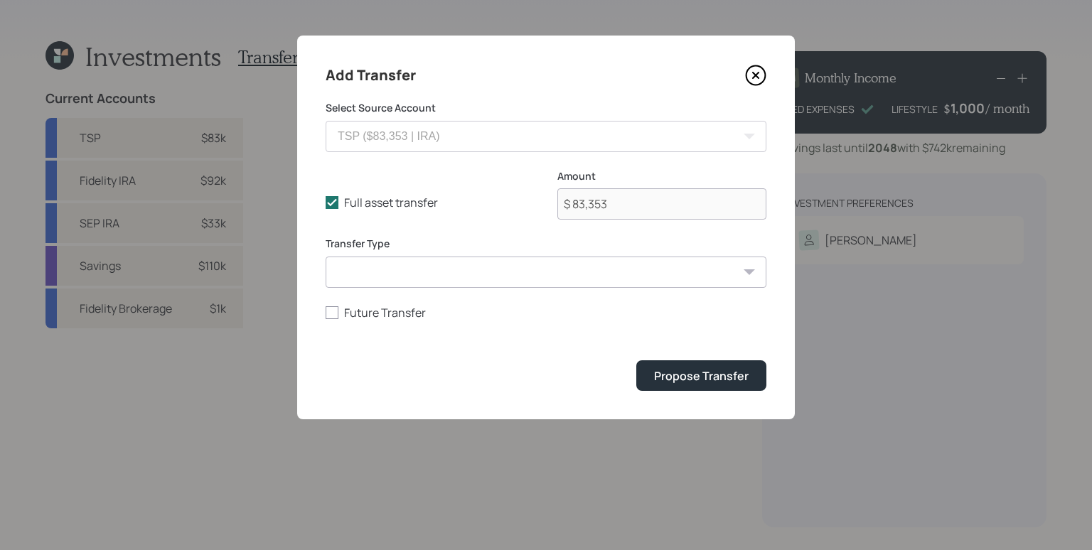
click at [755, 75] on icon at bounding box center [756, 76] width 6 height 6
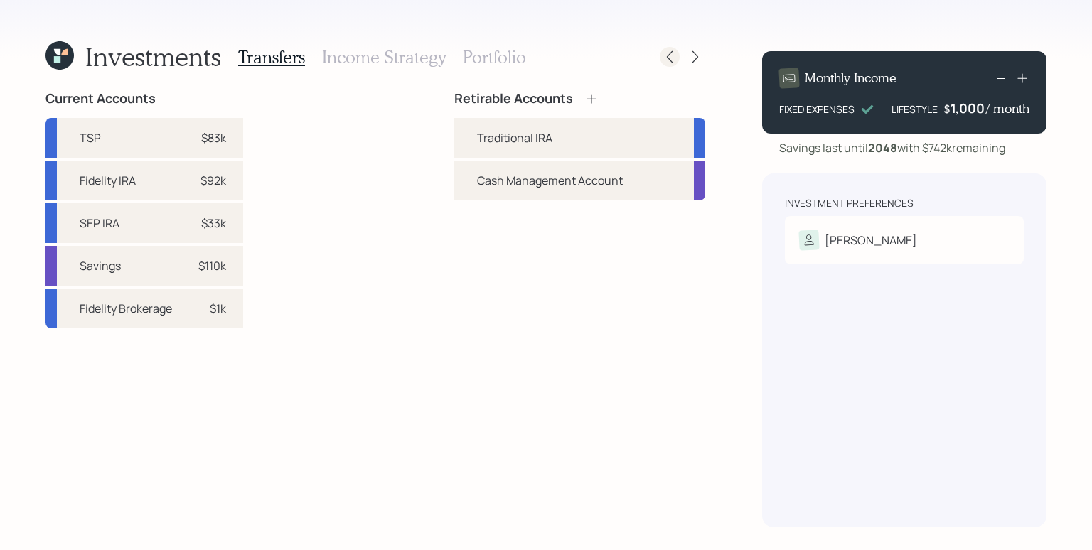
click at [670, 63] on icon at bounding box center [670, 57] width 14 height 14
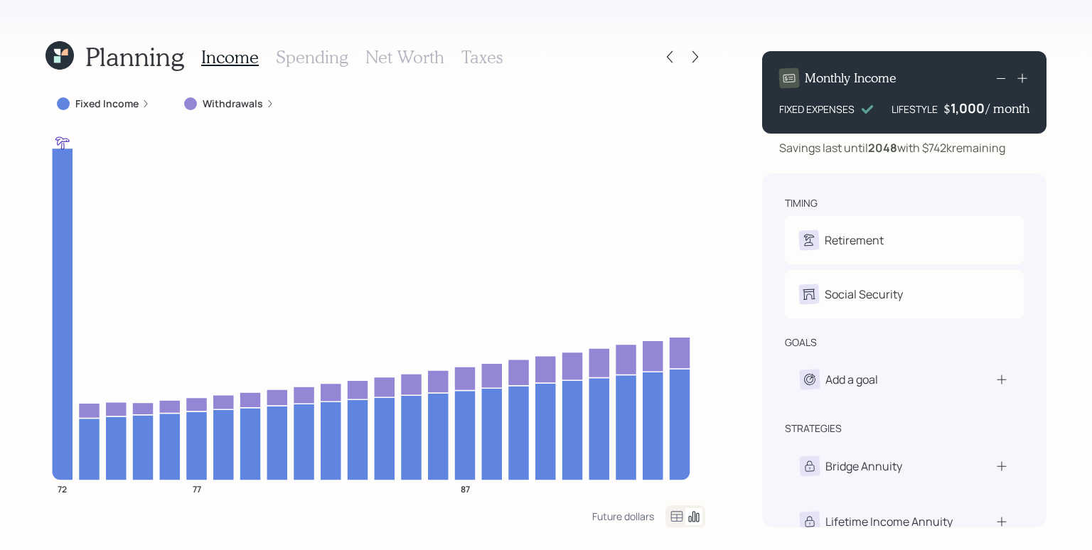
click at [670, 63] on icon at bounding box center [670, 57] width 14 height 14
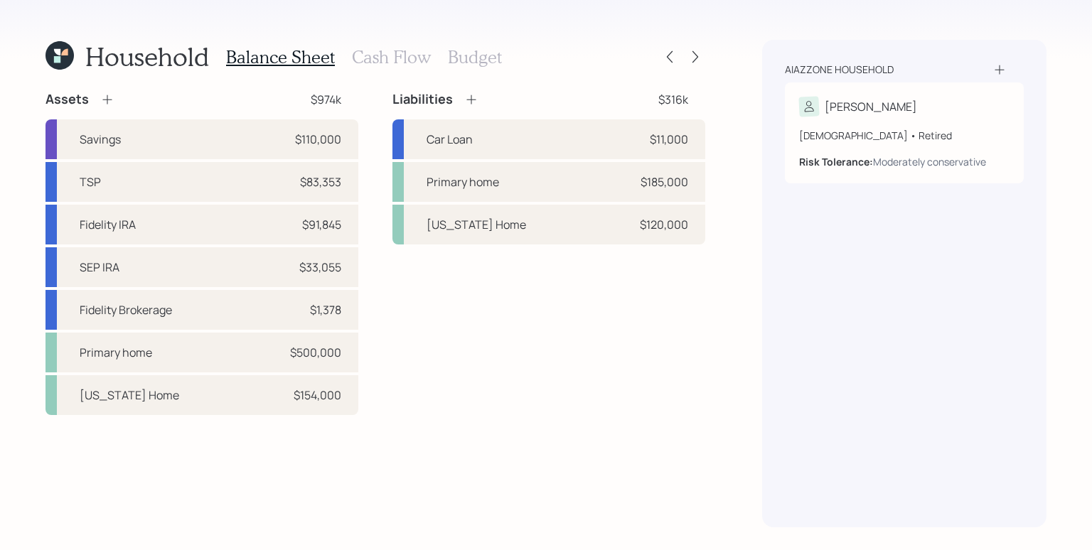
click at [106, 98] on icon at bounding box center [107, 99] width 14 height 14
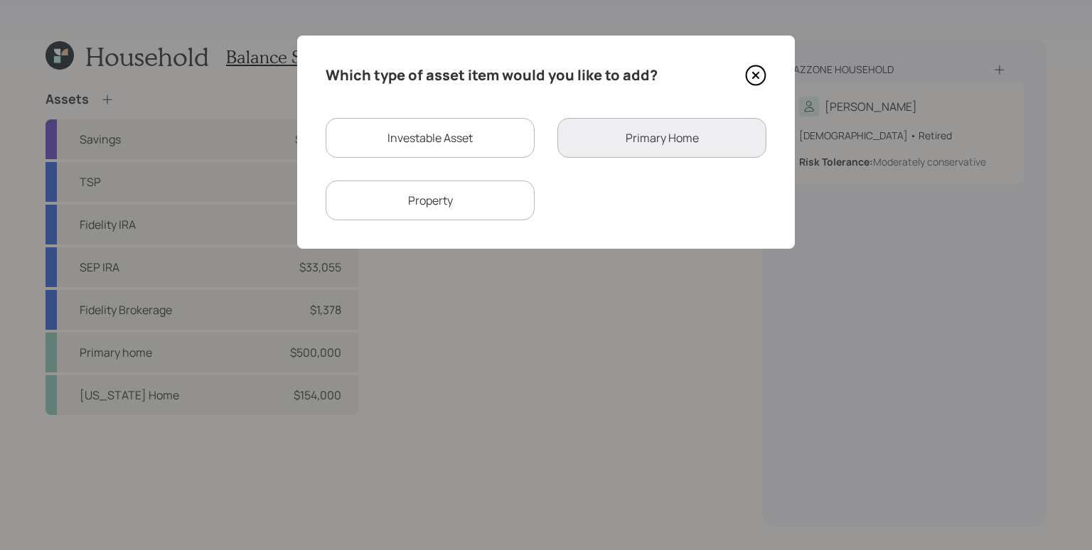
click at [752, 65] on icon at bounding box center [755, 75] width 21 height 21
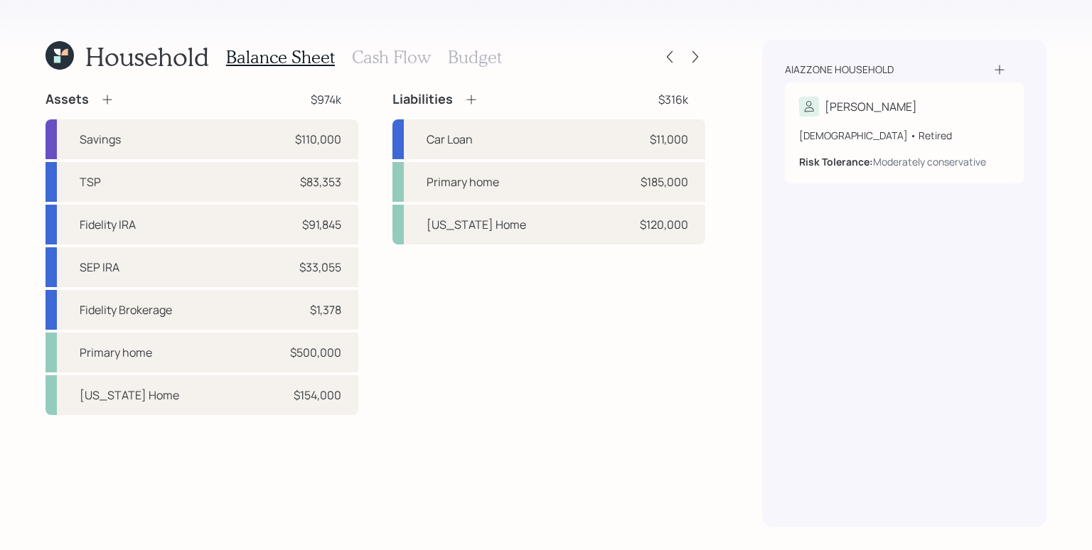
click at [105, 96] on icon at bounding box center [107, 99] width 14 height 14
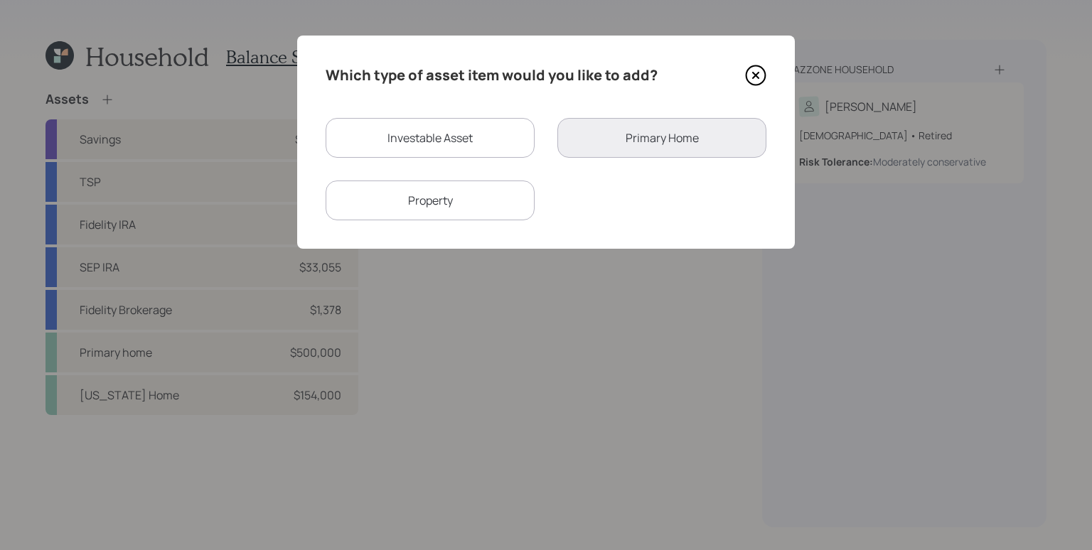
click at [371, 131] on div "Investable Asset" at bounding box center [430, 138] width 209 height 40
select select "taxable"
select select "balanced"
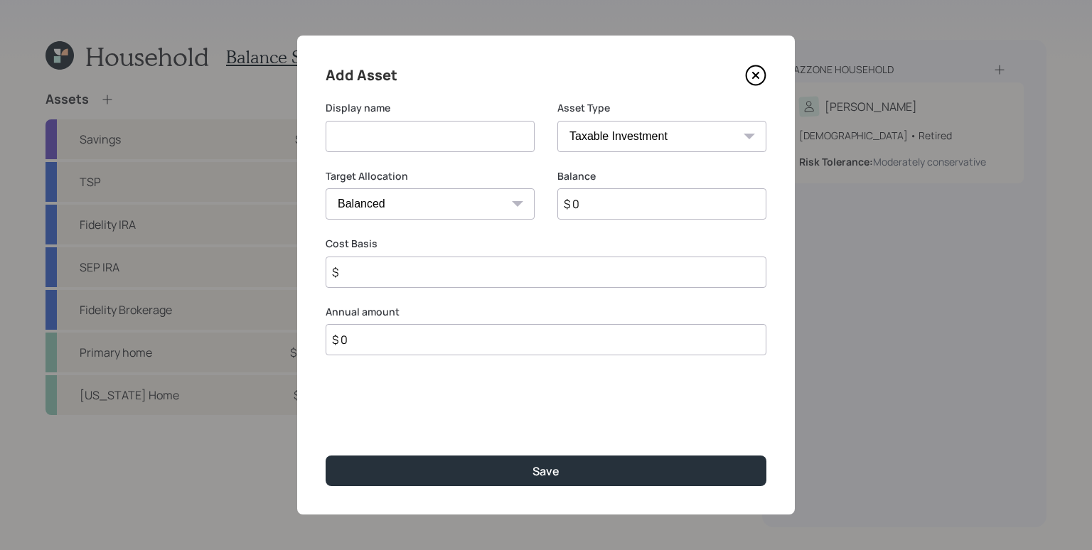
click at [385, 129] on input at bounding box center [430, 136] width 209 height 31
type input "[PERSON_NAME] TSP"
click at [631, 136] on select "SEP [PERSON_NAME] IRA 401(k) [PERSON_NAME] 401(k) 403(b) [PERSON_NAME] 403(b) 4…" at bounding box center [661, 136] width 209 height 31
select select "roth_ira"
click at [557, 121] on select "SEP [PERSON_NAME] IRA 401(k) [PERSON_NAME] 401(k) 403(b) [PERSON_NAME] 403(b) 4…" at bounding box center [661, 136] width 209 height 31
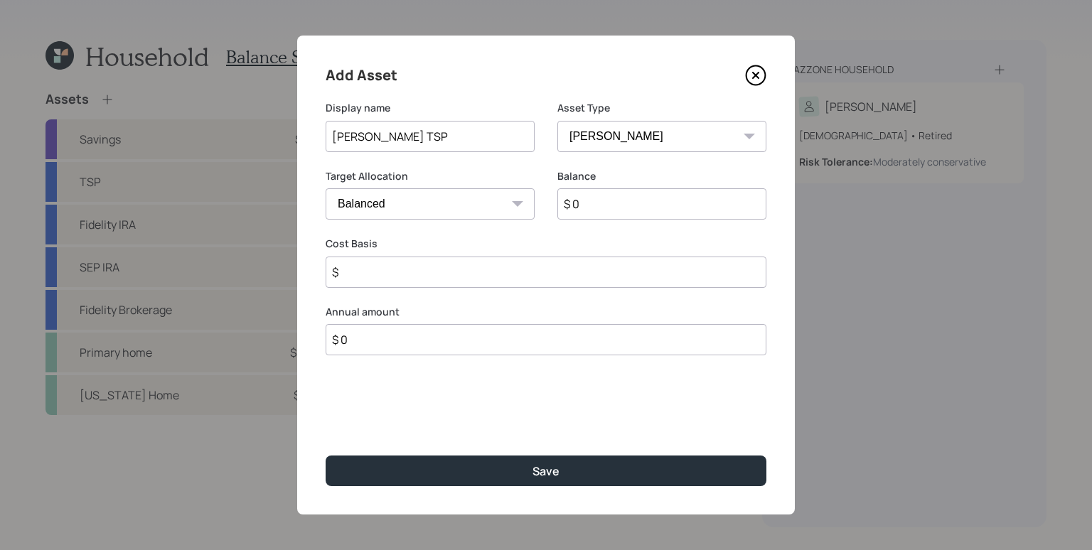
type input "$"
click at [646, 219] on input "$ 0" at bounding box center [661, 203] width 209 height 31
click at [649, 210] on input "$ 0" at bounding box center [661, 203] width 209 height 31
type input "$ 5,000"
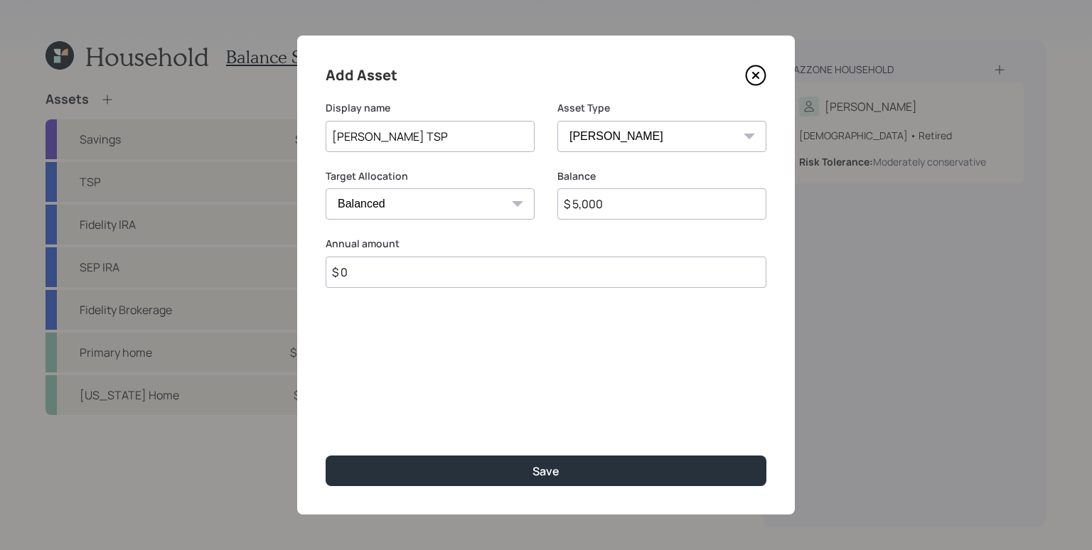
type input "$ 0"
click at [326, 456] on button "Save" at bounding box center [546, 471] width 441 height 31
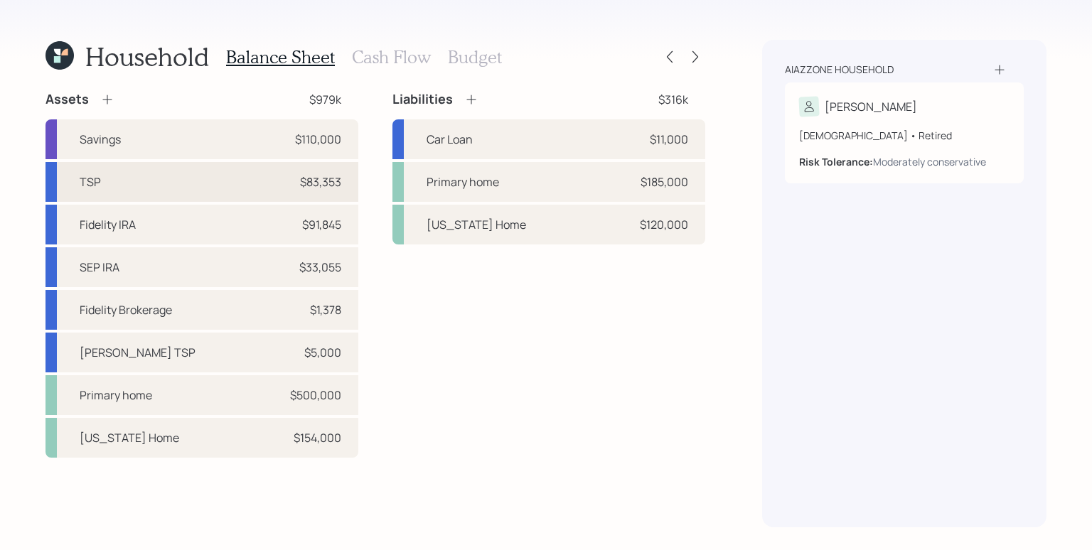
click at [272, 182] on div "TSP $83,353" at bounding box center [202, 182] width 313 height 40
select select "ira"
select select "balanced"
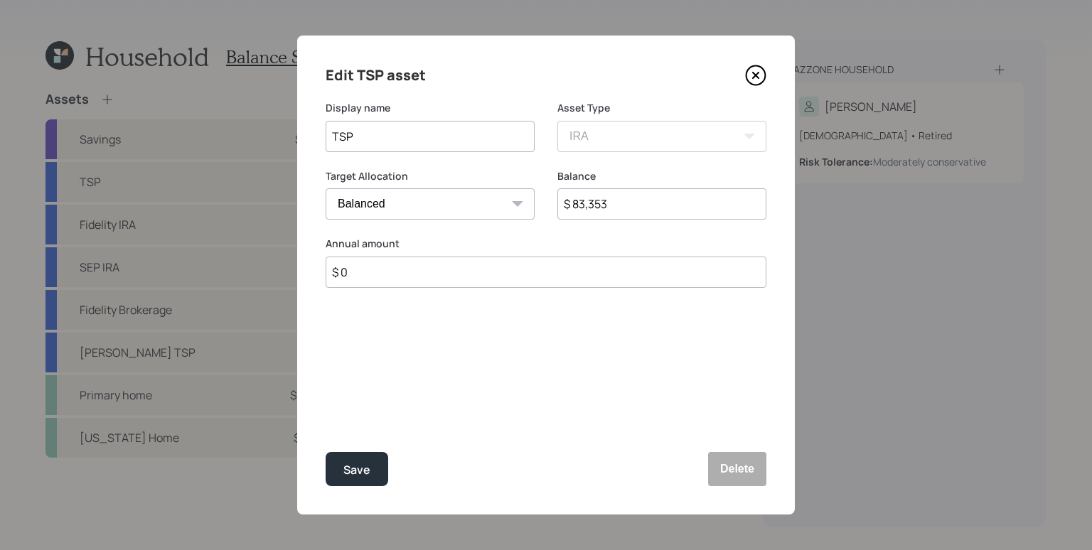
drag, startPoint x: 658, startPoint y: 209, endPoint x: 570, endPoint y: 203, distance: 88.4
click at [570, 203] on input "$ 83,353" at bounding box center [661, 203] width 209 height 31
click at [576, 203] on input "$ 83,353" at bounding box center [661, 203] width 209 height 31
drag, startPoint x: 584, startPoint y: 203, endPoint x: 575, endPoint y: 202, distance: 8.7
click at [575, 202] on input "$ 83,353" at bounding box center [661, 203] width 209 height 31
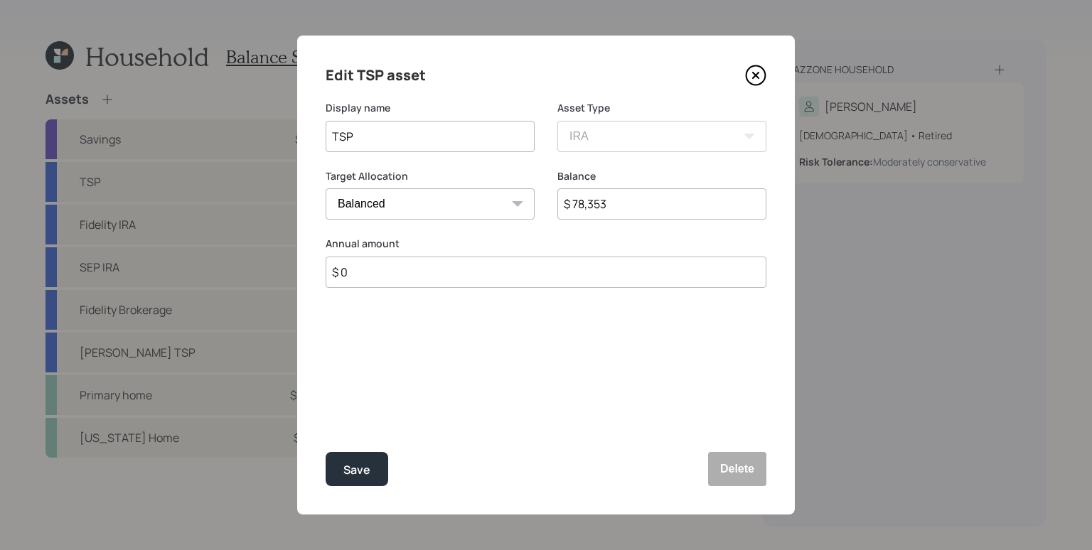
type input "$ 78,353"
click at [683, 378] on div "Edit TSP asset Display name TSP Asset Type SEP [PERSON_NAME] IRA 401(k) [PERSON…" at bounding box center [546, 275] width 498 height 479
click at [330, 483] on button "Save" at bounding box center [357, 469] width 63 height 34
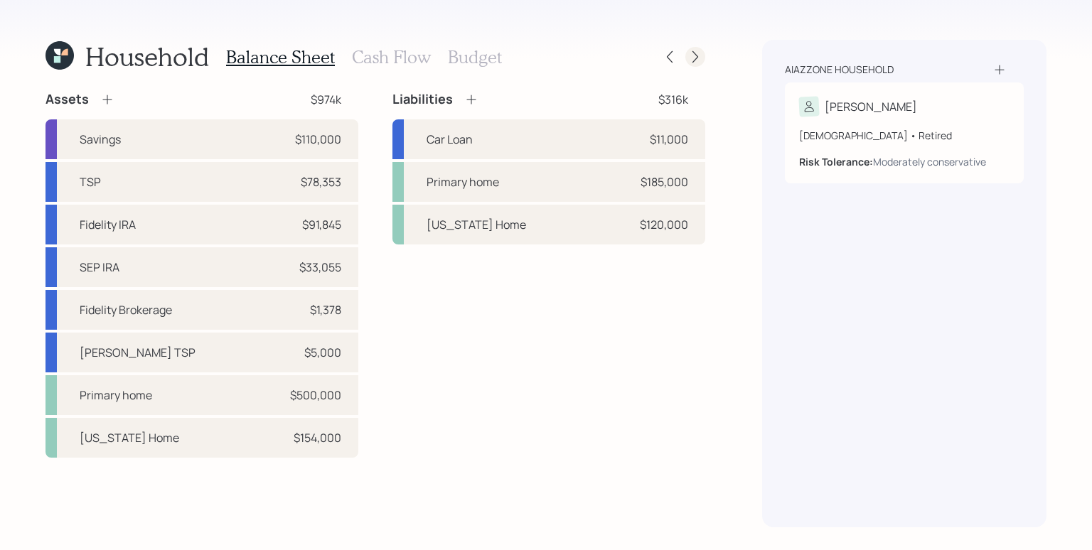
click at [698, 56] on icon at bounding box center [695, 57] width 14 height 14
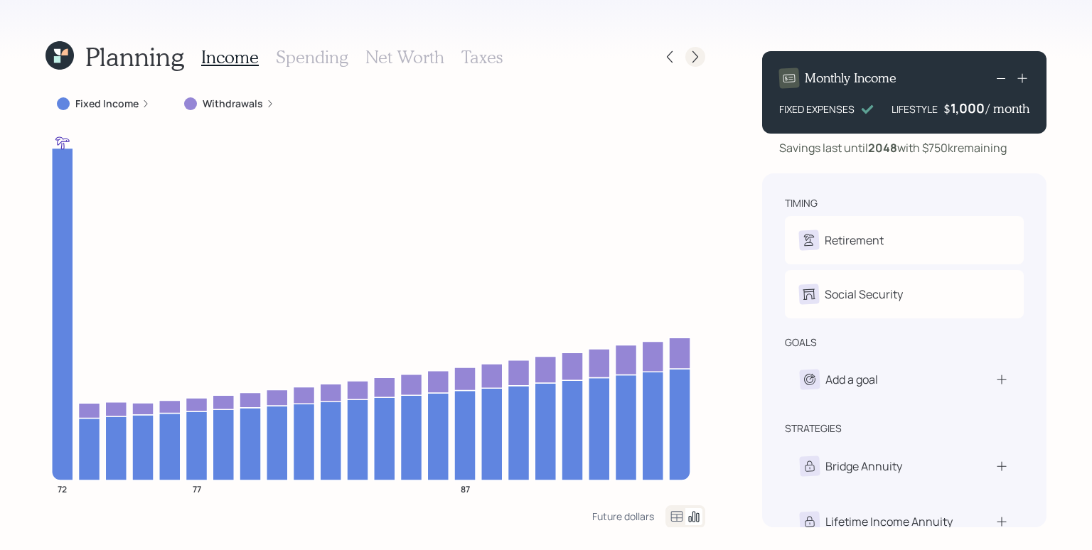
click at [696, 55] on icon at bounding box center [696, 57] width 6 height 12
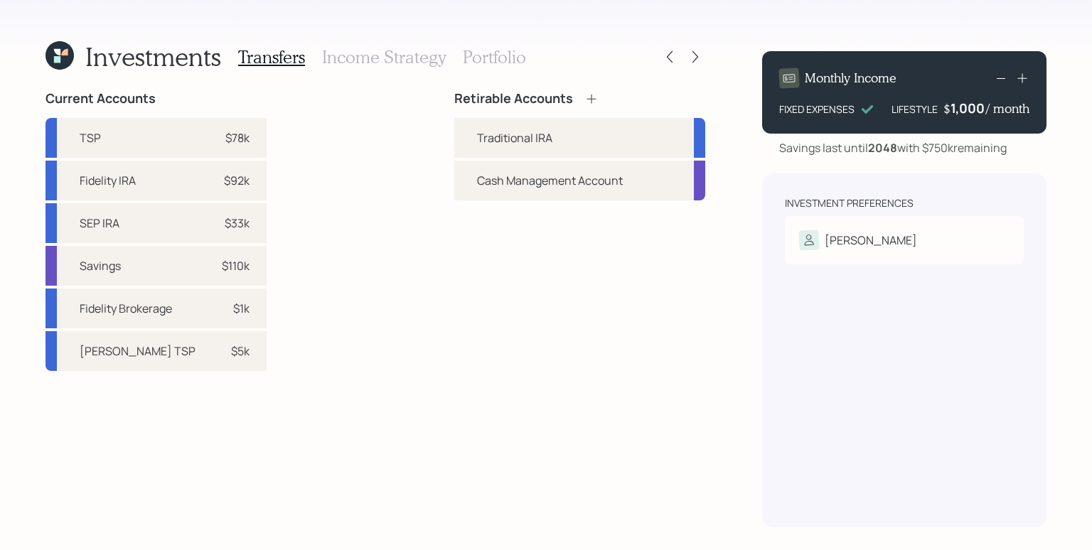
click at [587, 102] on icon at bounding box center [592, 99] width 14 height 14
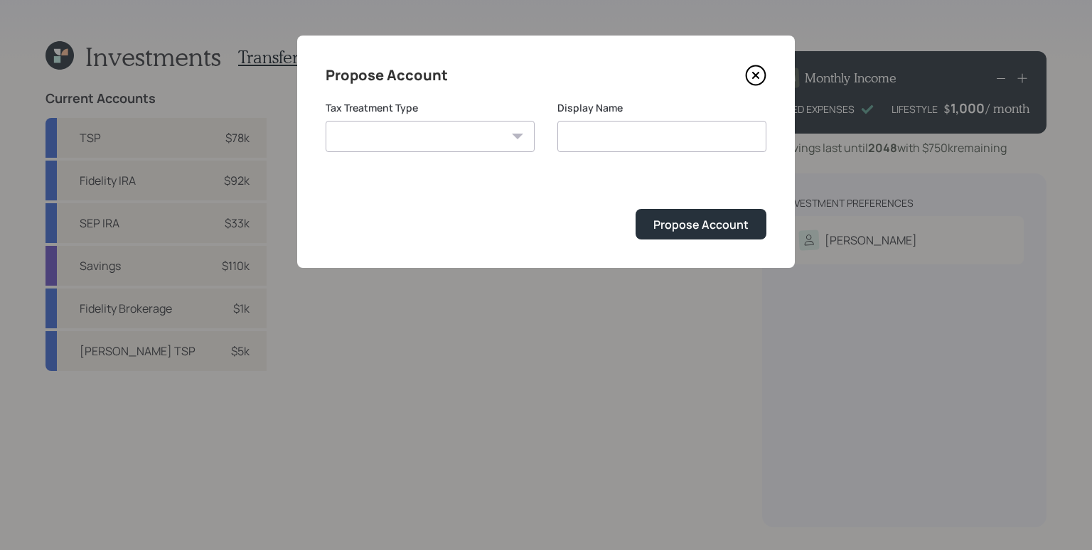
click at [498, 131] on select "[PERSON_NAME] Taxable Traditional" at bounding box center [430, 136] width 209 height 31
select select "[PERSON_NAME]"
click at [326, 121] on select "[PERSON_NAME] Taxable Traditional" at bounding box center [430, 136] width 209 height 31
click at [646, 141] on input "[PERSON_NAME]" at bounding box center [661, 136] width 209 height 31
type input "[PERSON_NAME]"
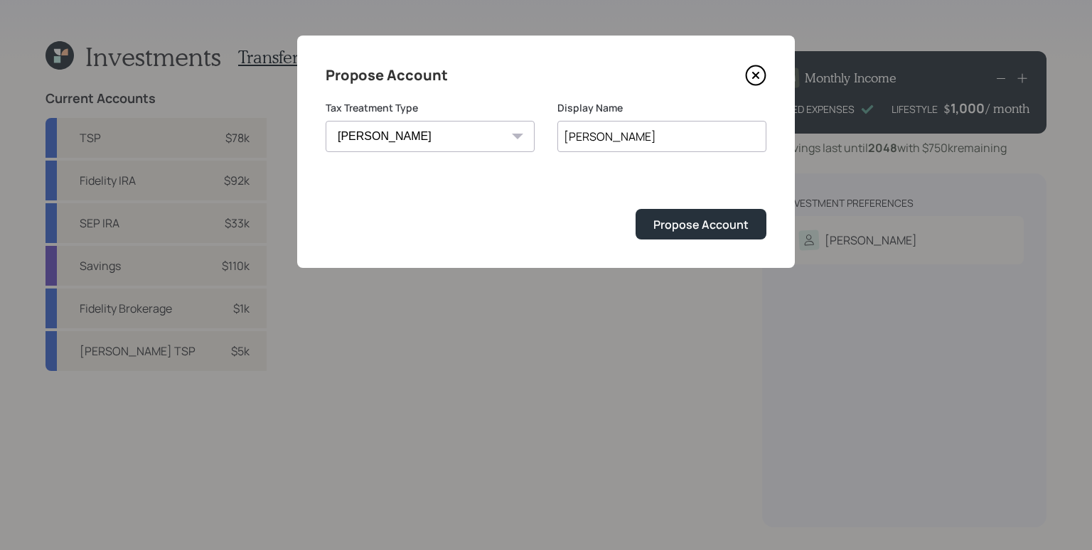
click at [636, 209] on button "Propose Account" at bounding box center [701, 224] width 131 height 31
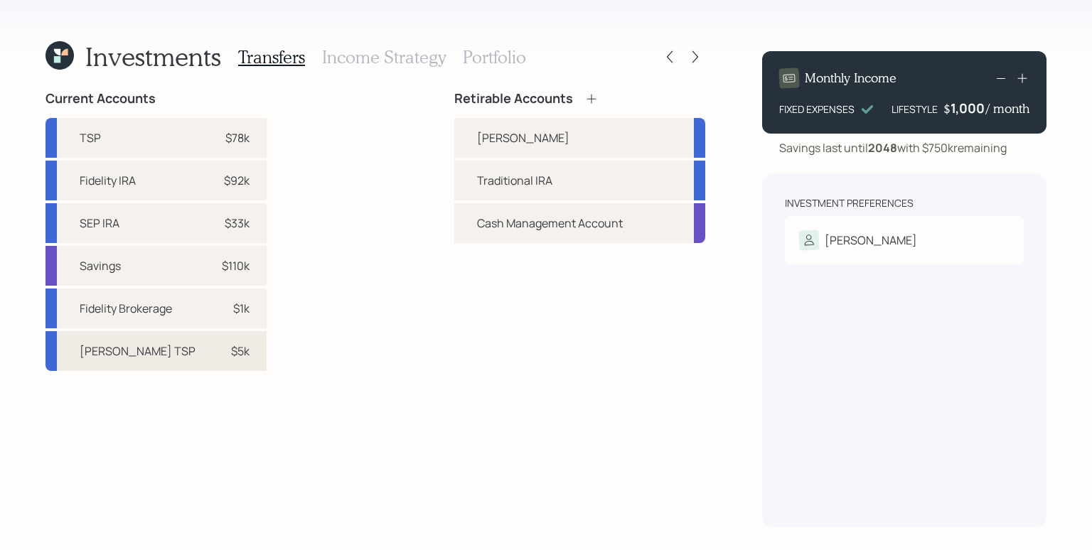
drag, startPoint x: 207, startPoint y: 356, endPoint x: 230, endPoint y: 334, distance: 31.7
click at [207, 356] on div "$5k" at bounding box center [228, 351] width 43 height 17
click at [494, 140] on div "[PERSON_NAME]" at bounding box center [523, 137] width 92 height 17
select select "fb5e3529-803a-48bd-b1c9-0a17720a7c79"
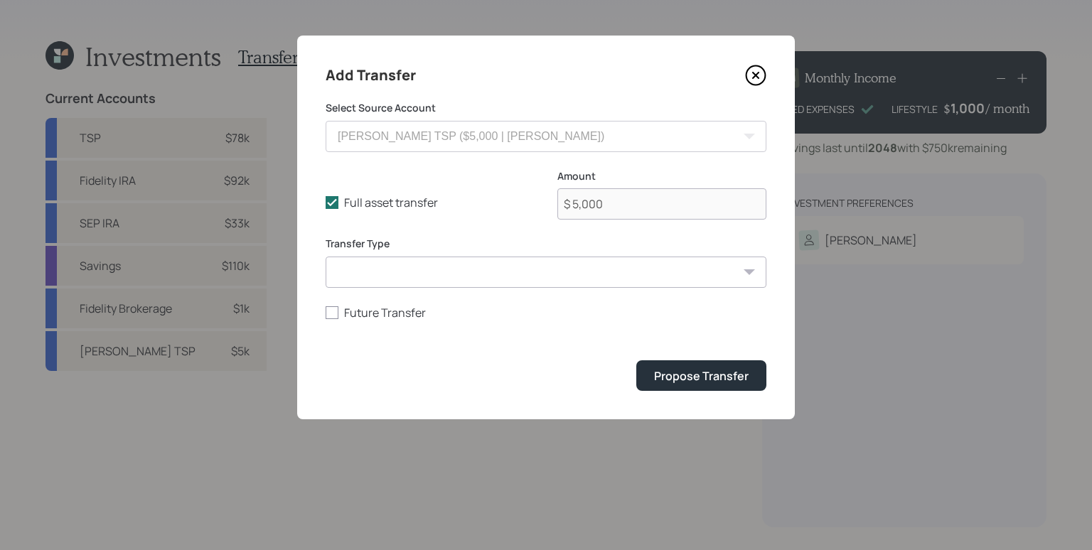
click at [538, 273] on select "ACAT Transfer Non ACAT Transfer Capitalize Rollover Rollover Deposit" at bounding box center [546, 272] width 441 height 31
select select "rollover"
click at [326, 257] on select "ACAT Transfer Non ACAT Transfer Capitalize Rollover Rollover Deposit" at bounding box center [546, 272] width 441 height 31
click at [693, 365] on button "Propose Transfer" at bounding box center [701, 376] width 130 height 31
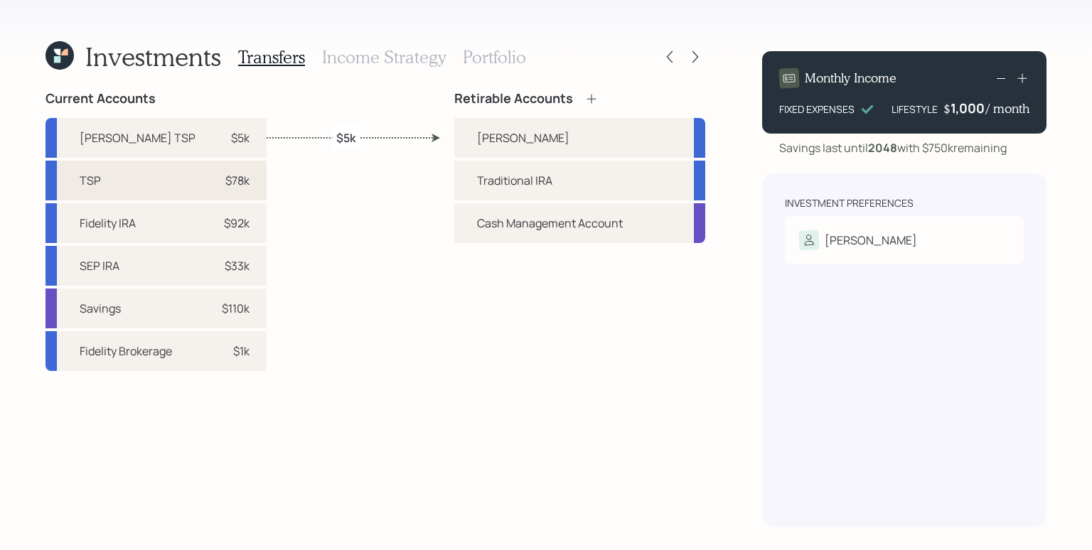
click at [225, 181] on div "$78k" at bounding box center [237, 180] width 24 height 17
click at [540, 185] on div "Traditional IRA" at bounding box center [514, 180] width 75 height 17
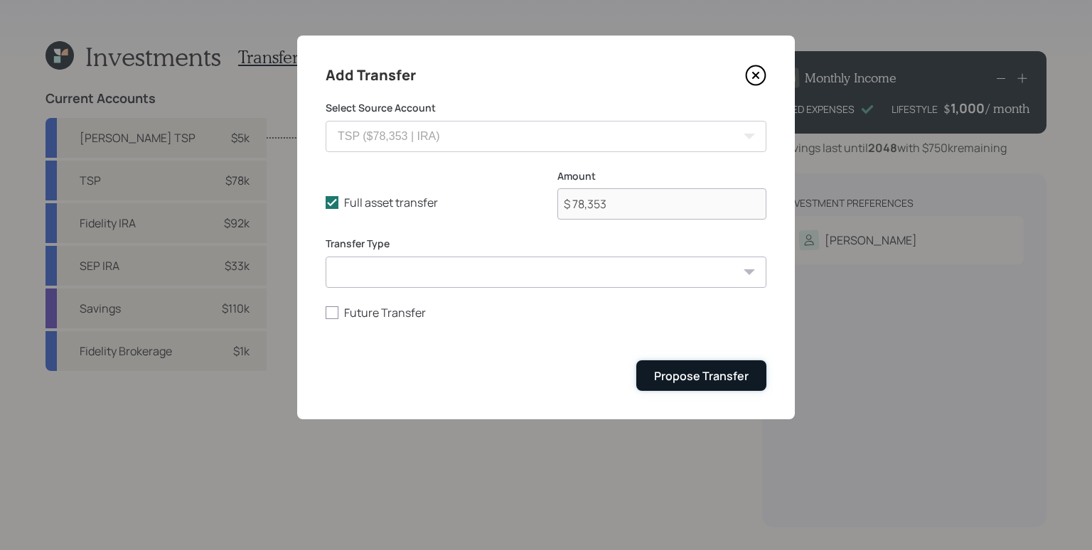
click at [695, 380] on div "Propose Transfer" at bounding box center [701, 376] width 95 height 16
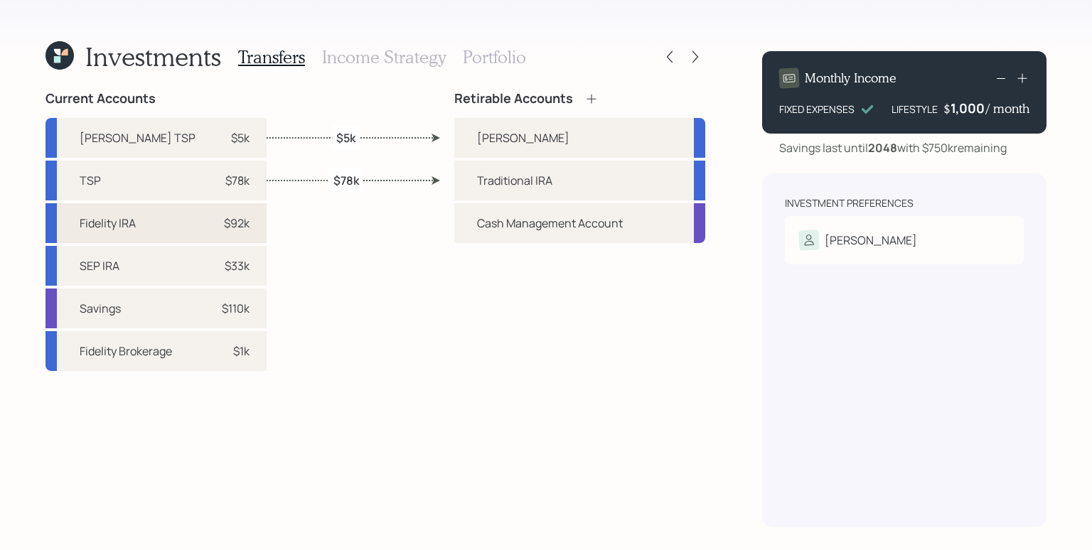
click at [224, 230] on div "$92k" at bounding box center [237, 223] width 26 height 17
click at [518, 186] on div "Traditional IRA" at bounding box center [514, 180] width 75 height 17
select select "6b03743d-11c0-4da6-b444-c2c9554688db"
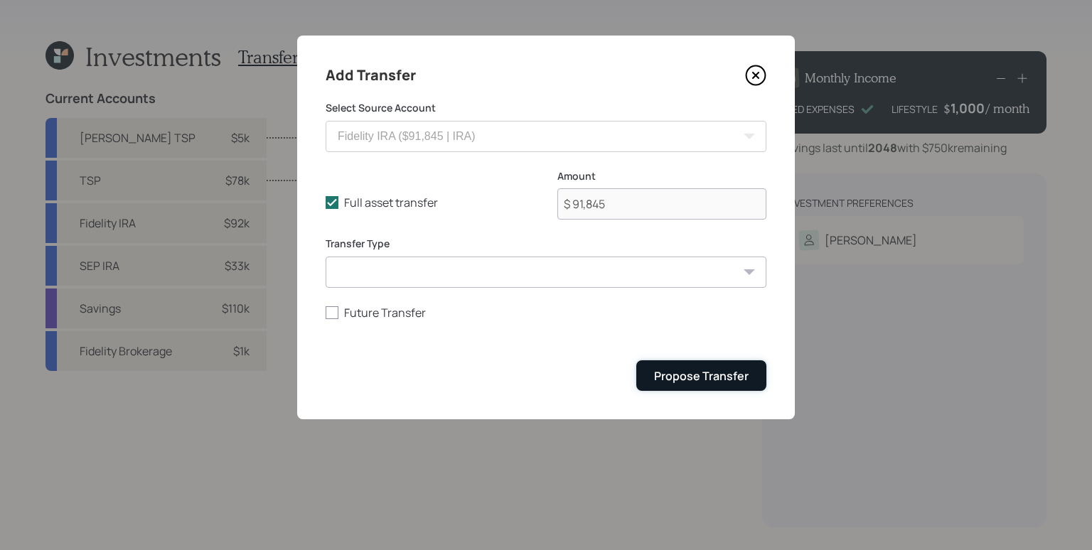
click at [683, 376] on div "Propose Transfer" at bounding box center [701, 376] width 95 height 16
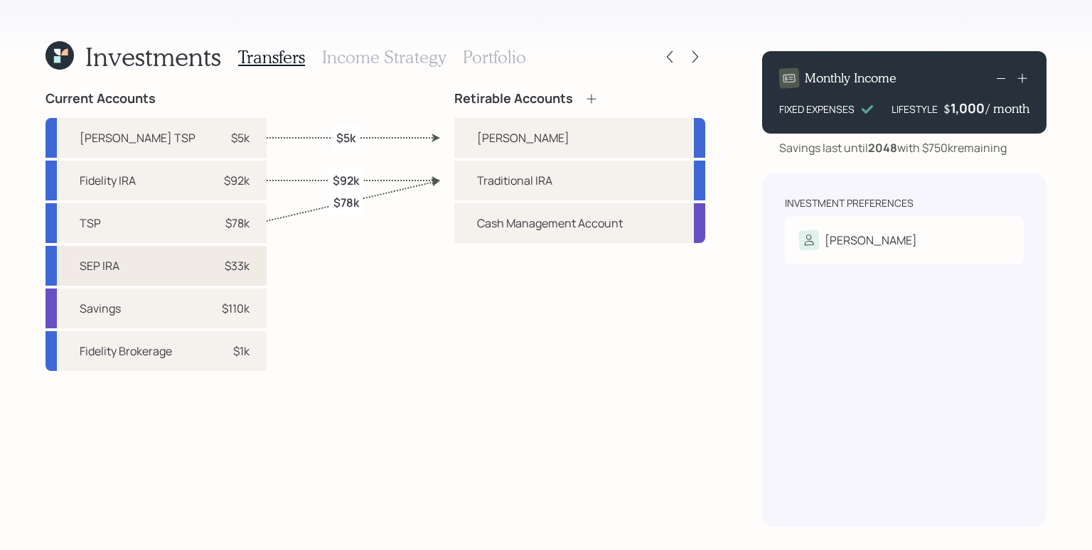
click at [225, 267] on div "$33k" at bounding box center [237, 265] width 25 height 17
click at [461, 181] on div "Traditional IRA" at bounding box center [579, 181] width 251 height 40
select select "bcf0f0f7-6036-4f46-99ef-b2fc38c35ba9"
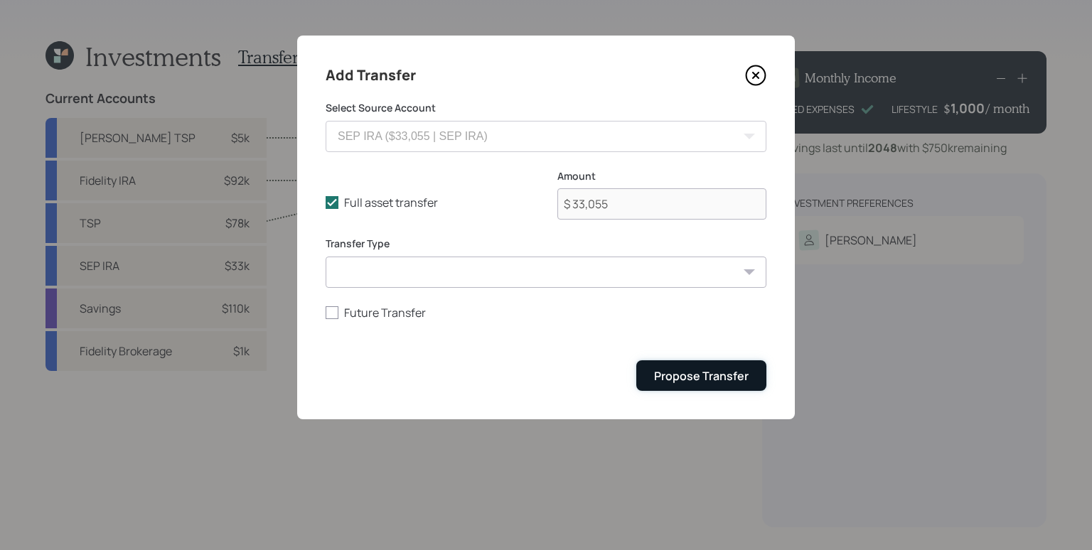
click at [677, 368] on div "Propose Transfer" at bounding box center [701, 376] width 95 height 16
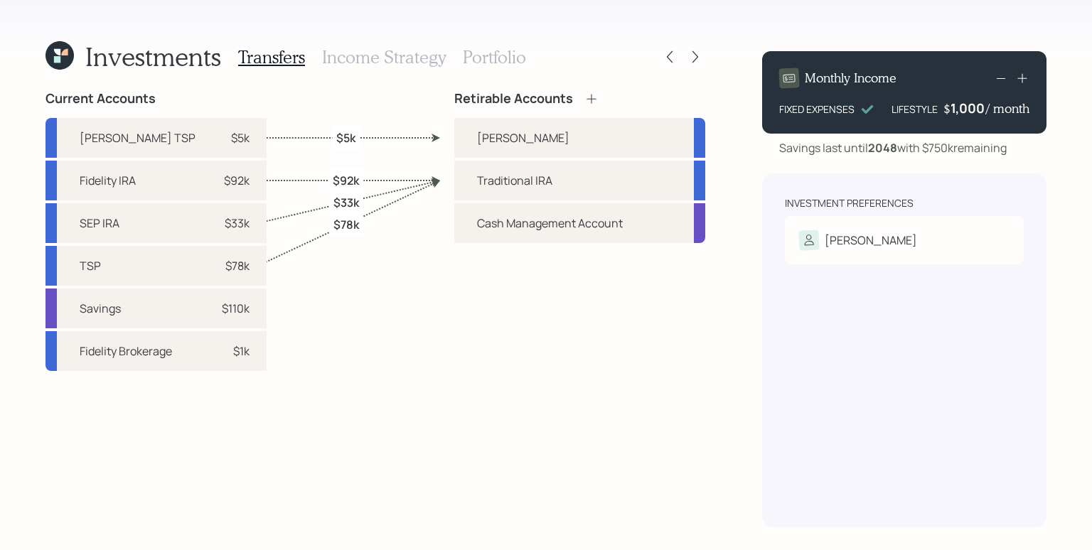
click at [589, 100] on icon at bounding box center [592, 99] width 14 height 14
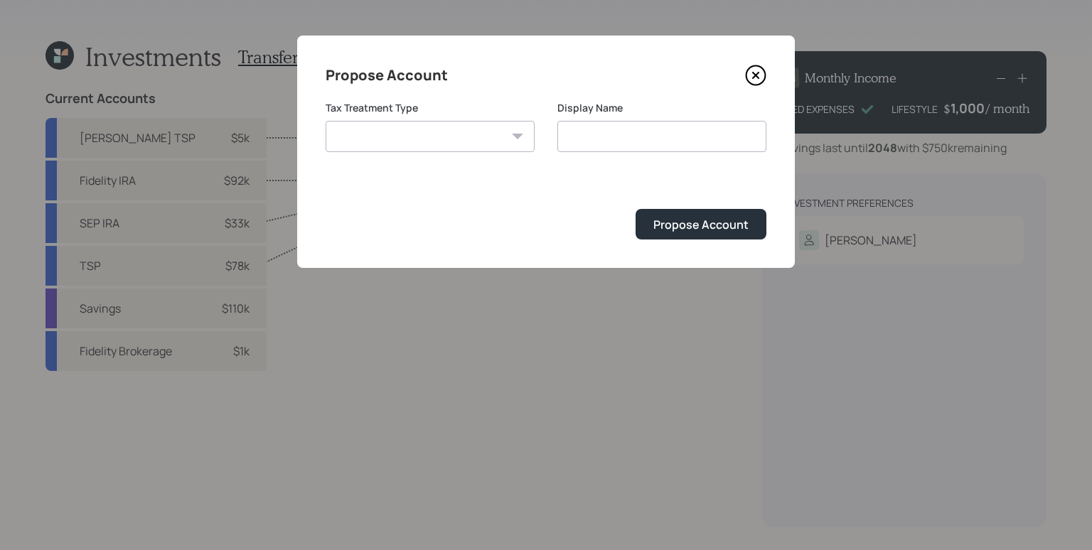
click at [420, 125] on select "[PERSON_NAME] Taxable Traditional" at bounding box center [430, 136] width 209 height 31
select select "taxable"
click at [326, 121] on select "[PERSON_NAME] Taxable Traditional" at bounding box center [430, 136] width 209 height 31
click at [672, 137] on input "Taxable" at bounding box center [661, 136] width 209 height 31
type input "Taxable Brokerage"
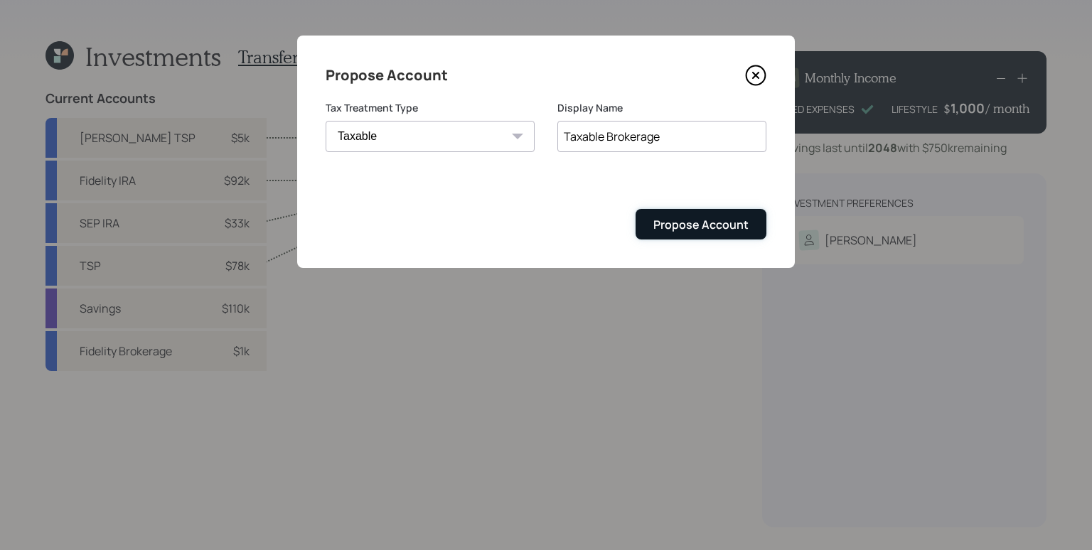
click at [695, 224] on div "Propose Account" at bounding box center [700, 225] width 95 height 16
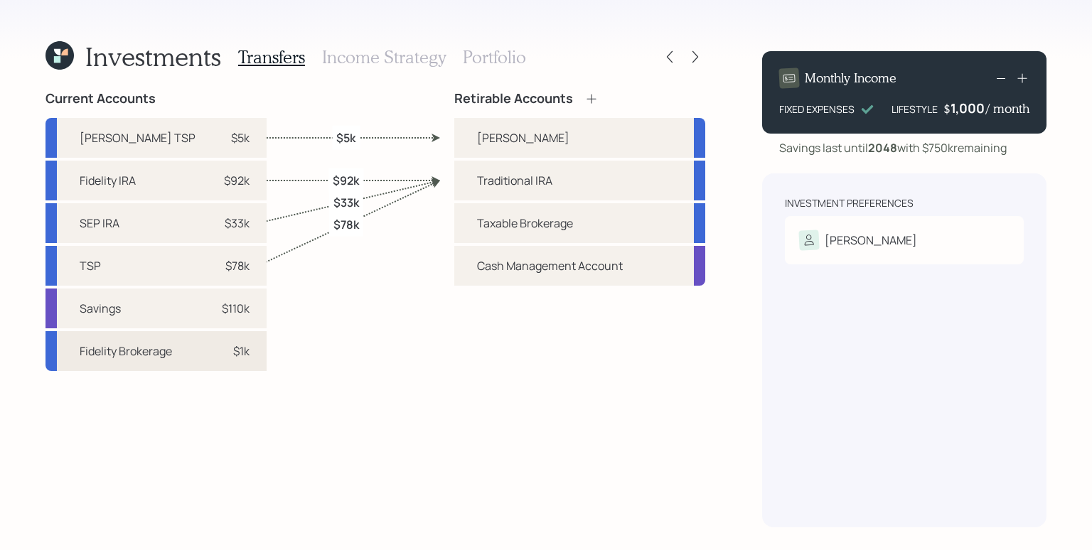
click at [207, 358] on div "$1k" at bounding box center [228, 351] width 43 height 17
click at [289, 337] on div "Current Accounts [PERSON_NAME] TSP $5k Fidelity IRA $92k SEP IRA $33k TSP $78k …" at bounding box center [376, 309] width 660 height 437
click at [176, 362] on div "Fidelity Brokerage $1k" at bounding box center [156, 351] width 221 height 40
click at [464, 234] on div "Taxable Brokerage" at bounding box center [579, 223] width 251 height 40
select select "9a32c7c4-89c0-40b2-9008-a12e1063307f"
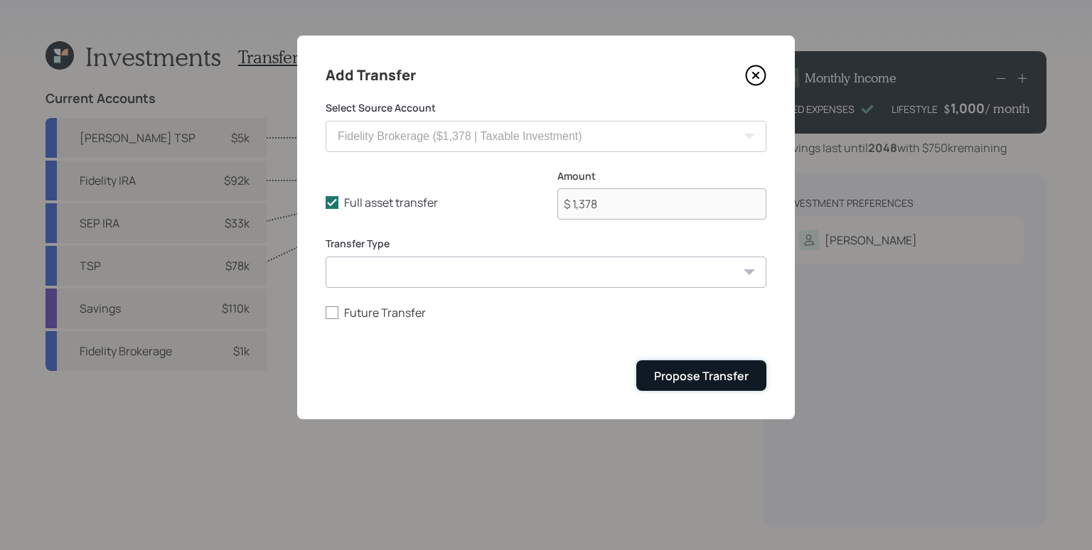
click at [710, 387] on button "Propose Transfer" at bounding box center [701, 376] width 130 height 31
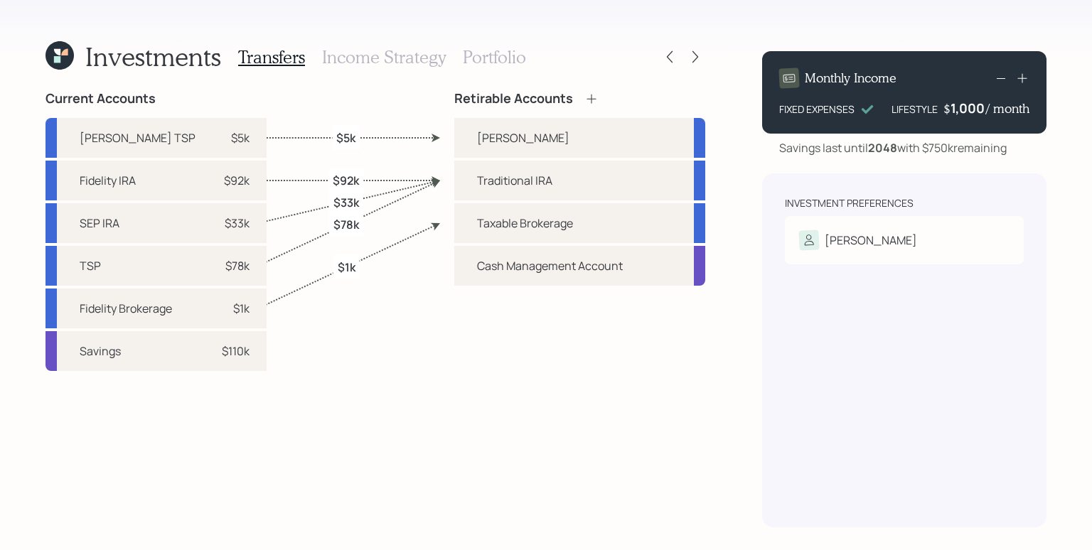
click at [372, 66] on h3 "Income Strategy" at bounding box center [384, 57] width 124 height 21
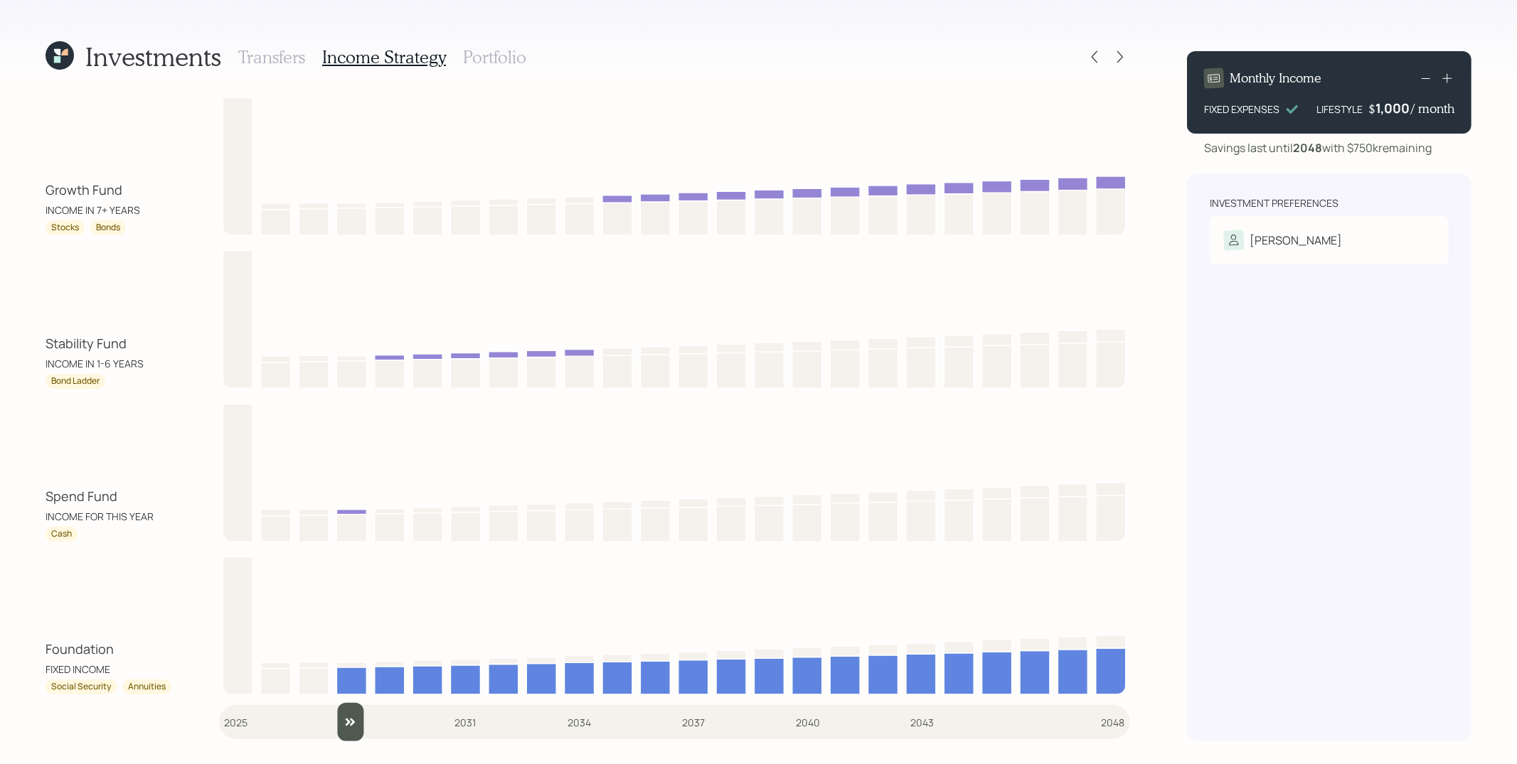
drag, startPoint x: 241, startPoint y: 727, endPoint x: 356, endPoint y: 721, distance: 115.4
click at [356, 688] on input "slider" at bounding box center [674, 722] width 911 height 38
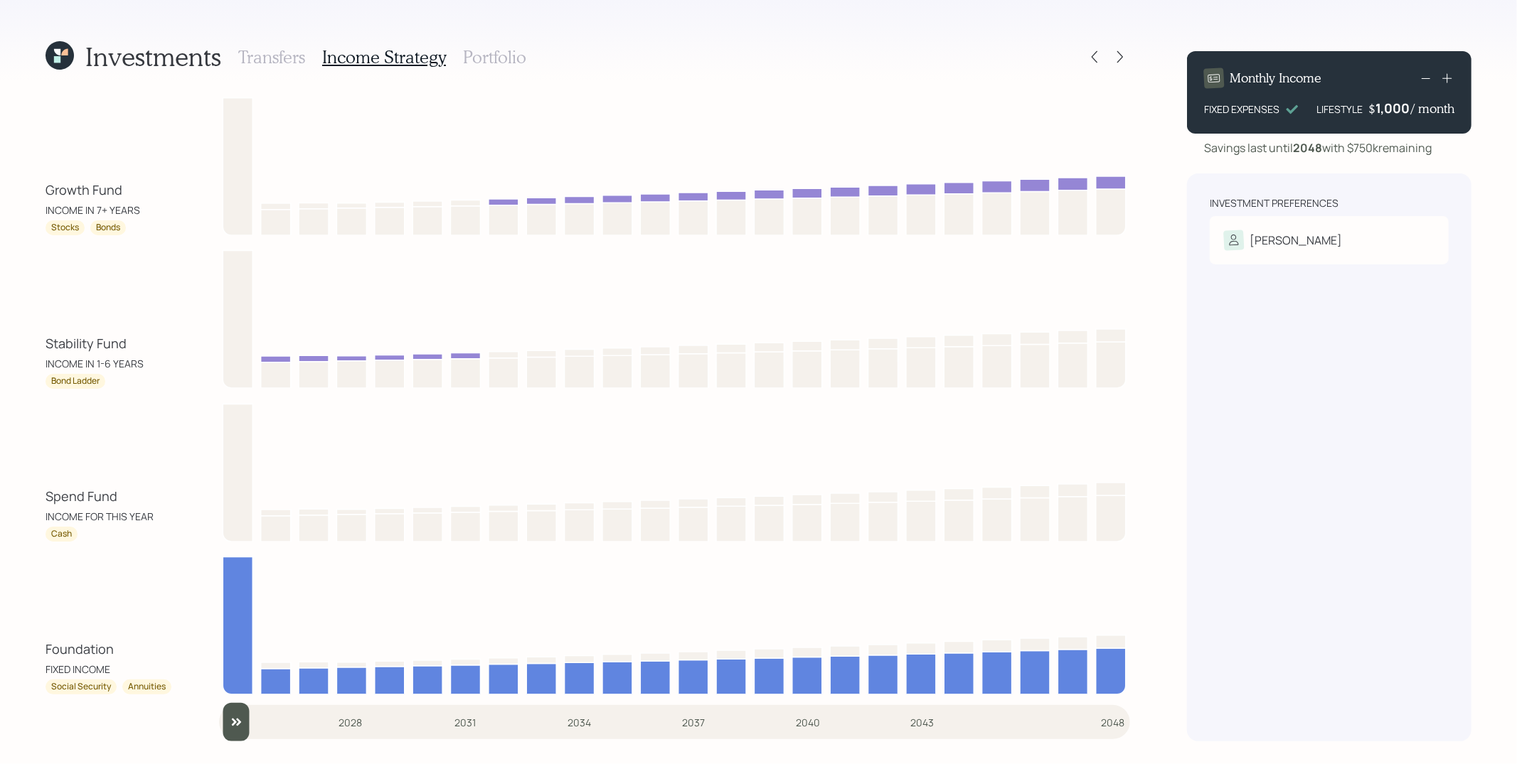
drag, startPoint x: 349, startPoint y: 730, endPoint x: 230, endPoint y: 719, distance: 119.2
type input "2025"
click at [230, 688] on input "slider" at bounding box center [674, 722] width 911 height 38
click at [501, 57] on h3 "Portfolio" at bounding box center [494, 57] width 63 height 21
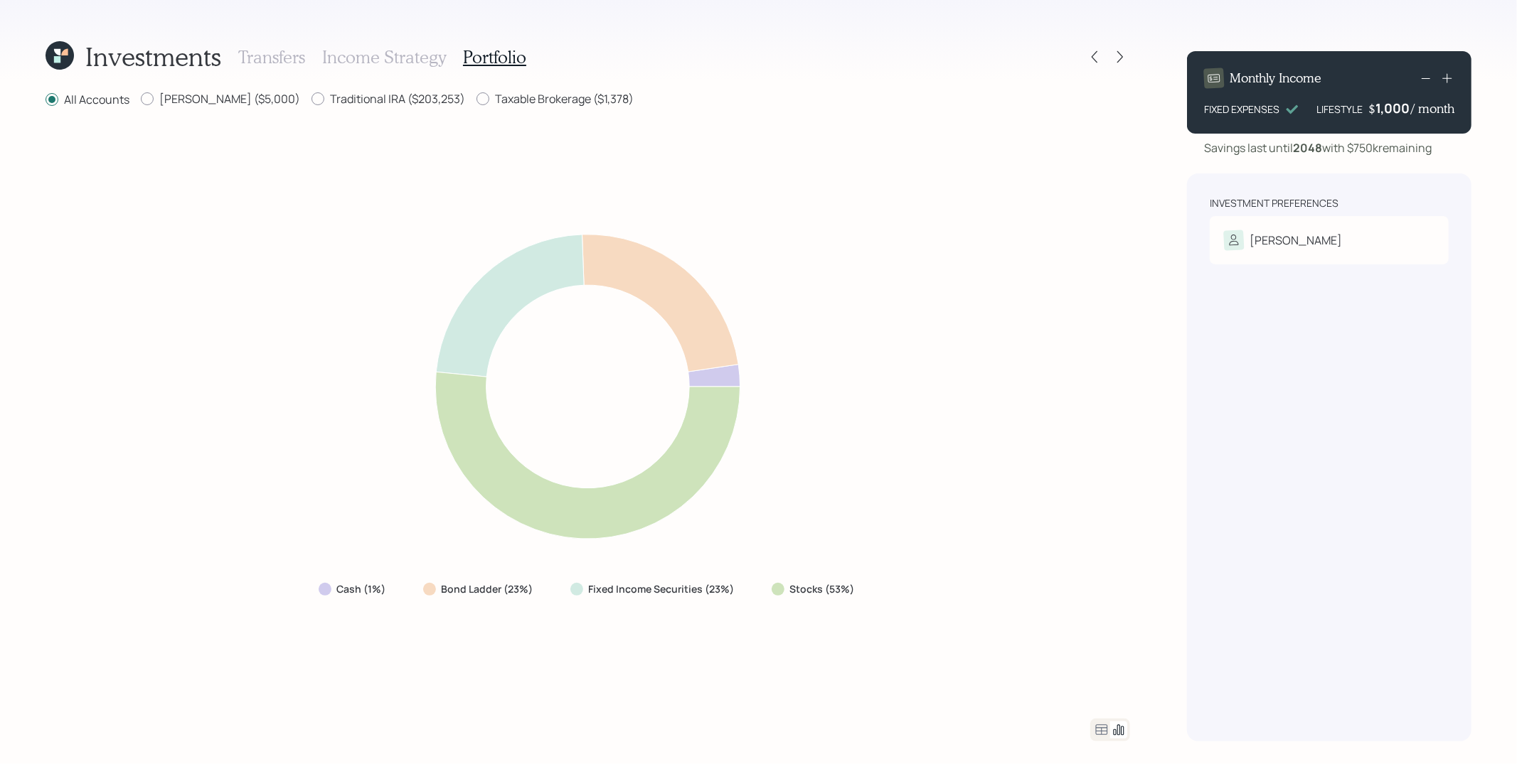
click at [546, 312] on icon at bounding box center [587, 387] width 651 height 346
click at [945, 401] on div "Cash (1%) Bond Ladder (23%) Fixed Income Securities (23%) Stocks (53%)" at bounding box center [588, 414] width 1084 height 576
click at [1025, 402] on div "Cash (1%) Bond Ladder (23%) Fixed Income Securities (23%) Stocks (53%)" at bounding box center [588, 414] width 1084 height 576
click at [1143, 493] on div "Investments Transfers Income Strategy Portfolio All Accounts [PERSON_NAME] ($5,…" at bounding box center [758, 382] width 1517 height 764
click at [906, 483] on icon at bounding box center [587, 387] width 651 height 346
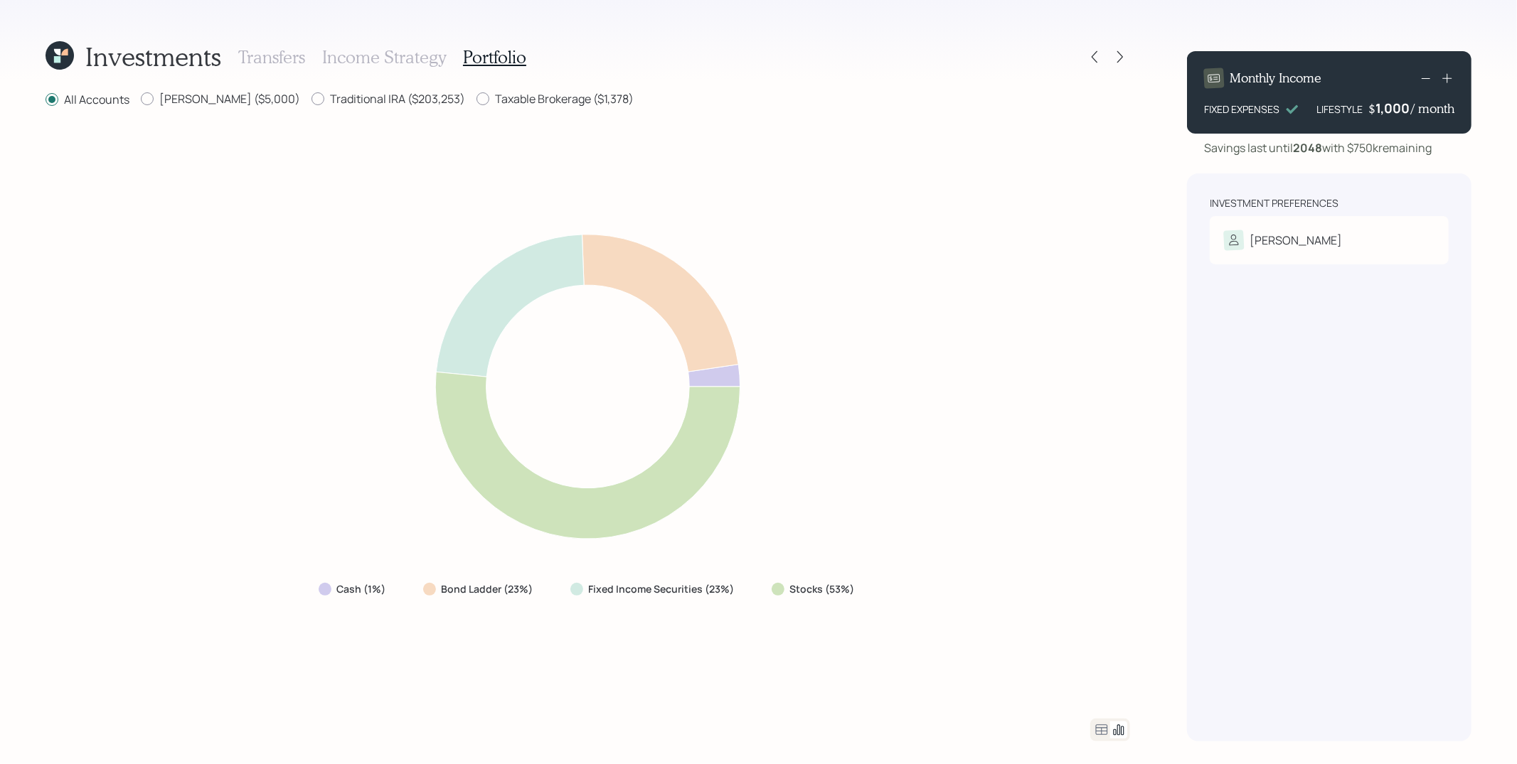
click at [950, 458] on div "Cash (1%) Bond Ladder (23%) Fixed Income Securities (23%) Stocks (53%)" at bounding box center [588, 414] width 1084 height 576
click at [889, 217] on icon at bounding box center [587, 387] width 651 height 346
click at [996, 244] on div "Cash (1%) Bond Ladder (23%) Fixed Income Securities (23%) Stocks (53%)" at bounding box center [588, 414] width 1084 height 576
click at [980, 287] on div "Cash (1%) Bond Ladder (23%) Fixed Income Securities (23%) Stocks (53%)" at bounding box center [588, 414] width 1084 height 576
click at [1116, 53] on icon at bounding box center [1120, 57] width 14 height 14
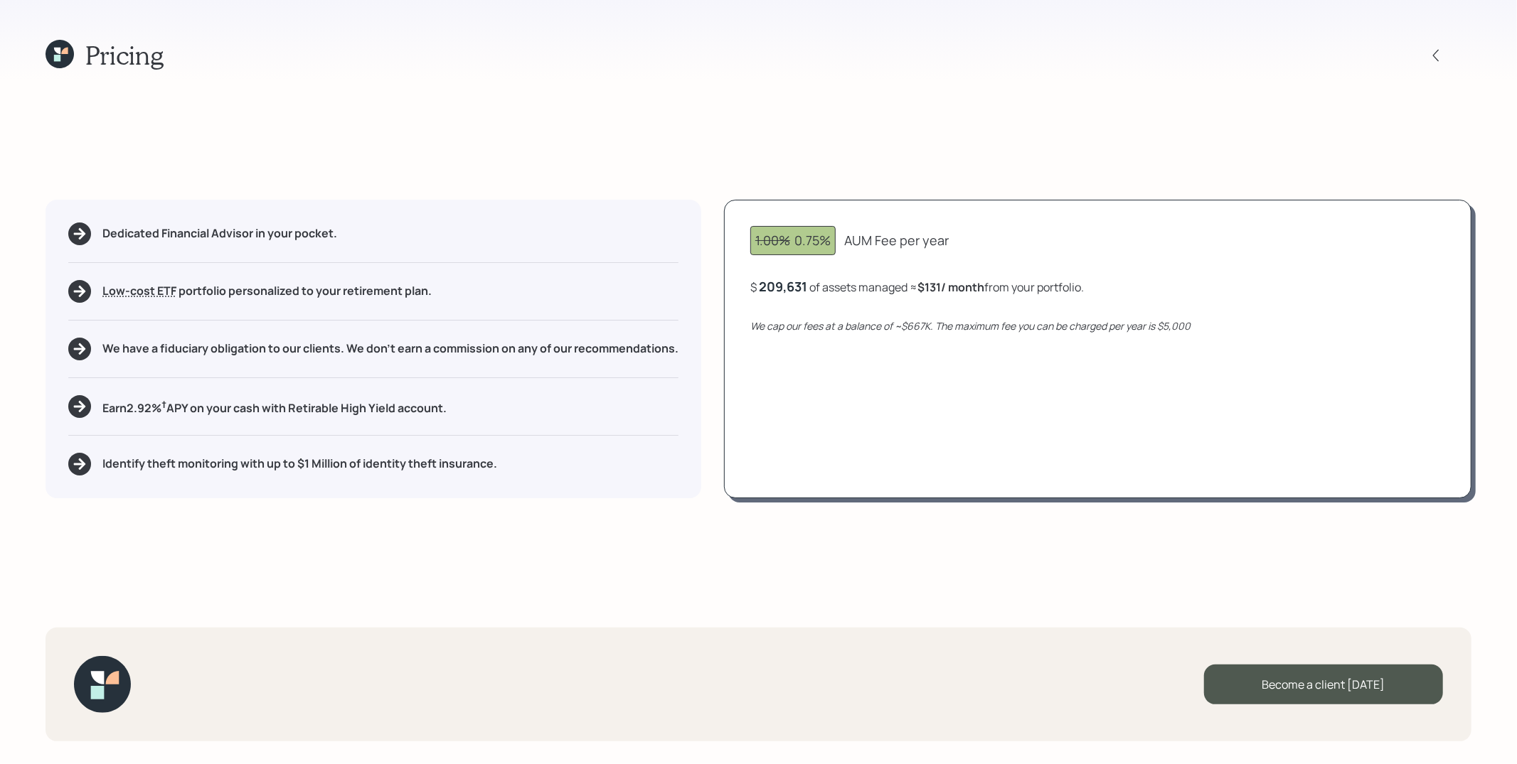
click at [1206, 221] on div "1.00% 0.75% AUM Fee per year $ 209,631 of assets managed ≈ $131 / month from yo…" at bounding box center [1097, 349] width 747 height 299
drag, startPoint x: 797, startPoint y: 245, endPoint x: 830, endPoint y: 245, distance: 32.7
click at [830, 245] on div "1.00% 0.75%" at bounding box center [792, 240] width 75 height 19
click at [847, 262] on div "1.00% 0.75% AUM Fee per year $ 209,631 of assets managed ≈ $131 / month from yo…" at bounding box center [1097, 349] width 747 height 299
drag, startPoint x: 927, startPoint y: 292, endPoint x: 944, endPoint y: 291, distance: 17.1
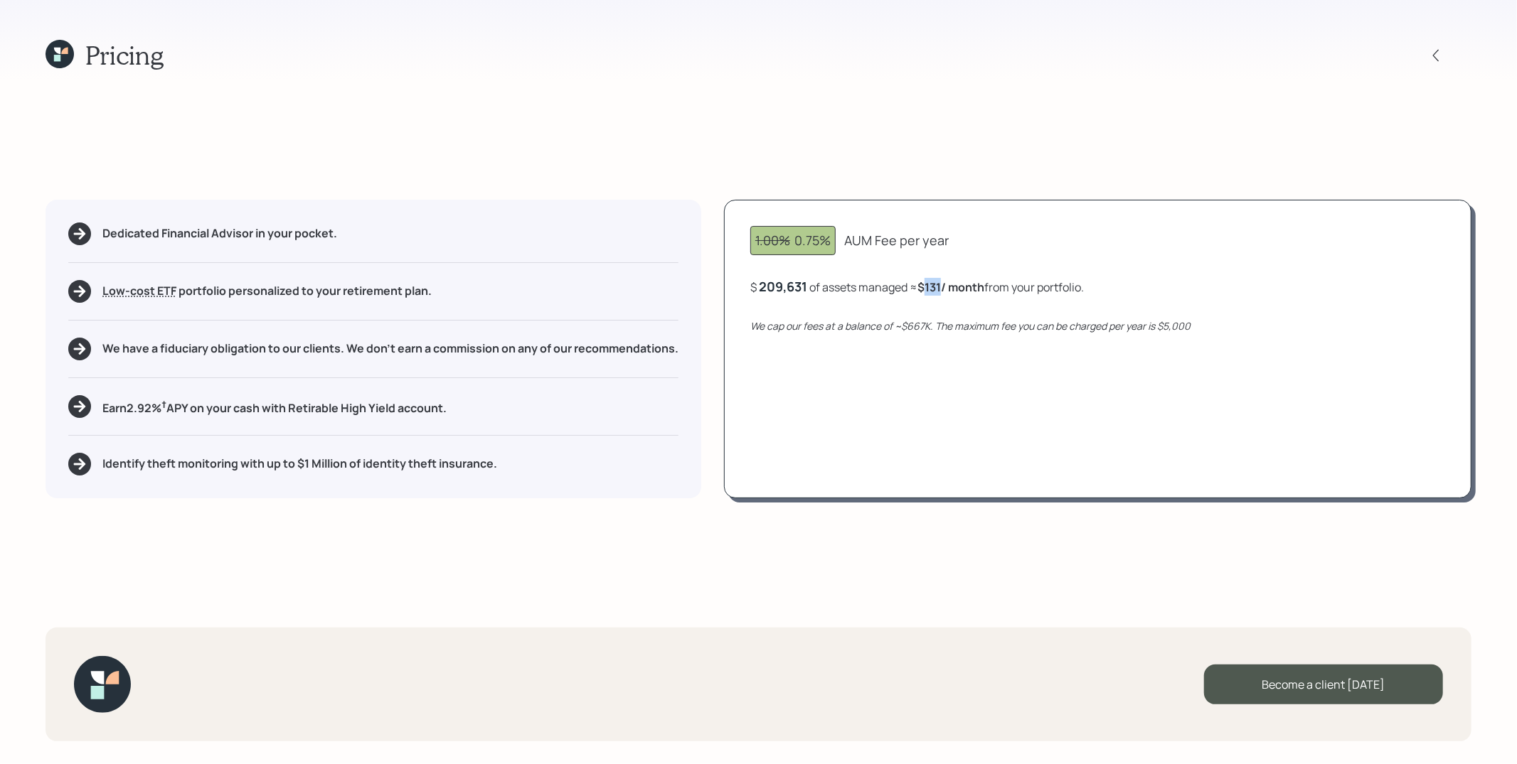
click at [944, 291] on b "$131 / month" at bounding box center [950, 287] width 67 height 16
click at [1038, 291] on div "$ 209,631 of assets managed ≈ $131 / month from your portfolio ." at bounding box center [916, 287] width 333 height 18
click at [784, 288] on div "209631" at bounding box center [781, 286] width 45 height 17
click at [954, 434] on div "1.00% 0.75% AUM Fee per year $ 240000 of assets managed ≈ $131 / month from you…" at bounding box center [1097, 349] width 747 height 299
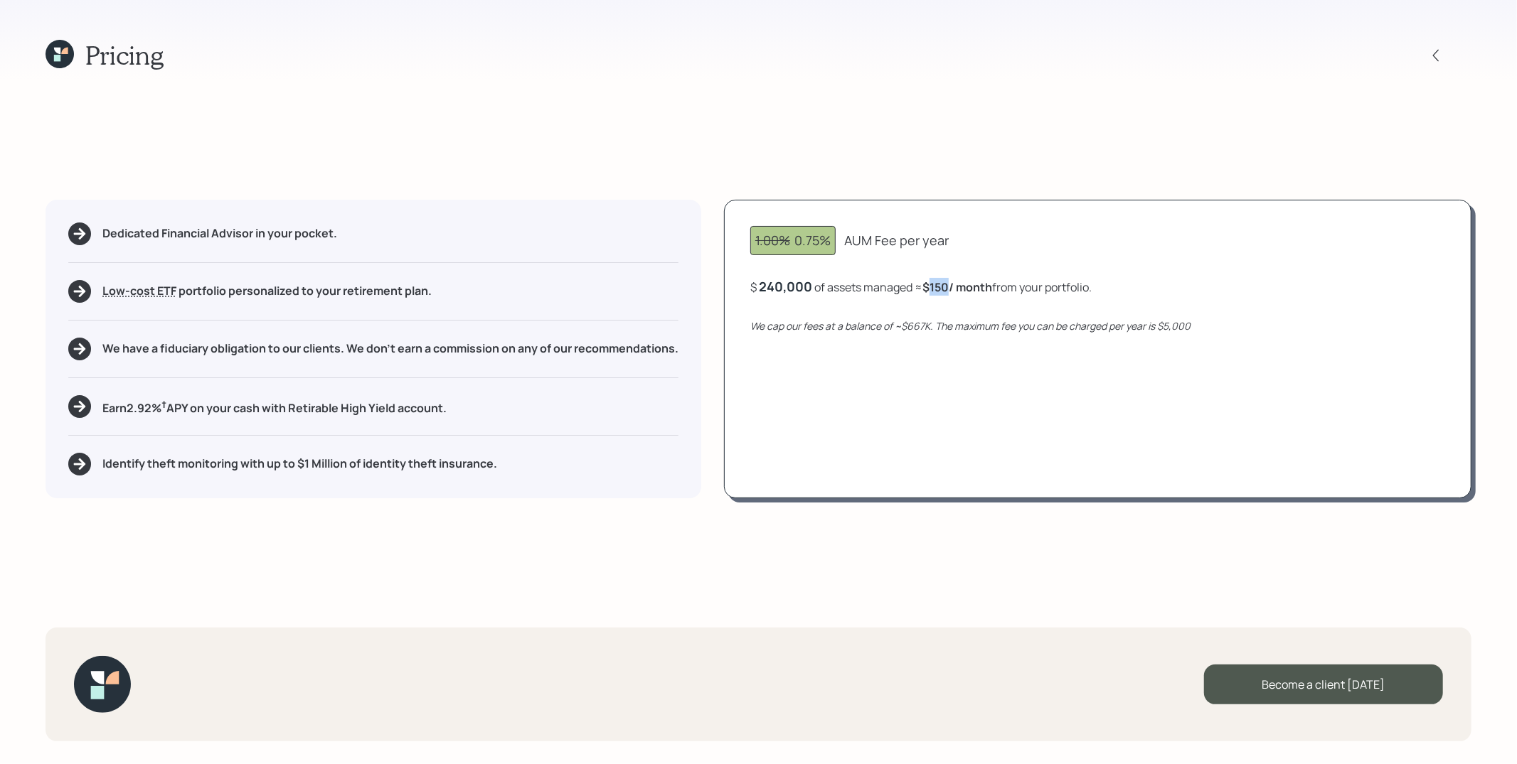
drag, startPoint x: 933, startPoint y: 288, endPoint x: 950, endPoint y: 292, distance: 17.6
click at [950, 292] on b "$150 / month" at bounding box center [957, 287] width 70 height 16
click at [966, 310] on div "1.00% 0.75% AUM Fee per year $ 240,000 of assets managed ≈ $150 / month from yo…" at bounding box center [1097, 349] width 747 height 299
click at [782, 288] on div "240,000" at bounding box center [785, 286] width 53 height 17
click at [782, 288] on div "240000" at bounding box center [784, 286] width 50 height 17
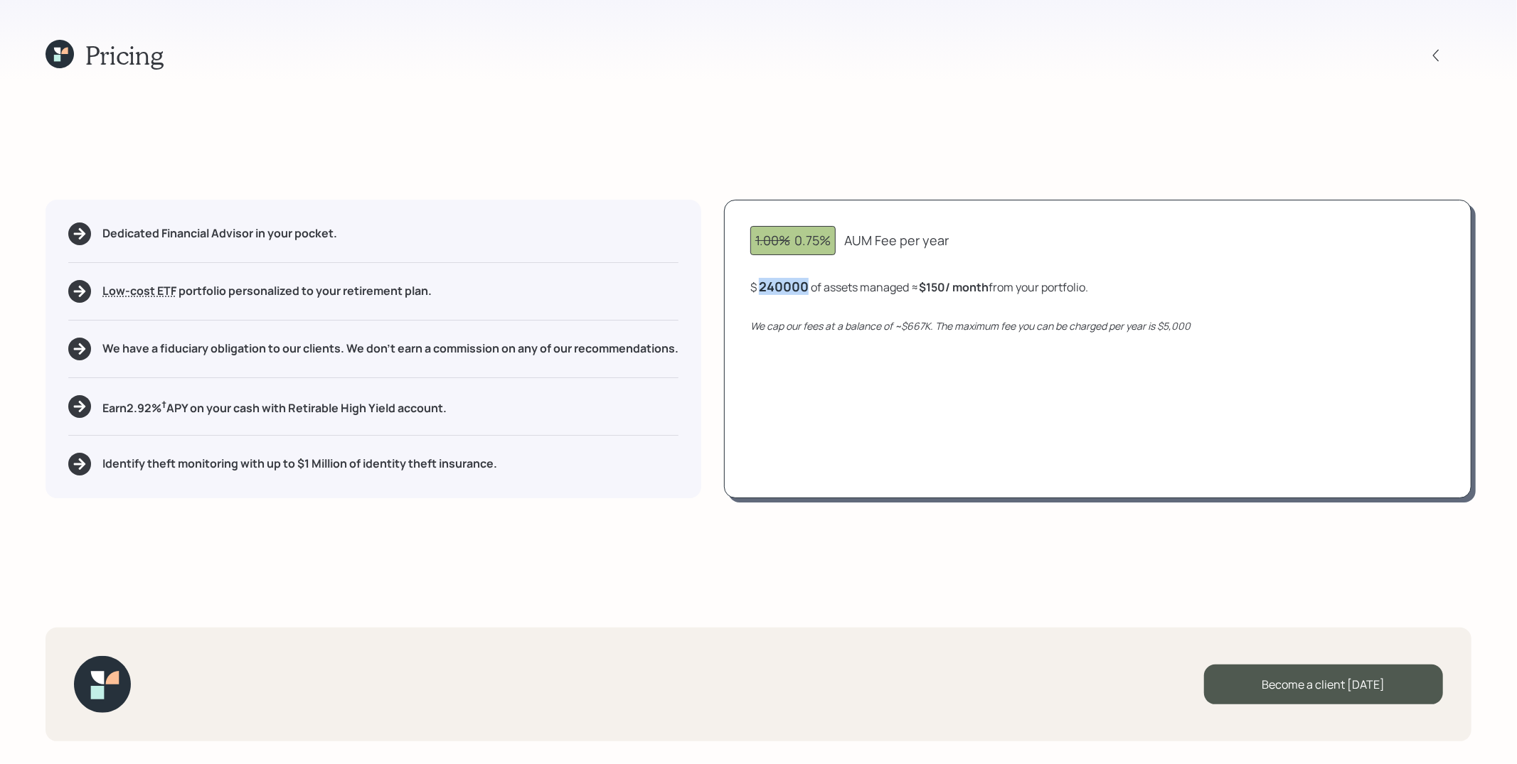
click at [782, 288] on div "240000" at bounding box center [784, 286] width 50 height 17
click at [968, 333] on div "1.00% 0.75% AUM Fee per year $ 200000 of assets managed ≈ $150 / month from you…" at bounding box center [1097, 349] width 747 height 299
click at [1086, 279] on div "$ 200,000 of assets managed ≈ $125 / month from your portfolio ." at bounding box center [920, 287] width 341 height 18
click at [1365, 51] on icon at bounding box center [1436, 55] width 14 height 14
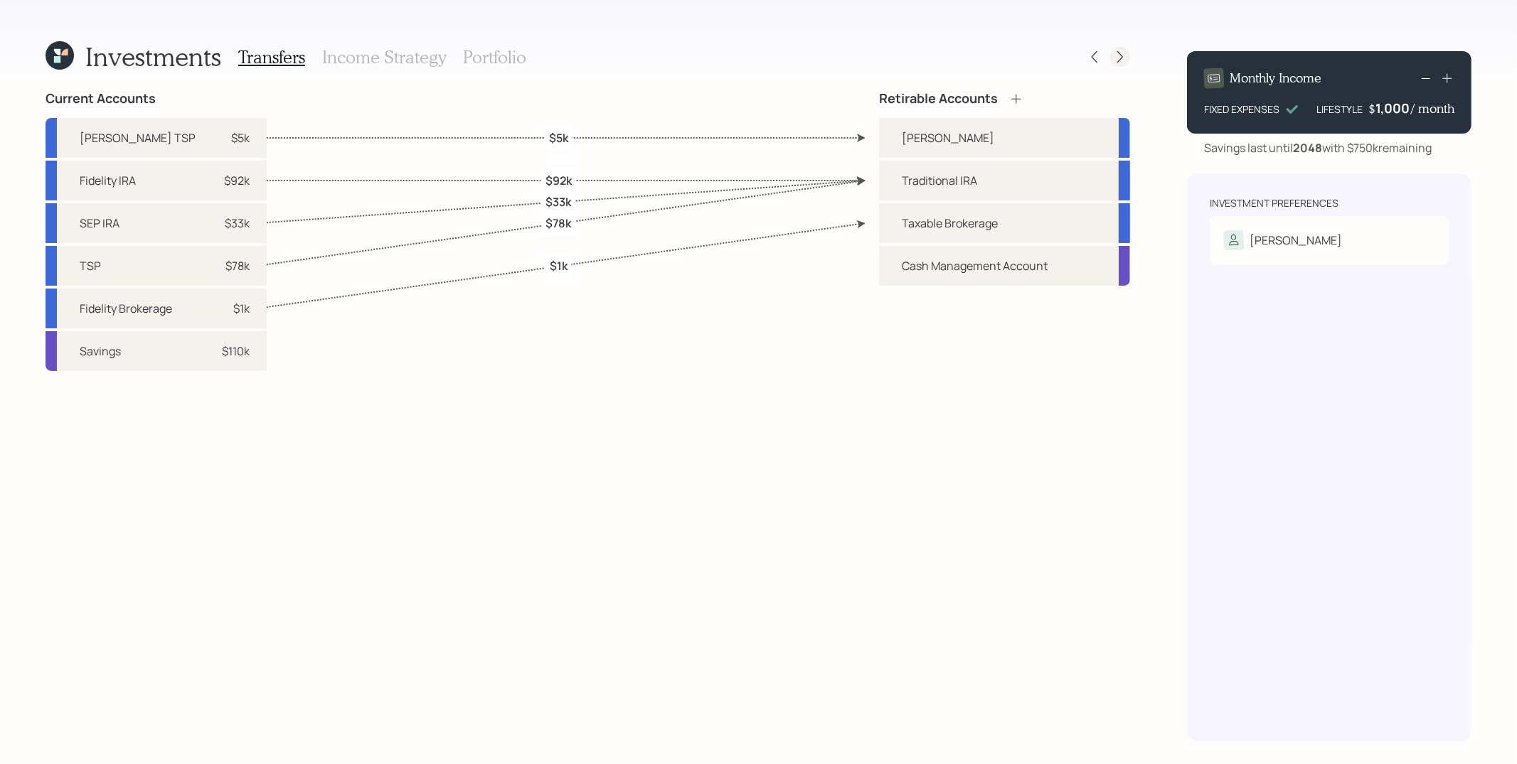
click at [1118, 58] on icon at bounding box center [1120, 57] width 14 height 14
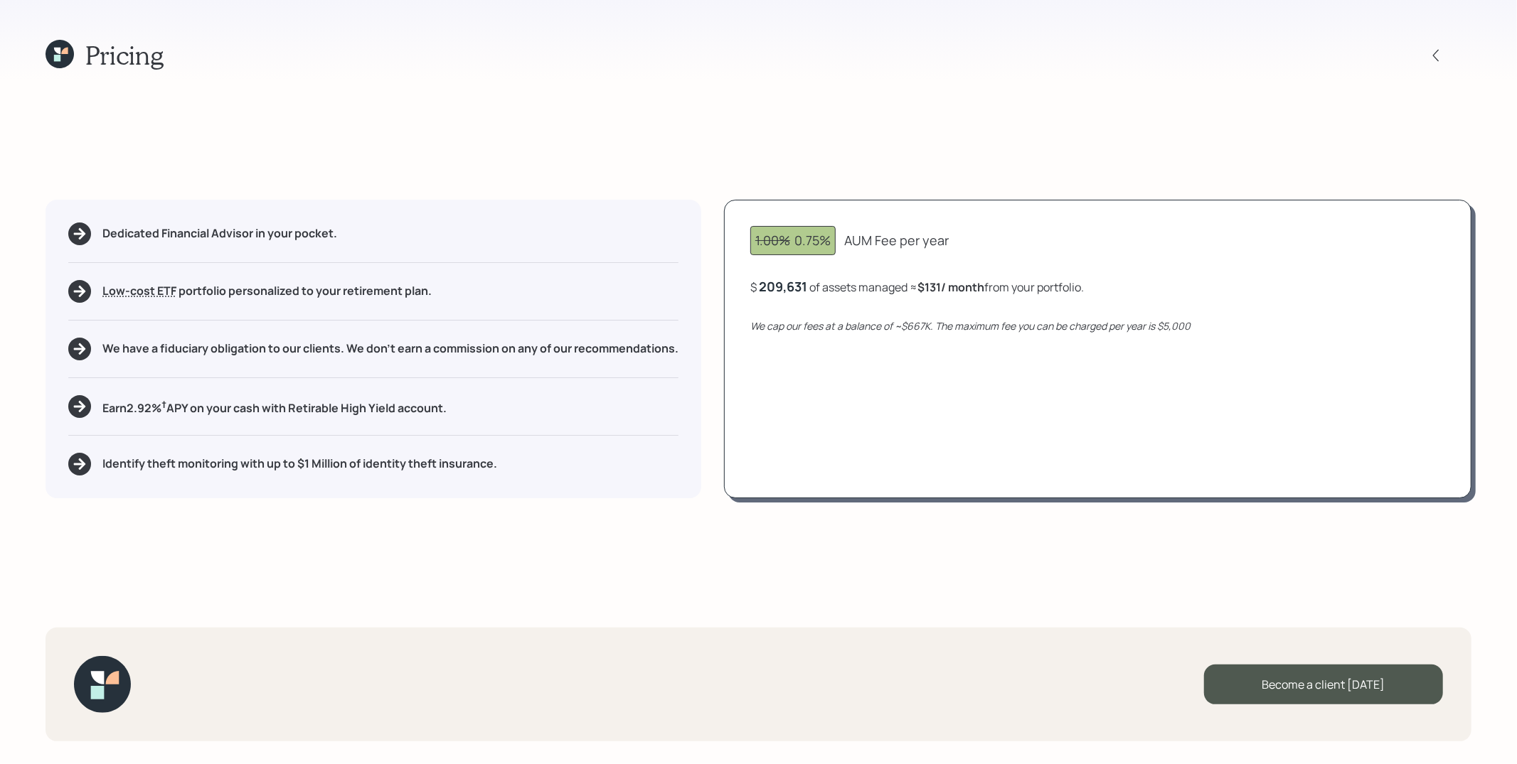
click at [625, 305] on div "Dedicated Financial Advisor in your pocket. Low-cost ETF Retirable uses diversi…" at bounding box center [374, 349] width 656 height 299
drag, startPoint x: 799, startPoint y: 244, endPoint x: 825, endPoint y: 245, distance: 25.6
click at [825, 245] on div "1.00% 0.75%" at bounding box center [792, 240] width 75 height 19
click at [481, 274] on div "Dedicated Financial Advisor in your pocket. Low-cost ETF Retirable uses diversi…" at bounding box center [374, 349] width 656 height 299
drag, startPoint x: 798, startPoint y: 237, endPoint x: 821, endPoint y: 237, distance: 23.5
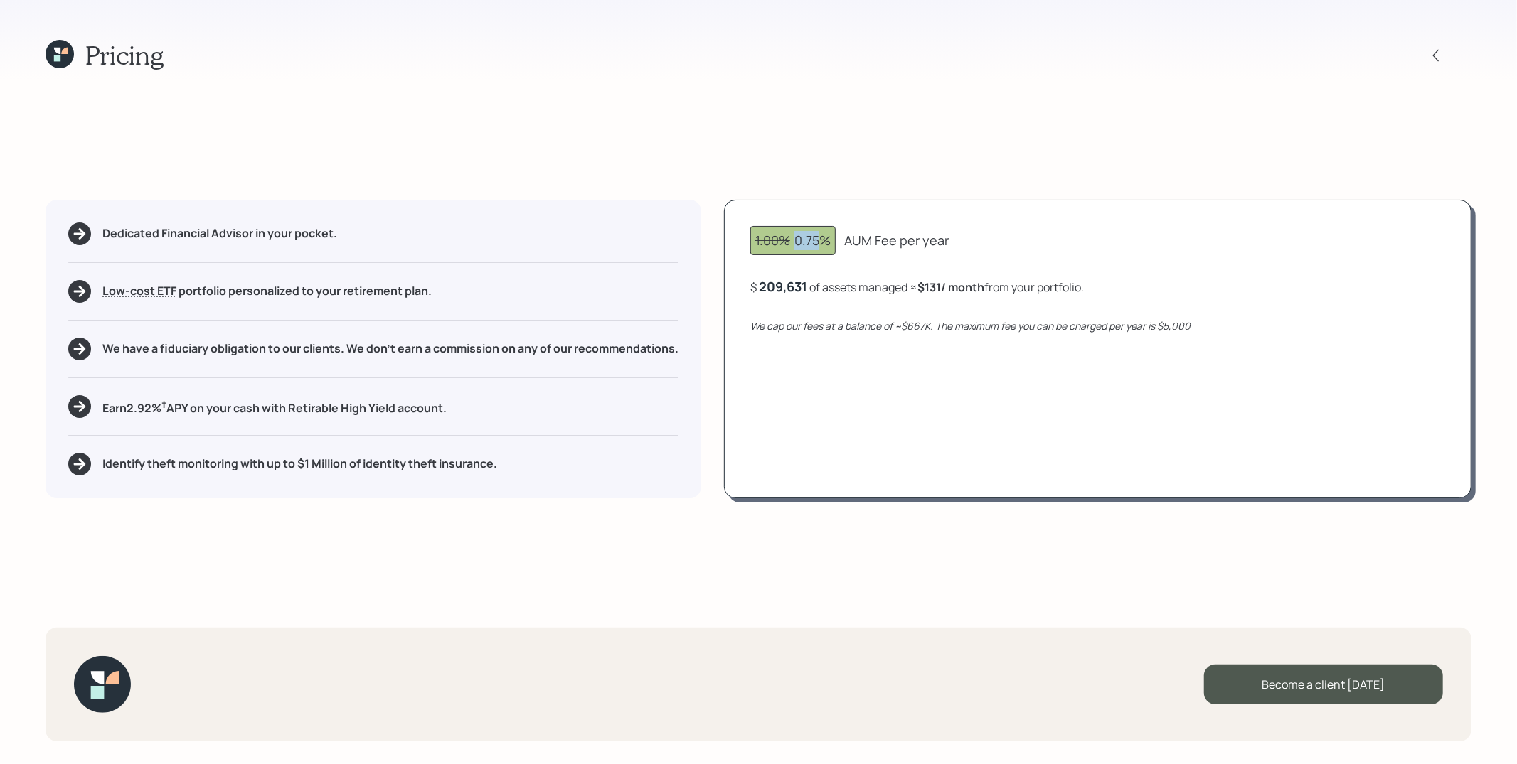
click at [821, 237] on div "1.00% 0.75%" at bounding box center [792, 240] width 75 height 19
click at [896, 308] on div "1.00% 0.75% AUM Fee per year $ 209,631 of assets managed ≈ $131 / month from yo…" at bounding box center [1097, 349] width 747 height 299
click at [994, 361] on div "1.00% 0.75% AUM Fee per year $ 209,631 of assets managed ≈ $131 / month from yo…" at bounding box center [1097, 349] width 747 height 299
click at [413, 526] on div "Pricing Dedicated Financial Advisor in your pocket. Low-cost ETF Retirable uses…" at bounding box center [758, 382] width 1517 height 764
click at [58, 63] on icon at bounding box center [60, 54] width 28 height 28
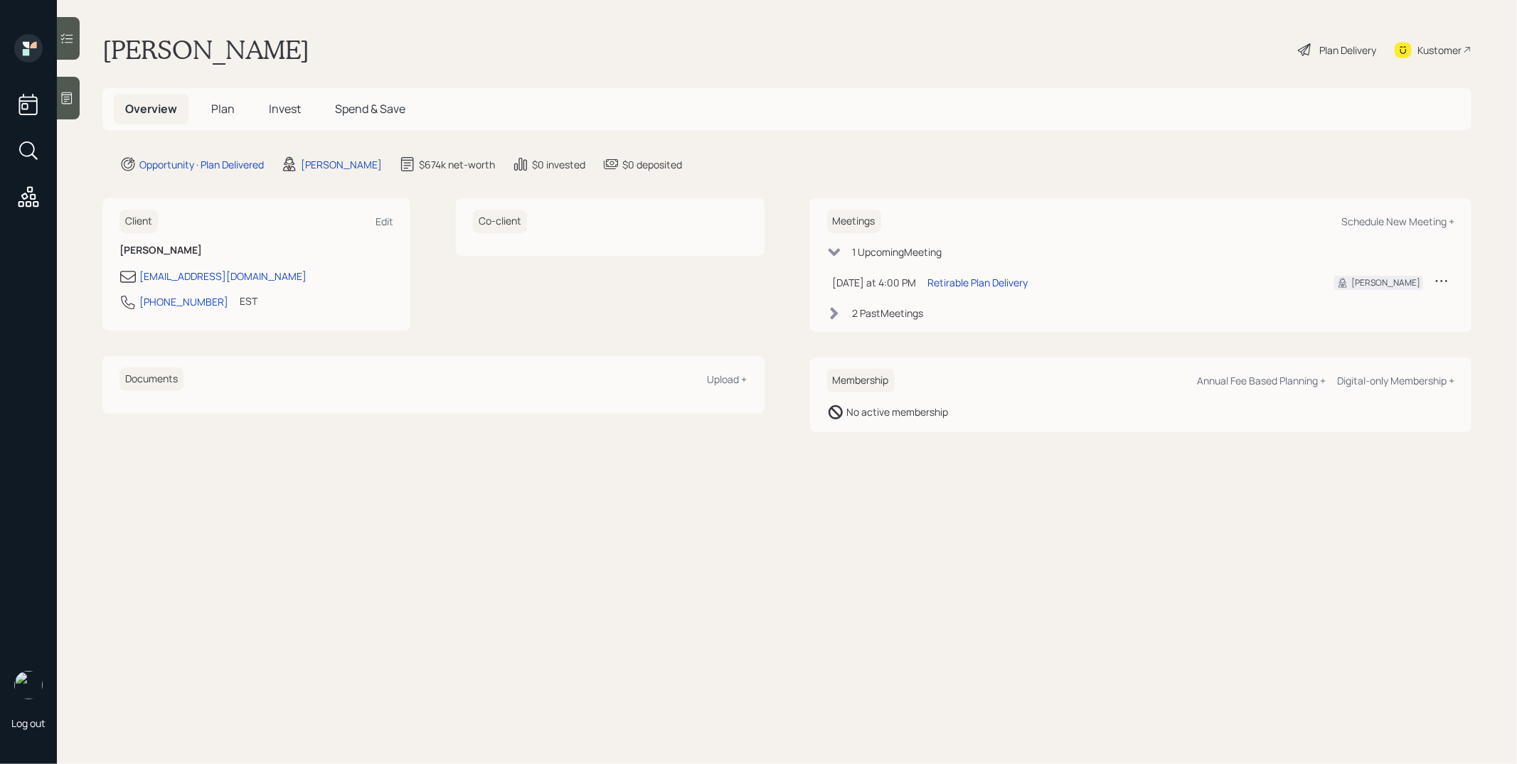
click at [221, 108] on span "Plan" at bounding box center [222, 109] width 23 height 16
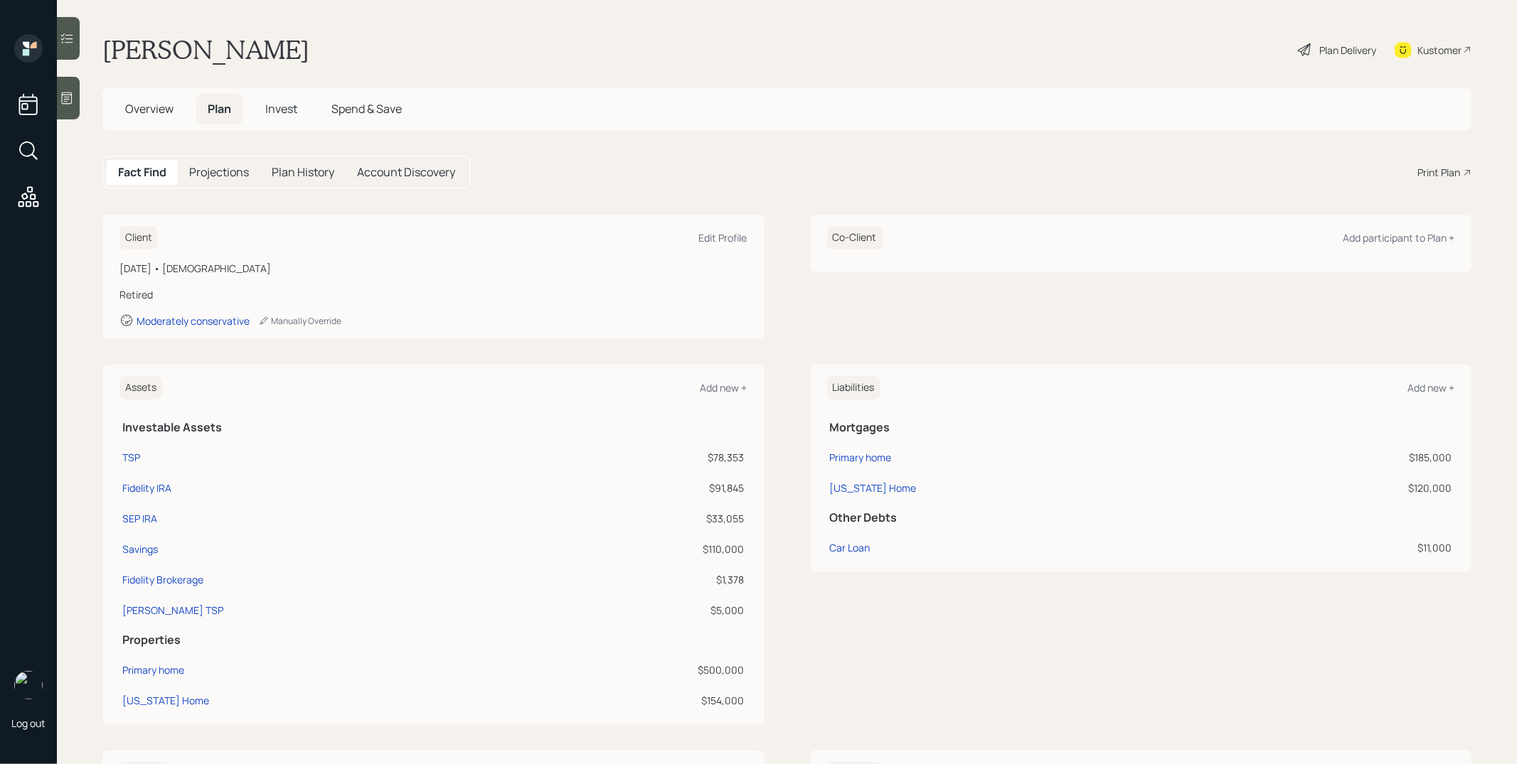
click at [1365, 176] on div "Print Plan" at bounding box center [1438, 172] width 43 height 15
